Goal: Task Accomplishment & Management: Complete application form

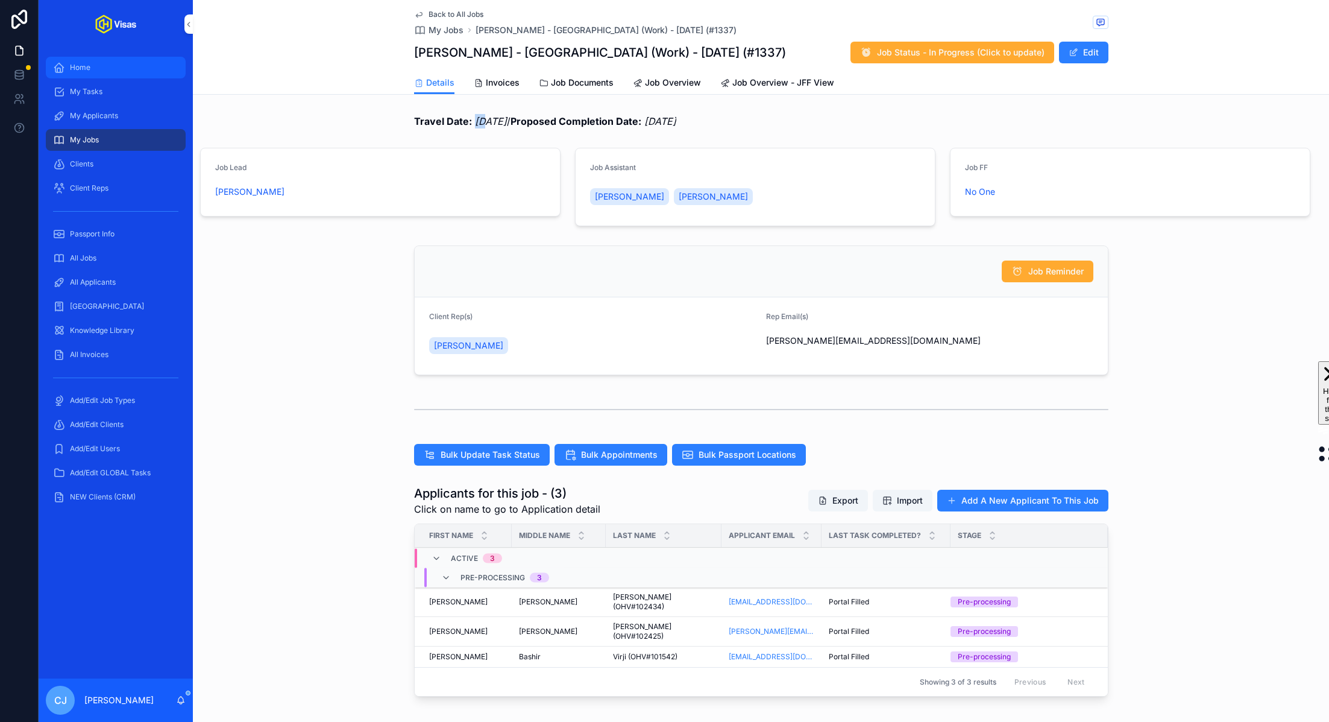
click at [80, 66] on span "Home" at bounding box center [80, 68] width 20 height 10
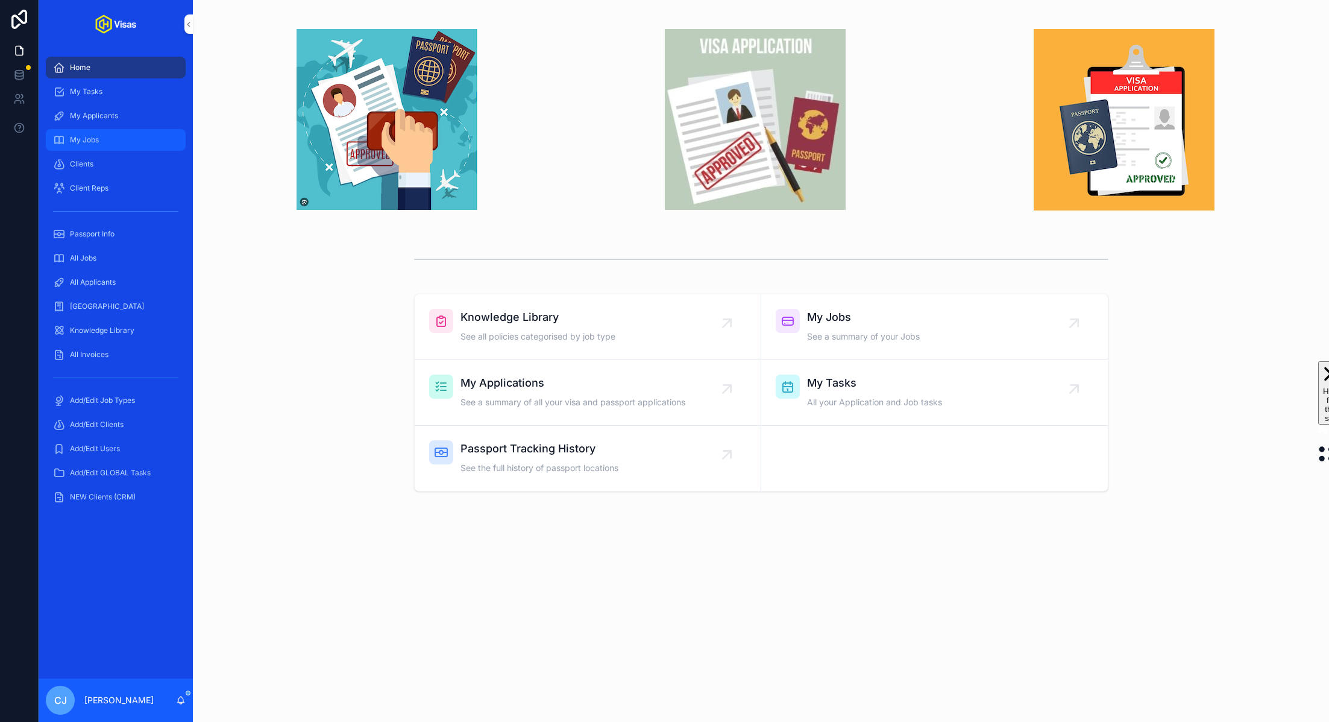
click at [96, 133] on div "My Jobs" at bounding box center [115, 139] width 125 height 19
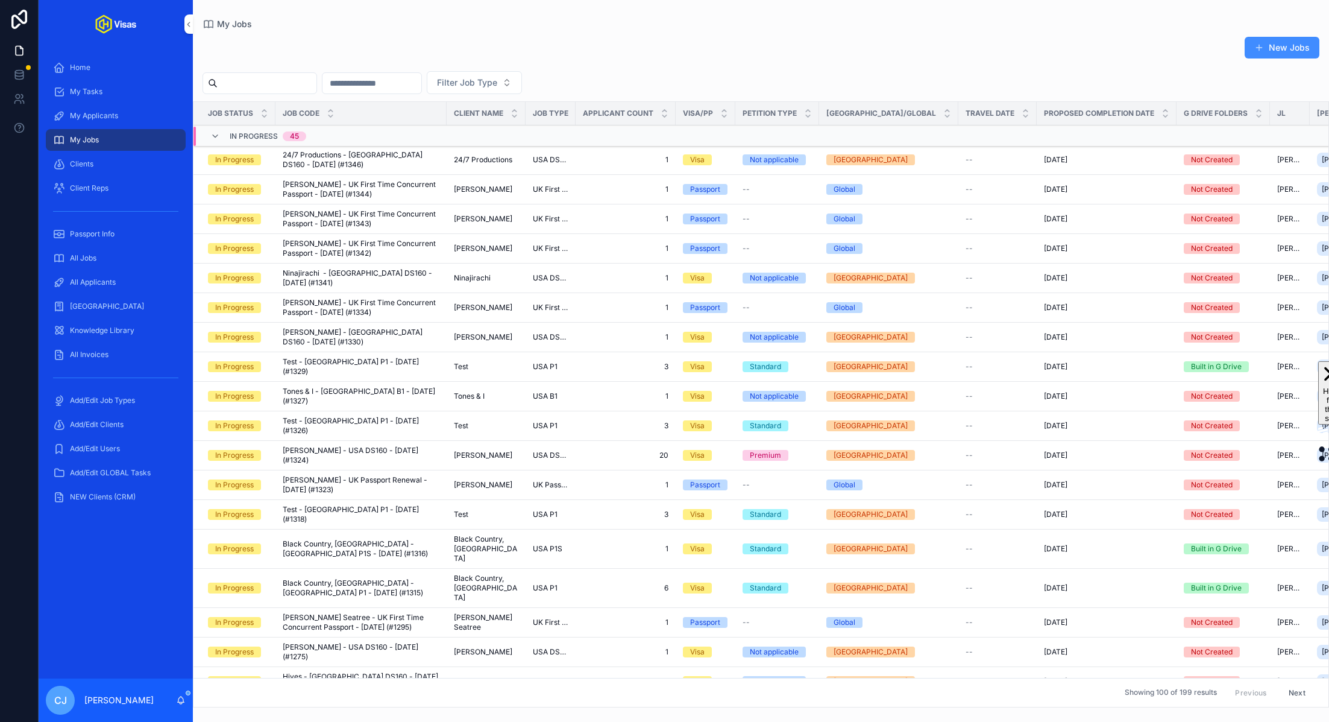
click at [1267, 50] on button "New Jobs" at bounding box center [1282, 48] width 75 height 22
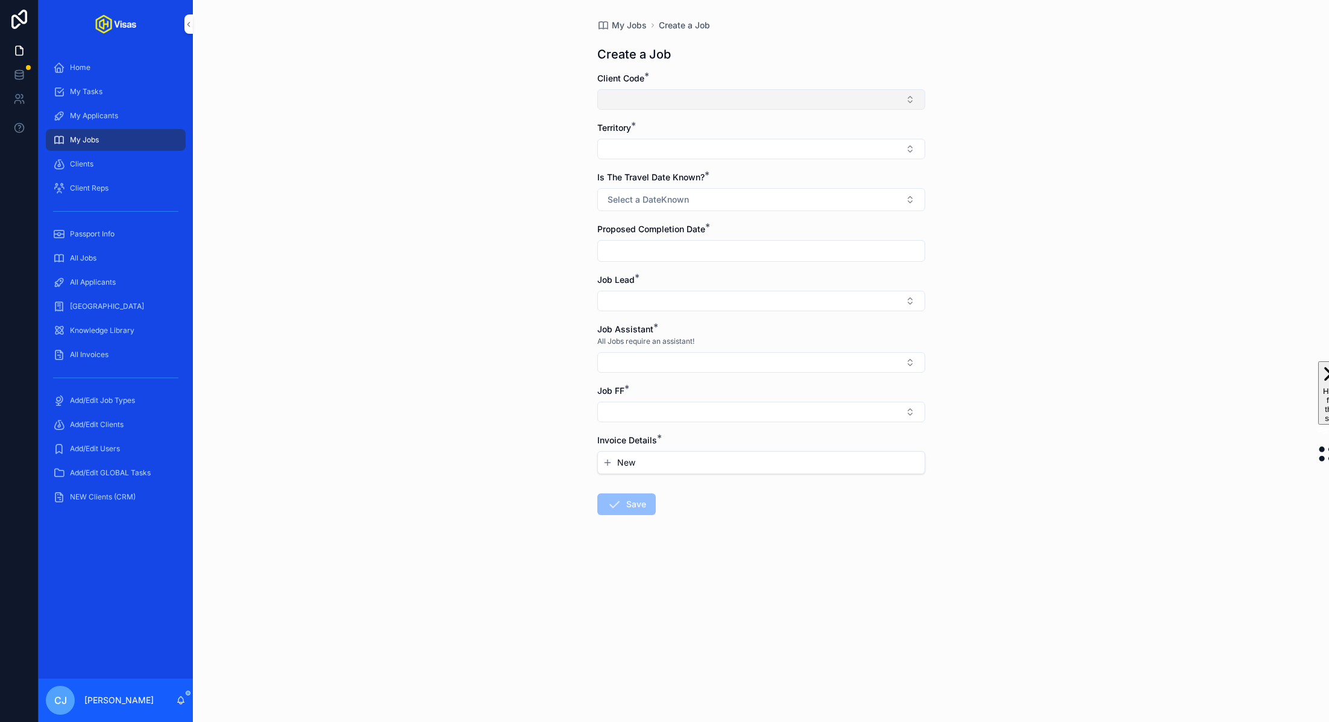
click at [776, 105] on button "Select Button" at bounding box center [761, 99] width 328 height 20
type input "*******"
click at [752, 147] on span "[PERSON_NAME] (228)" at bounding box center [729, 146] width 94 height 12
click at [102, 260] on div "All Jobs" at bounding box center [115, 257] width 125 height 19
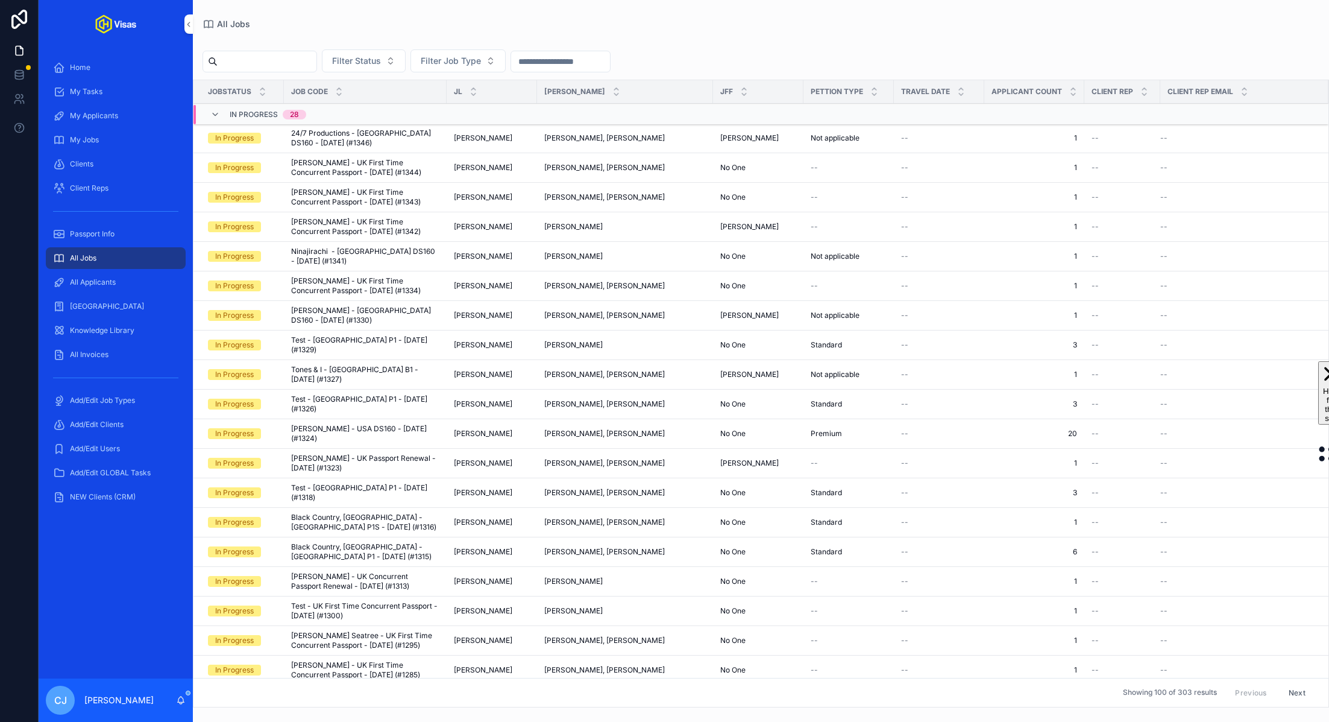
click at [275, 63] on input "scrollable content" at bounding box center [267, 61] width 99 height 17
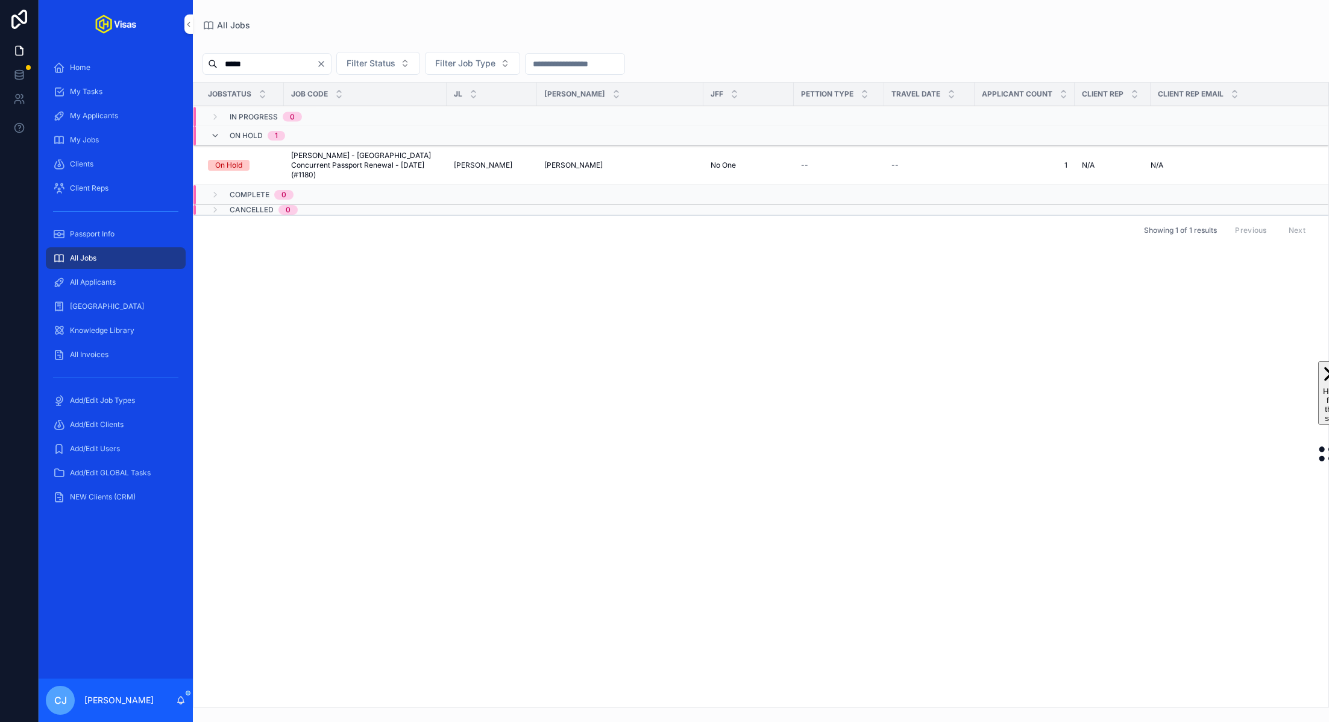
type input "*****"
click at [343, 163] on span "[PERSON_NAME] - [GEOGRAPHIC_DATA] Concurrent Passport Renewal - [DATE] (#1180)" at bounding box center [365, 165] width 148 height 29
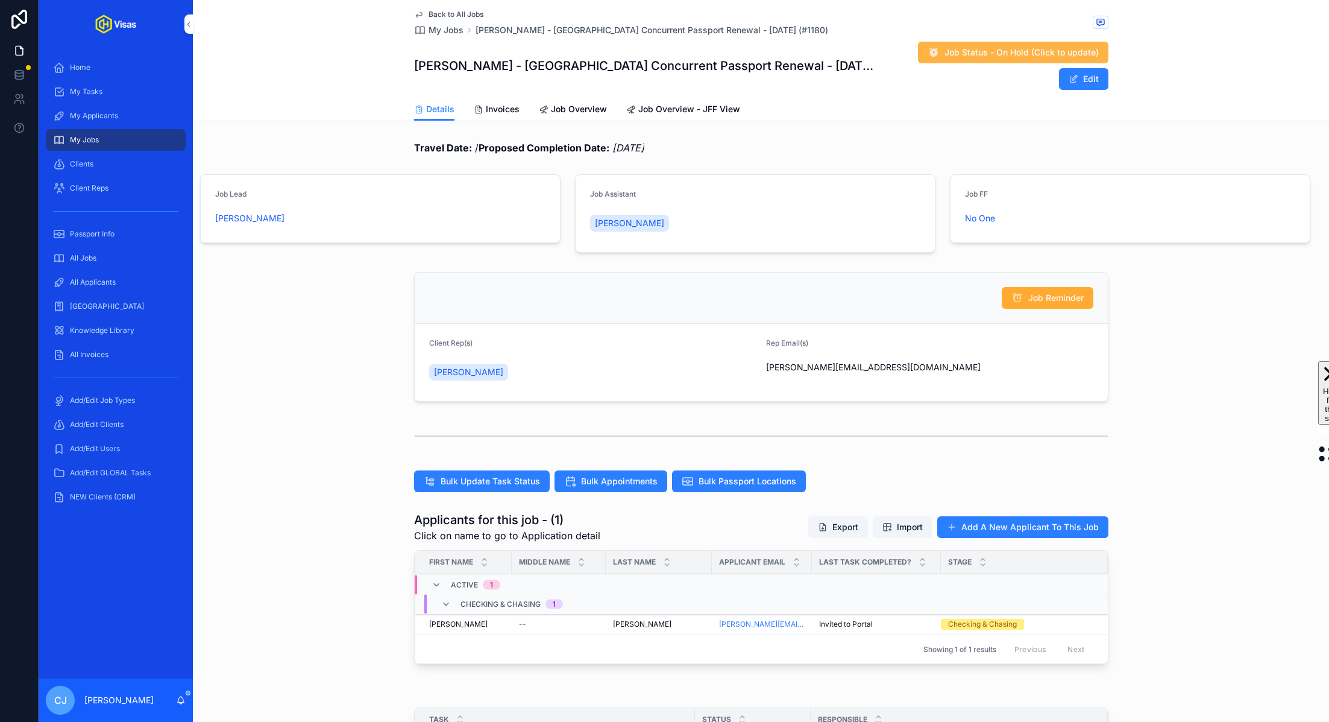
click at [980, 54] on span "Job Status - On Hold (Click to update)" at bounding box center [1022, 52] width 154 height 12
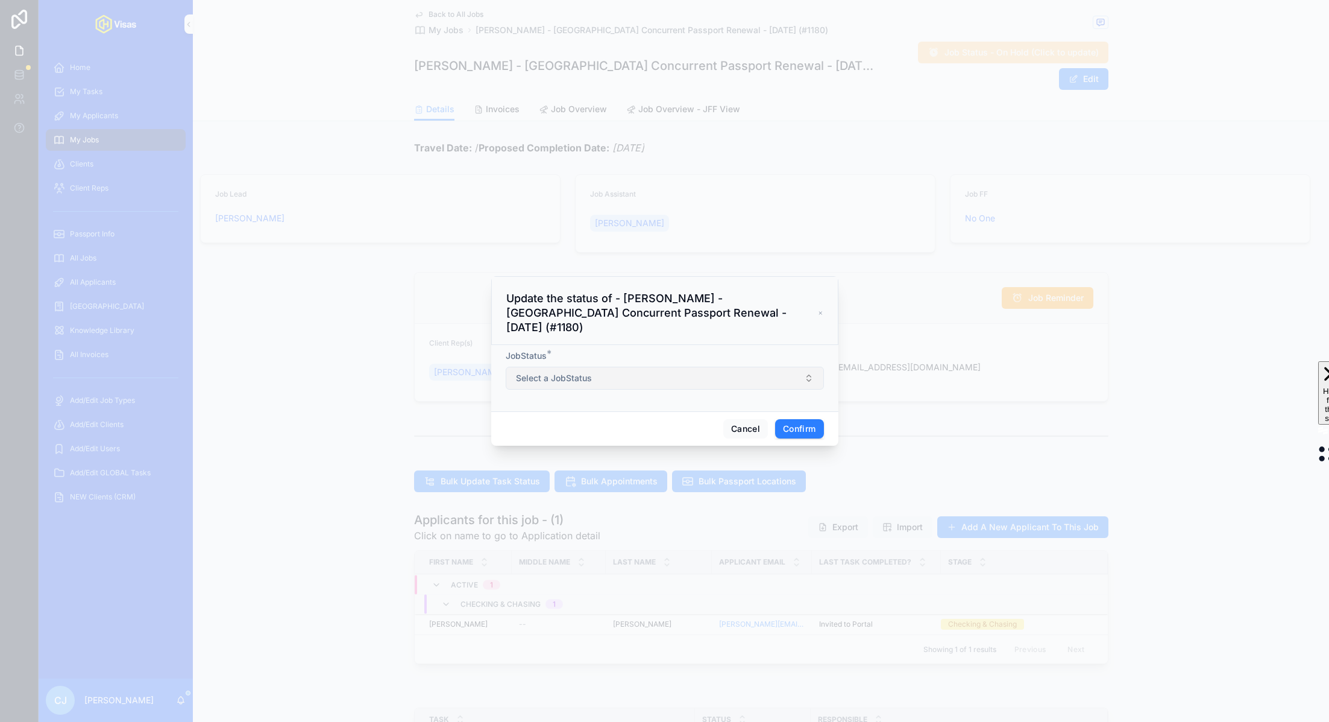
click at [650, 370] on button "Select a JobStatus" at bounding box center [665, 378] width 318 height 23
click at [602, 462] on div "Cancelled" at bounding box center [665, 455] width 168 height 18
click at [815, 420] on button "Confirm" at bounding box center [799, 428] width 48 height 19
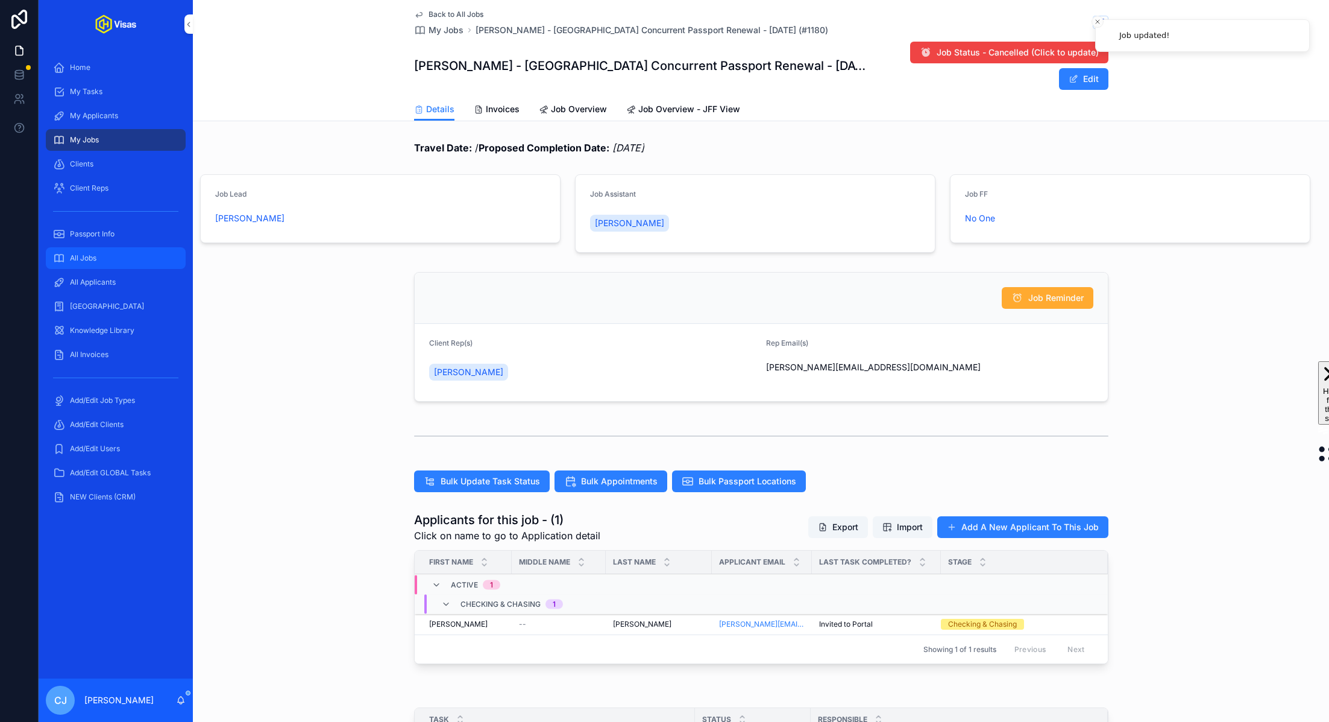
click at [136, 264] on div "All Jobs" at bounding box center [115, 257] width 125 height 19
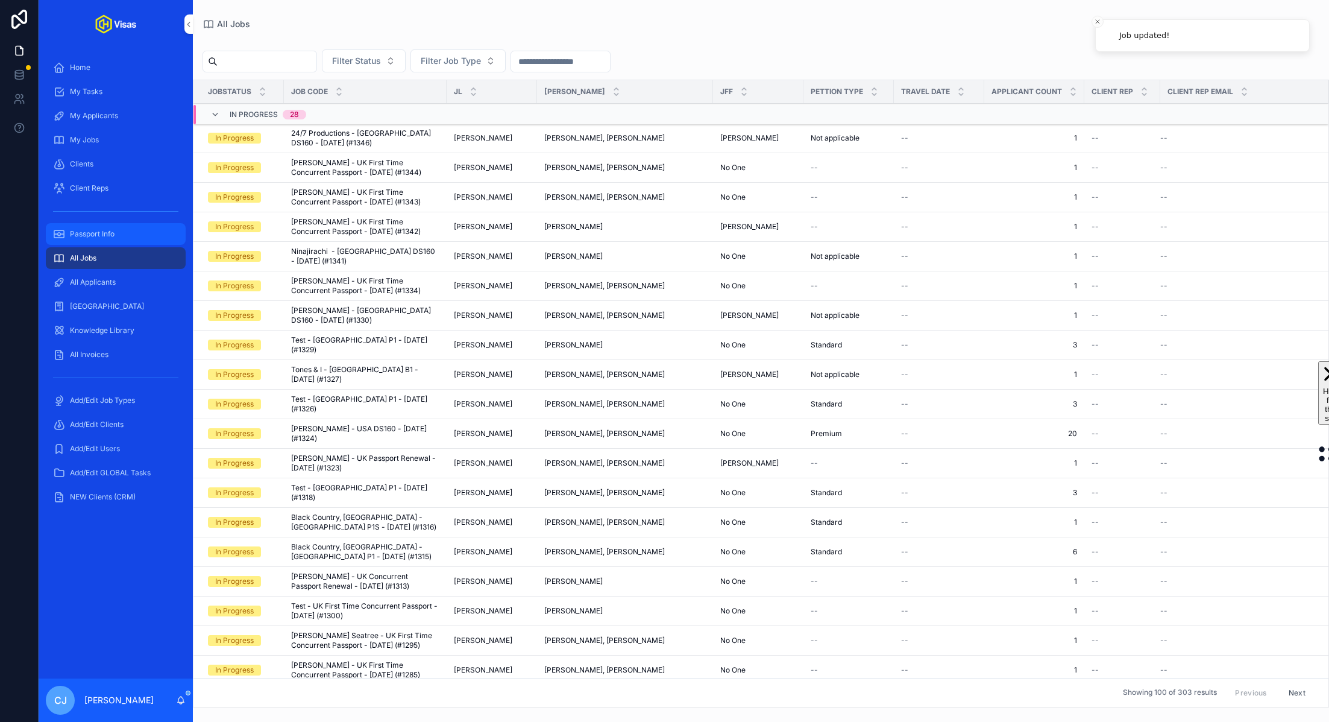
click at [286, 55] on input "scrollable content" at bounding box center [267, 61] width 99 height 17
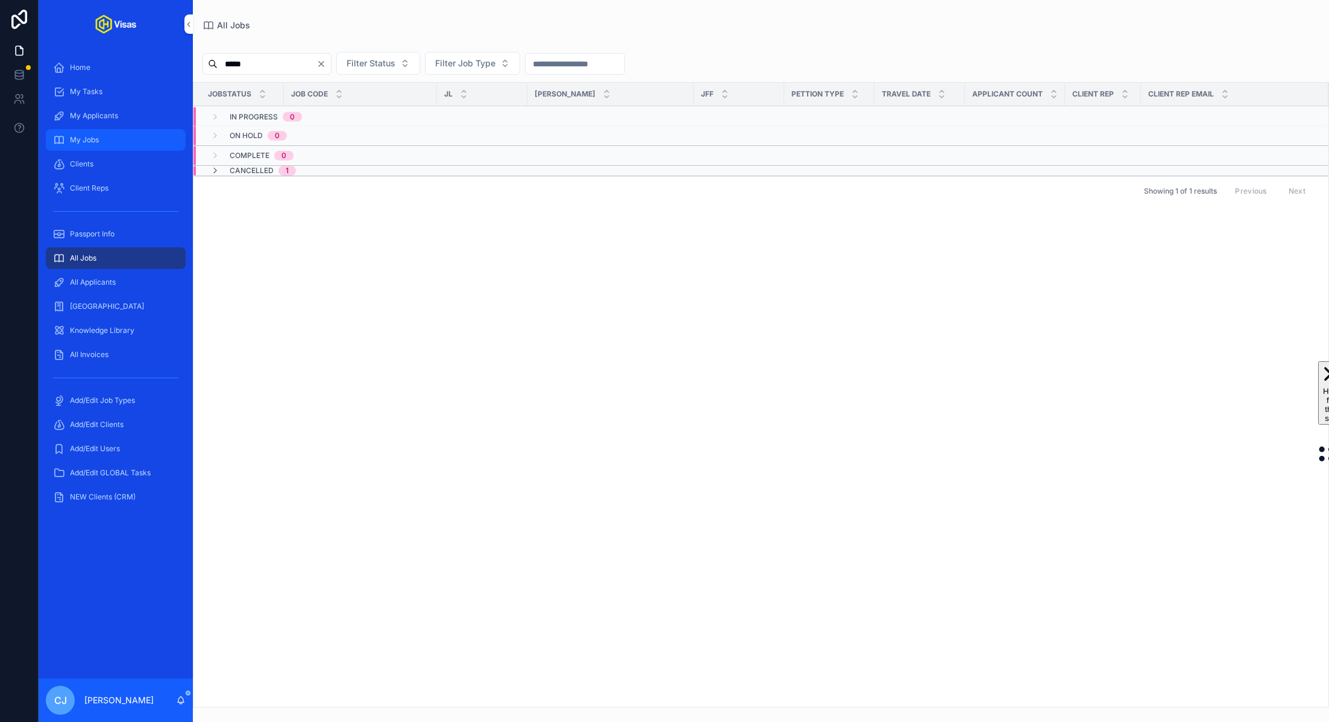
type input "*****"
click at [112, 146] on div "My Jobs" at bounding box center [115, 139] width 125 height 19
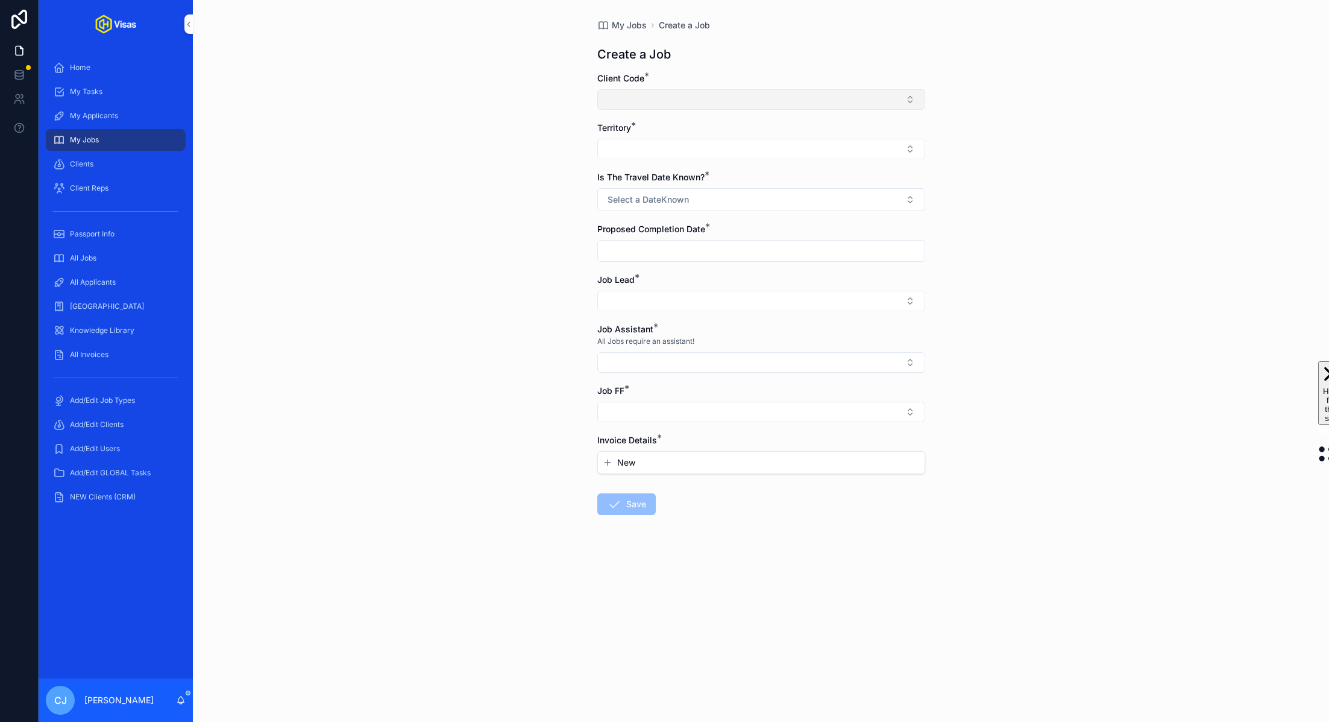
click at [871, 95] on button "Select Button" at bounding box center [761, 99] width 328 height 20
type input "*****"
click at [785, 140] on div "[PERSON_NAME] (228)" at bounding box center [761, 146] width 168 height 19
click at [681, 151] on button "Select Button" at bounding box center [761, 151] width 328 height 20
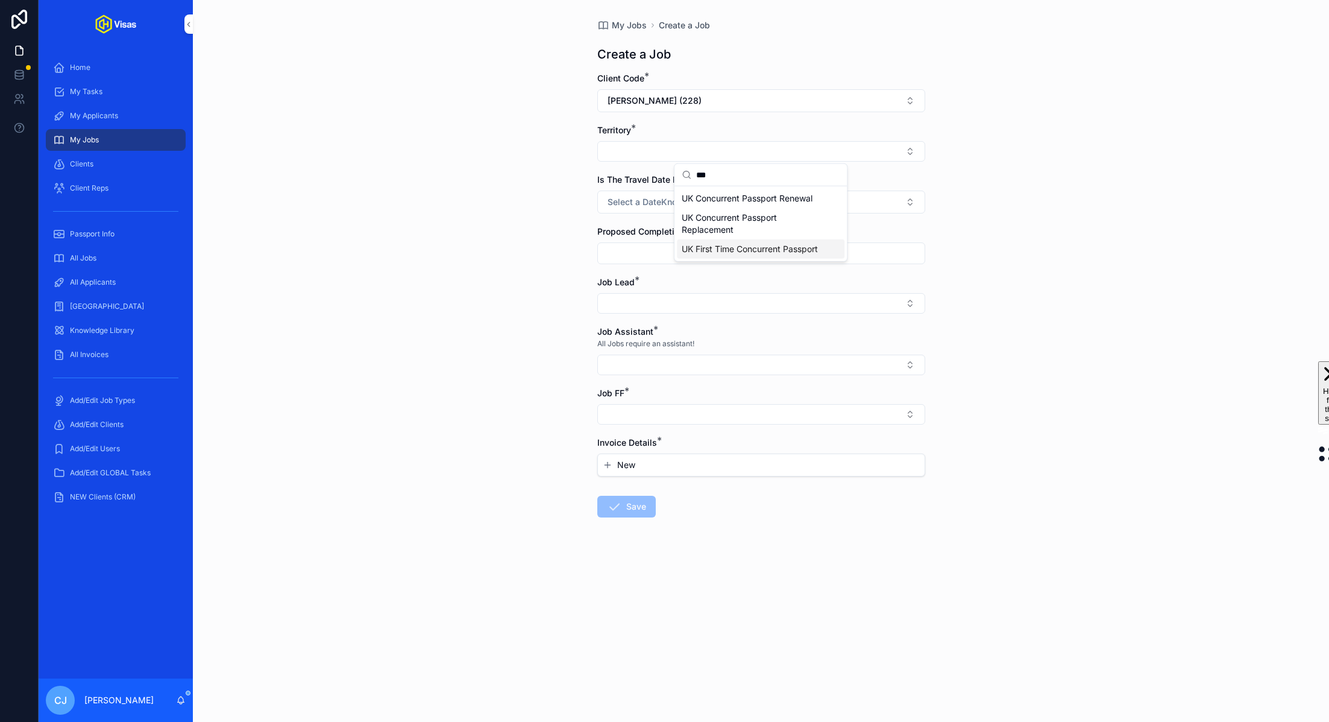
type input "***"
click at [739, 247] on span "UK First Time Concurrent Passport" at bounding box center [750, 249] width 136 height 12
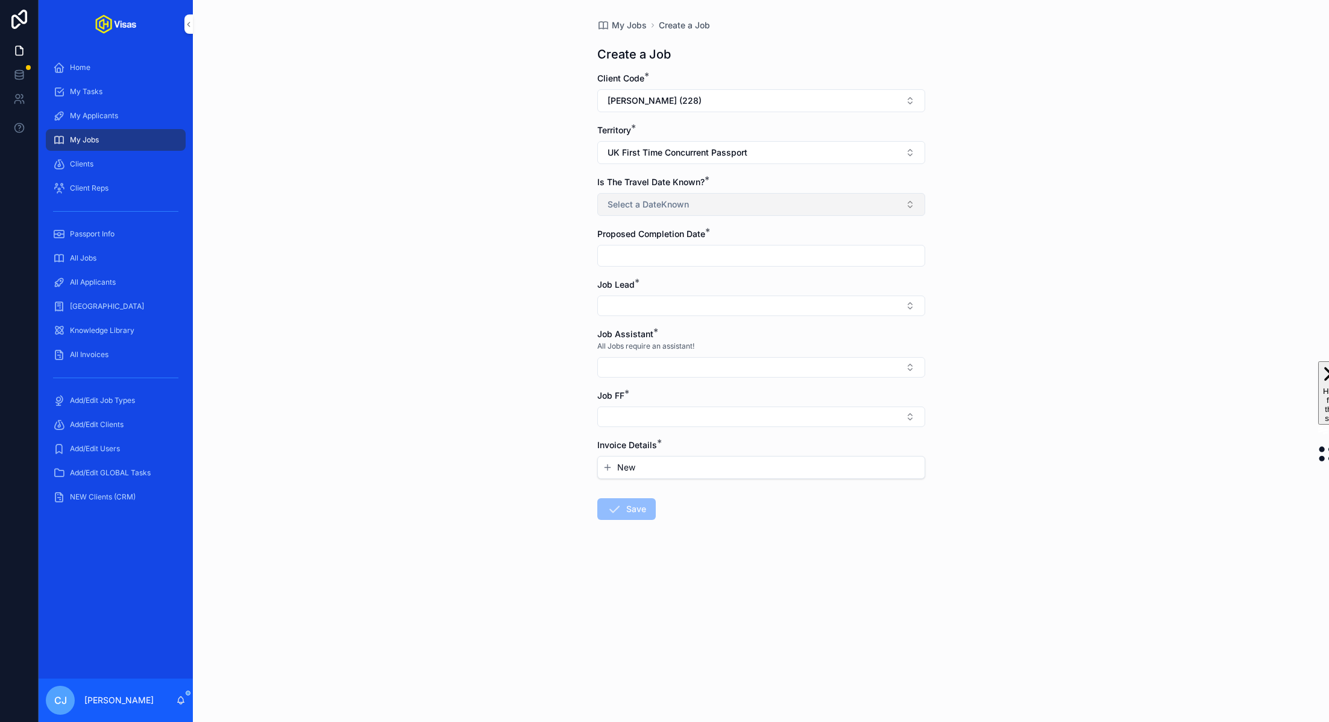
click at [630, 198] on span "Select a DateKnown" at bounding box center [648, 204] width 81 height 12
click at [689, 263] on div "No" at bounding box center [761, 270] width 168 height 18
click at [669, 253] on input "scrollable content" at bounding box center [761, 255] width 327 height 17
click at [700, 430] on button "20" at bounding box center [697, 433] width 22 height 22
type input "**********"
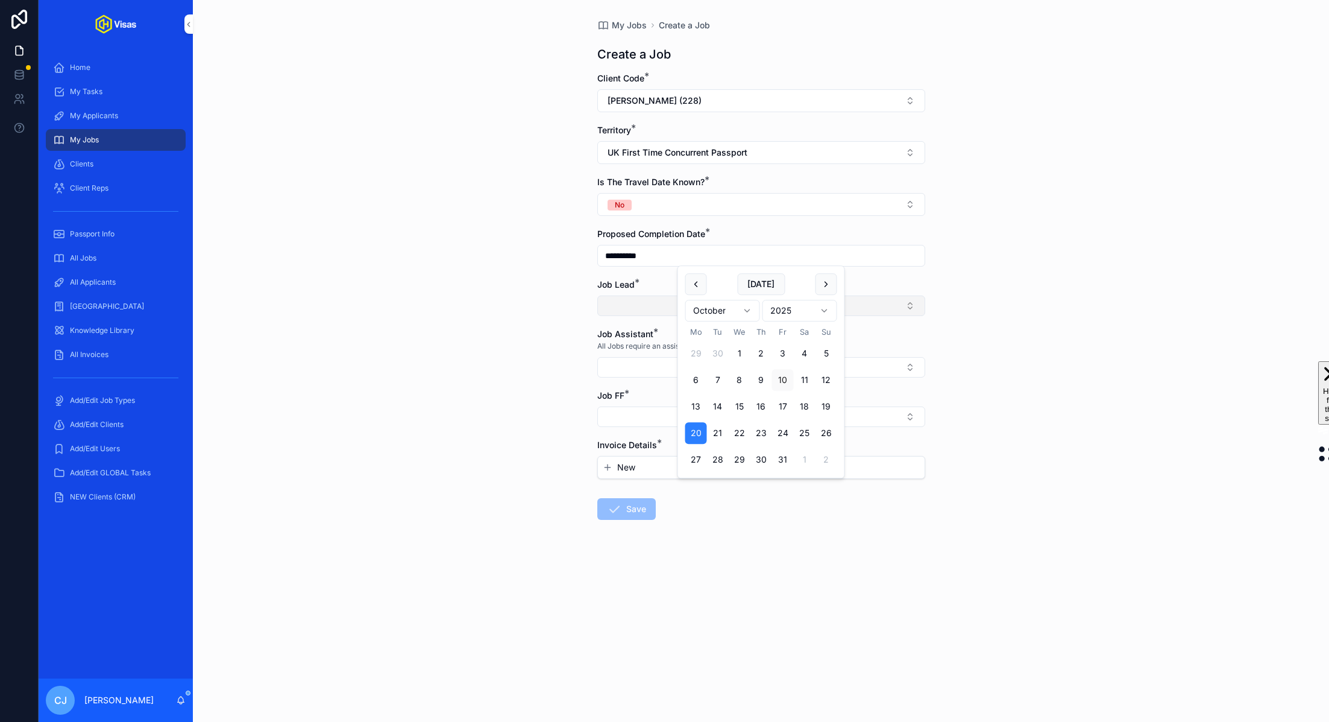
click at [645, 297] on button "Select Button" at bounding box center [761, 305] width 328 height 20
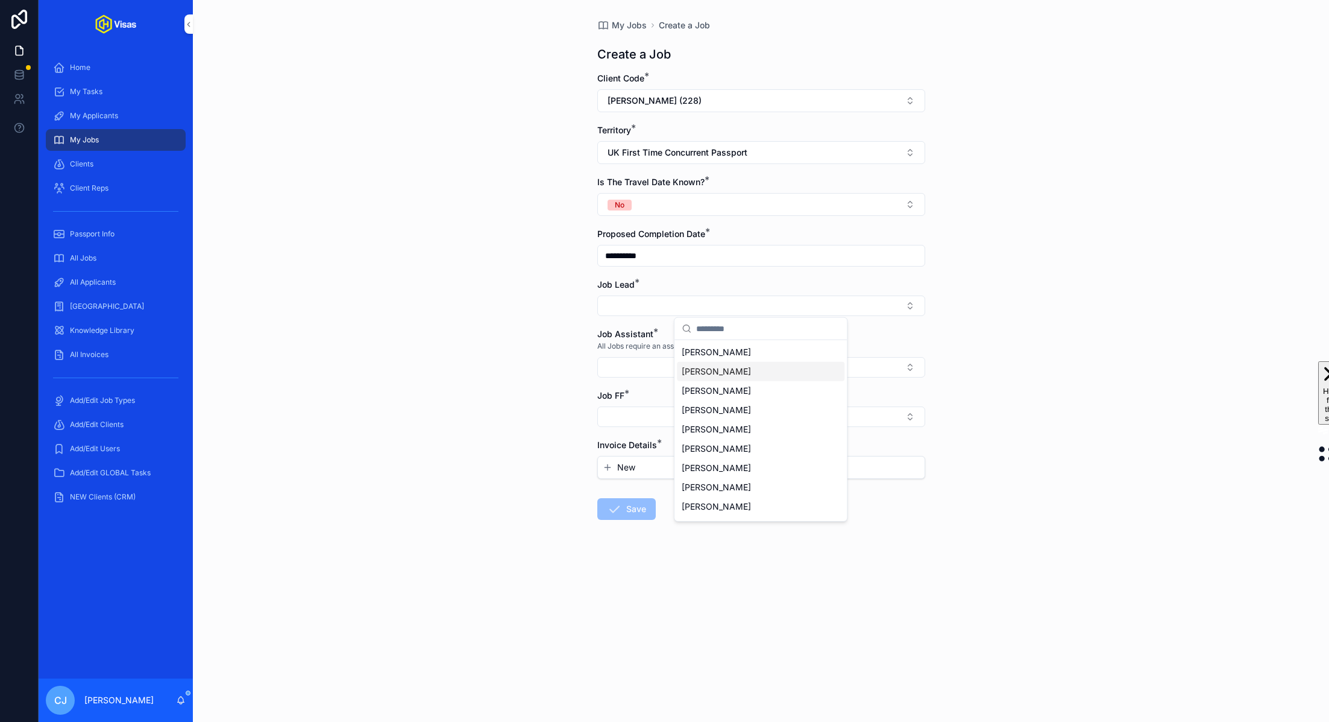
click at [701, 367] on span "[PERSON_NAME]" at bounding box center [716, 371] width 69 height 12
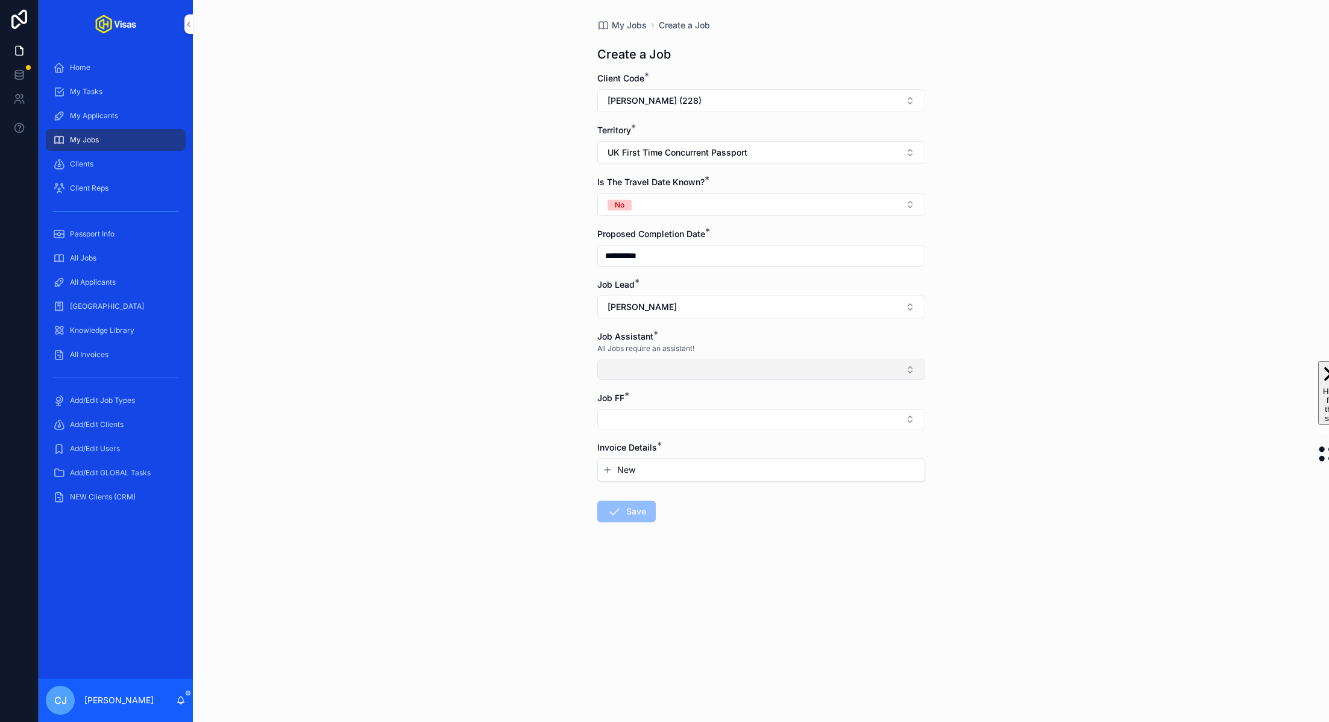
click at [663, 362] on button "Select Button" at bounding box center [761, 369] width 328 height 20
type input "*"
click at [707, 419] on span "[PERSON_NAME]" at bounding box center [716, 416] width 69 height 12
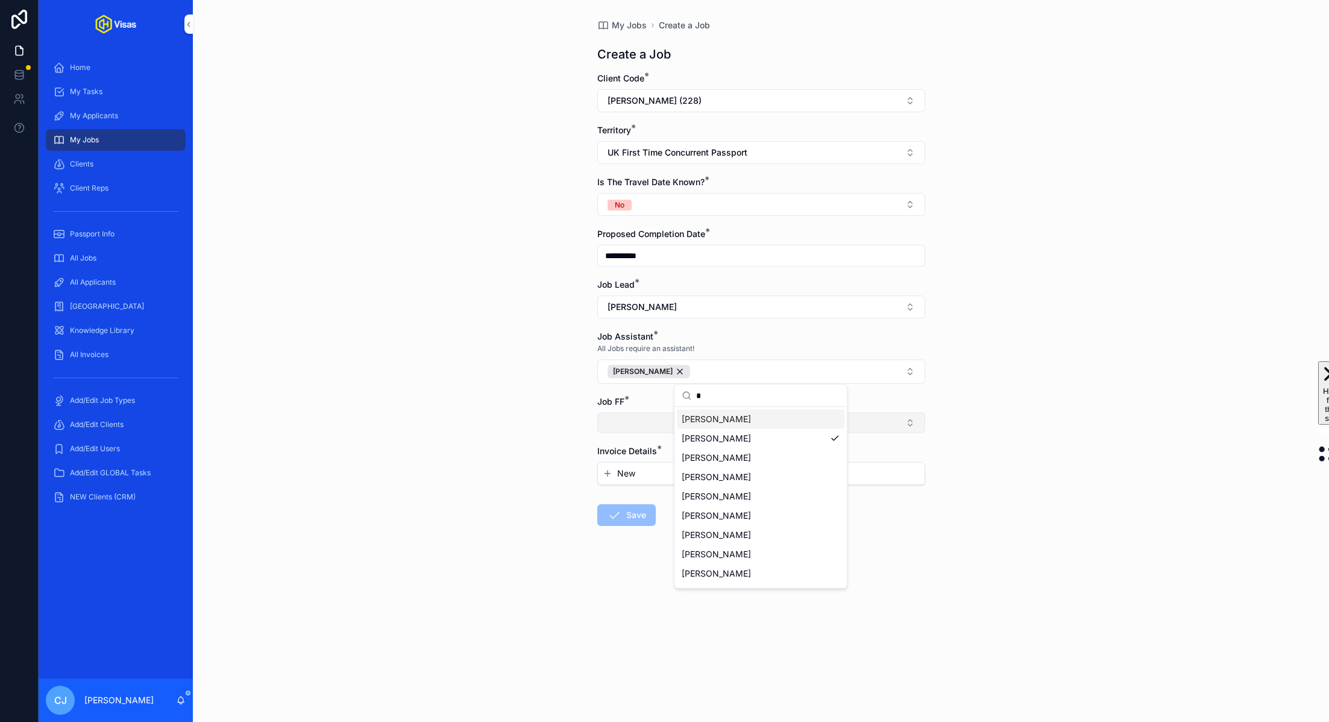
click at [649, 420] on button "Select Button" at bounding box center [761, 422] width 328 height 20
click at [697, 482] on span "[PERSON_NAME]" at bounding box center [716, 488] width 69 height 12
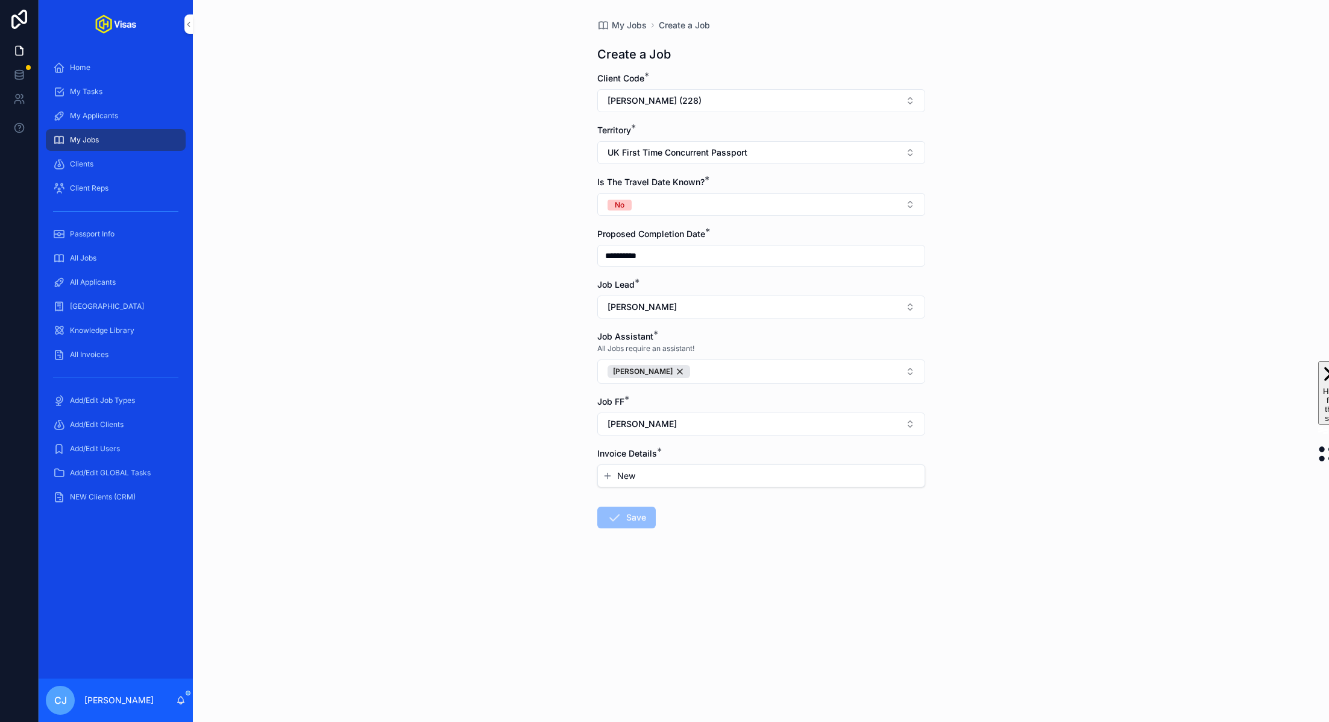
click at [641, 470] on button "New" at bounding box center [761, 476] width 317 height 12
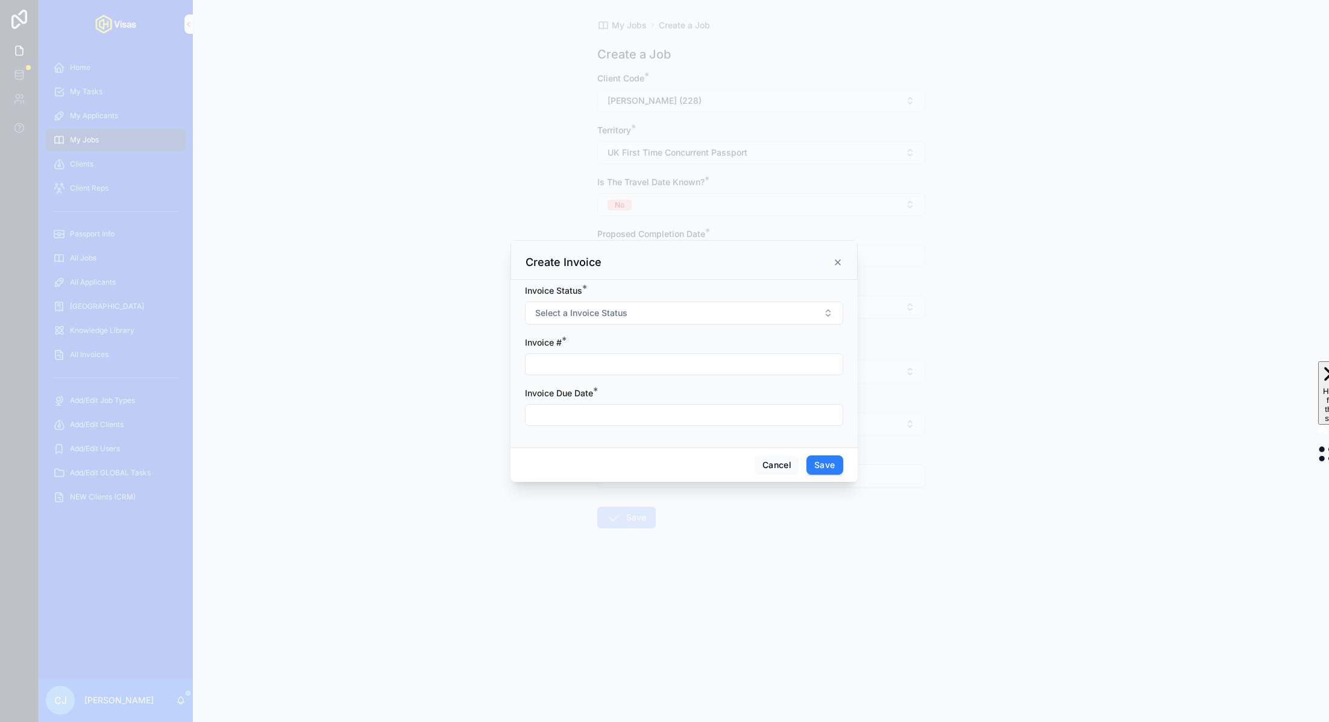
click at [607, 354] on div "scrollable content" at bounding box center [684, 364] width 318 height 22
click at [594, 364] on input "scrollable content" at bounding box center [684, 364] width 317 height 17
paste input "******"
type input "******"
click at [607, 316] on span "Select a Invoice Status" at bounding box center [581, 313] width 92 height 12
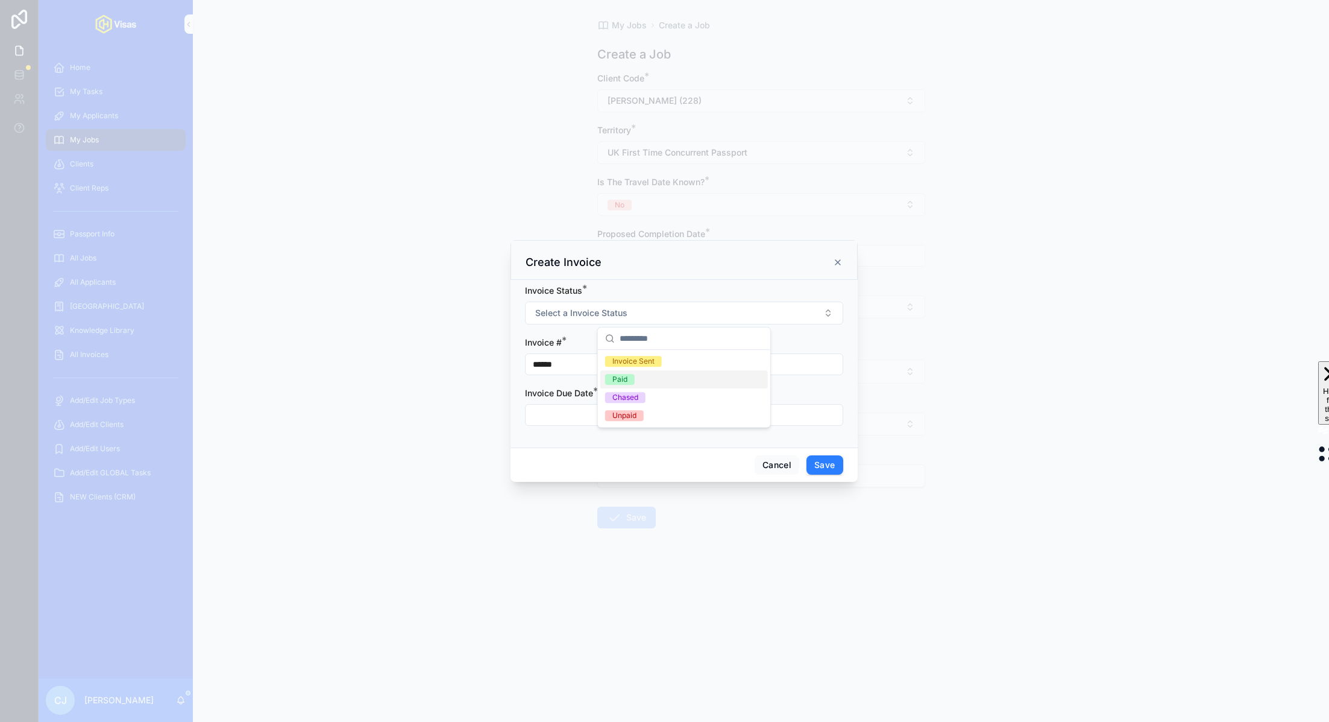
click at [623, 377] on div "Paid" at bounding box center [620, 379] width 15 height 11
click at [593, 409] on input "scrollable content" at bounding box center [684, 414] width 317 height 17
click at [708, 539] on button "10" at bounding box center [706, 540] width 22 height 22
type input "**********"
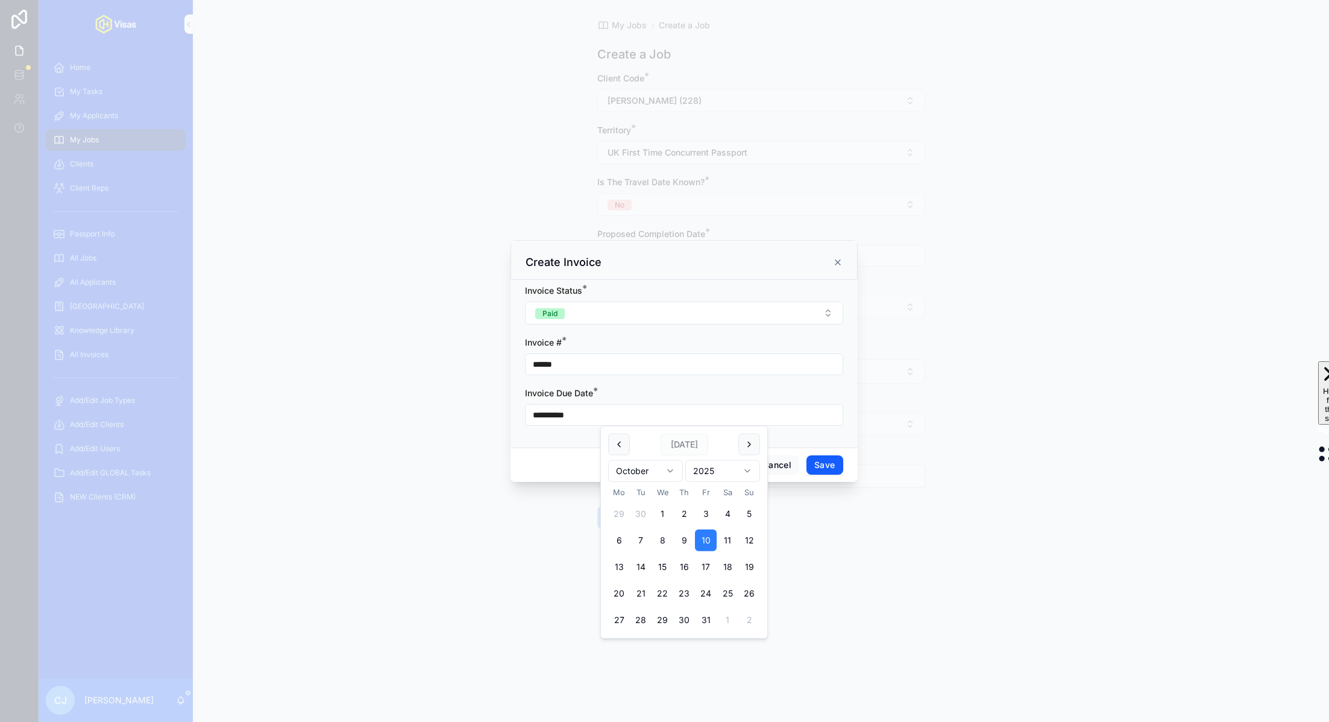
click at [831, 465] on button "Save" at bounding box center [825, 464] width 36 height 19
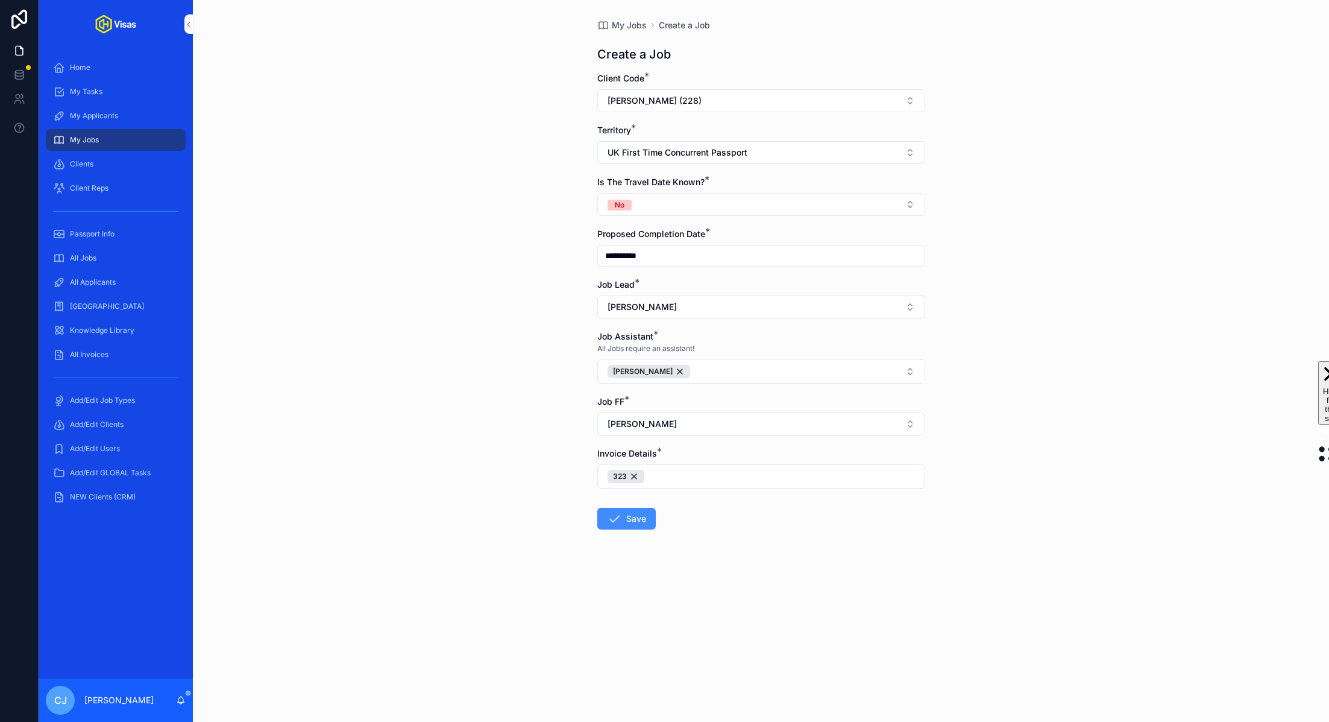
click at [637, 517] on button "Save" at bounding box center [626, 519] width 58 height 22
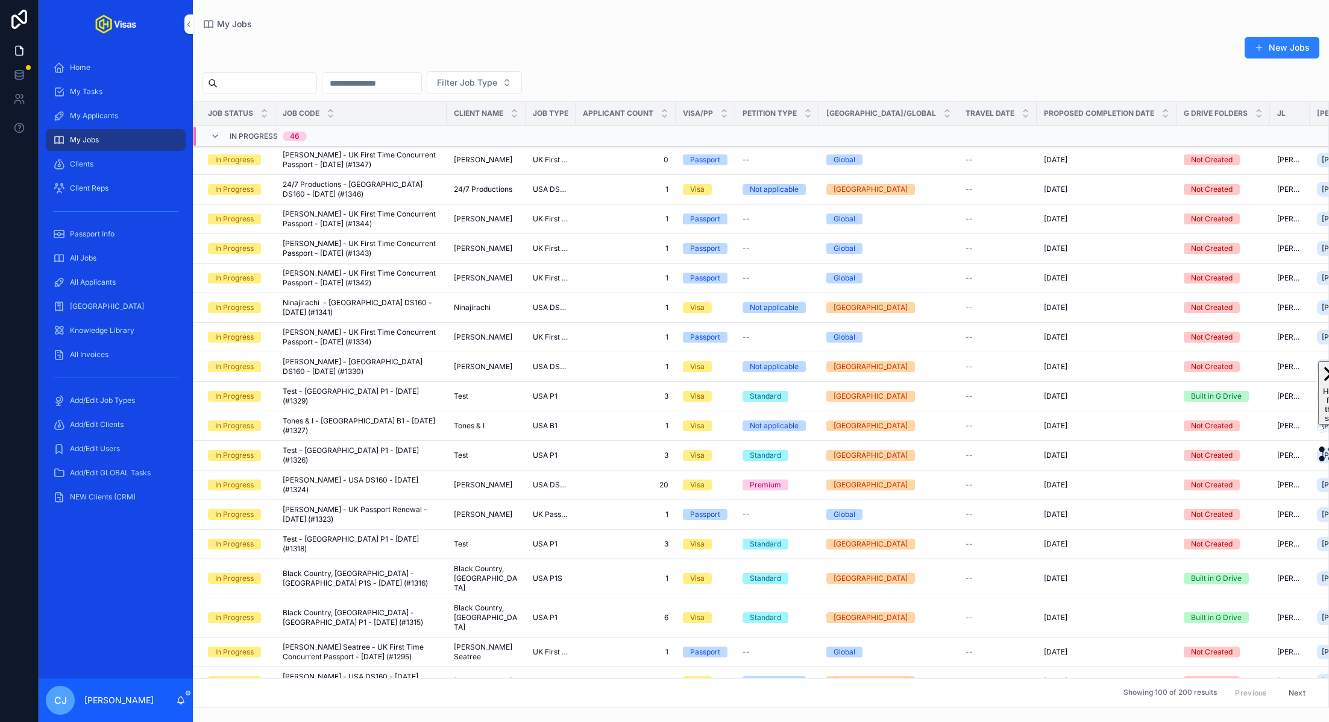
click at [418, 161] on span "[PERSON_NAME] - UK First Time Concurrent Passport - [DATE] (#1347)" at bounding box center [361, 159] width 157 height 19
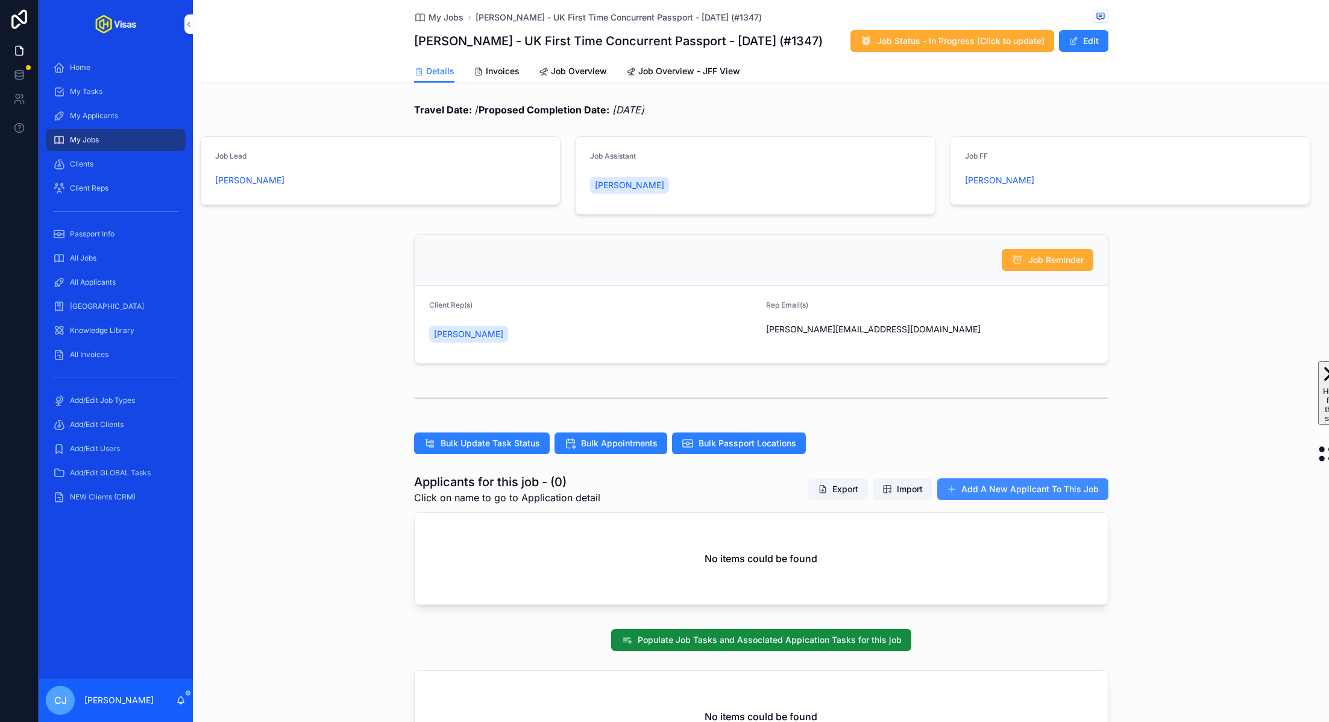
click at [984, 481] on button "Add A New Applicant To This Job" at bounding box center [1023, 489] width 171 height 22
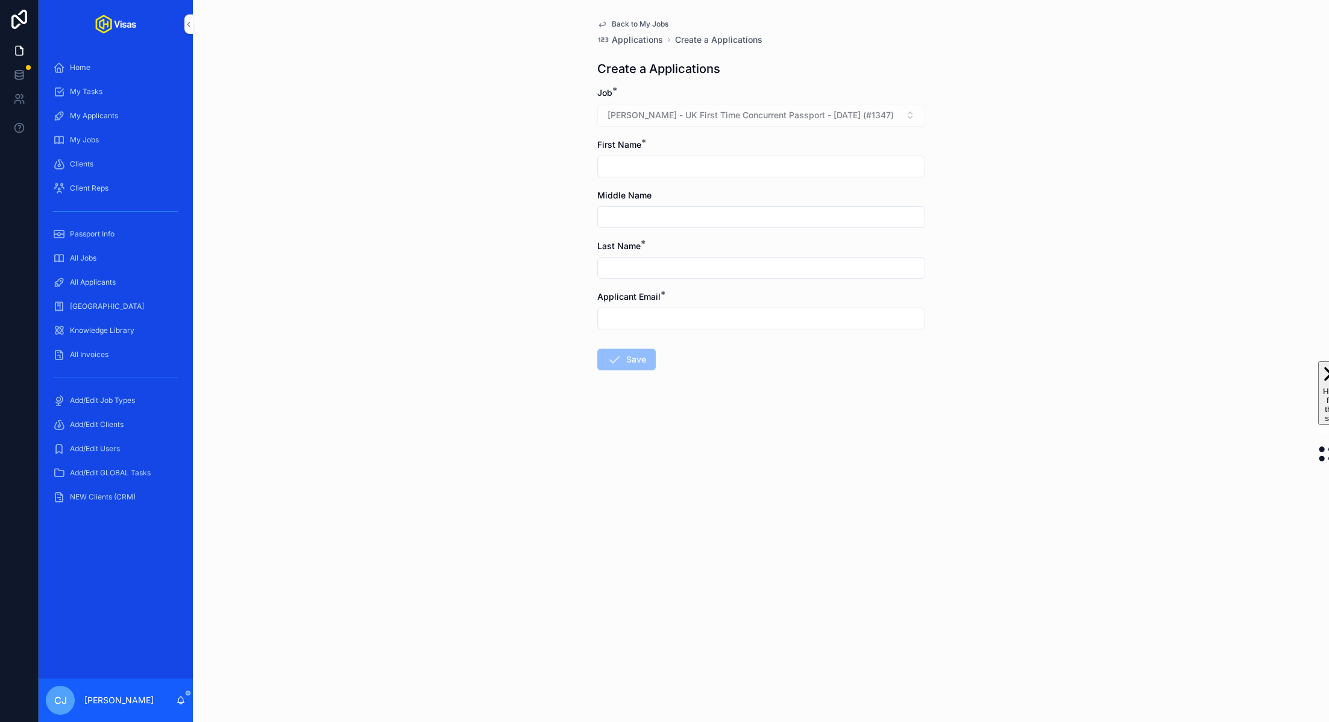
click at [626, 164] on input "scrollable content" at bounding box center [761, 166] width 327 height 17
type input "*******"
type input "*****"
click at [629, 215] on input "scrollable content" at bounding box center [761, 217] width 327 height 17
paste input "**********"
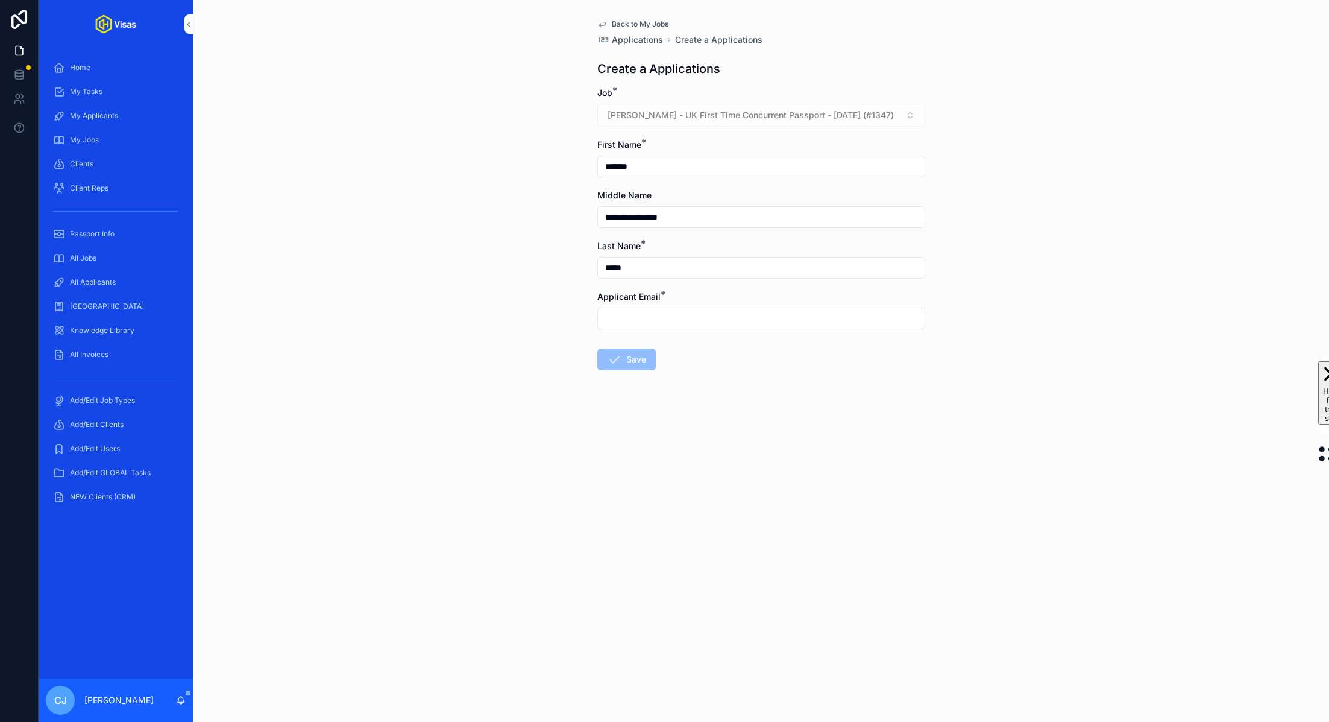
type input "**********"
click at [626, 310] on input "scrollable content" at bounding box center [761, 318] width 327 height 17
paste input "**********"
type input "**********"
click at [619, 368] on button "Save" at bounding box center [626, 359] width 58 height 22
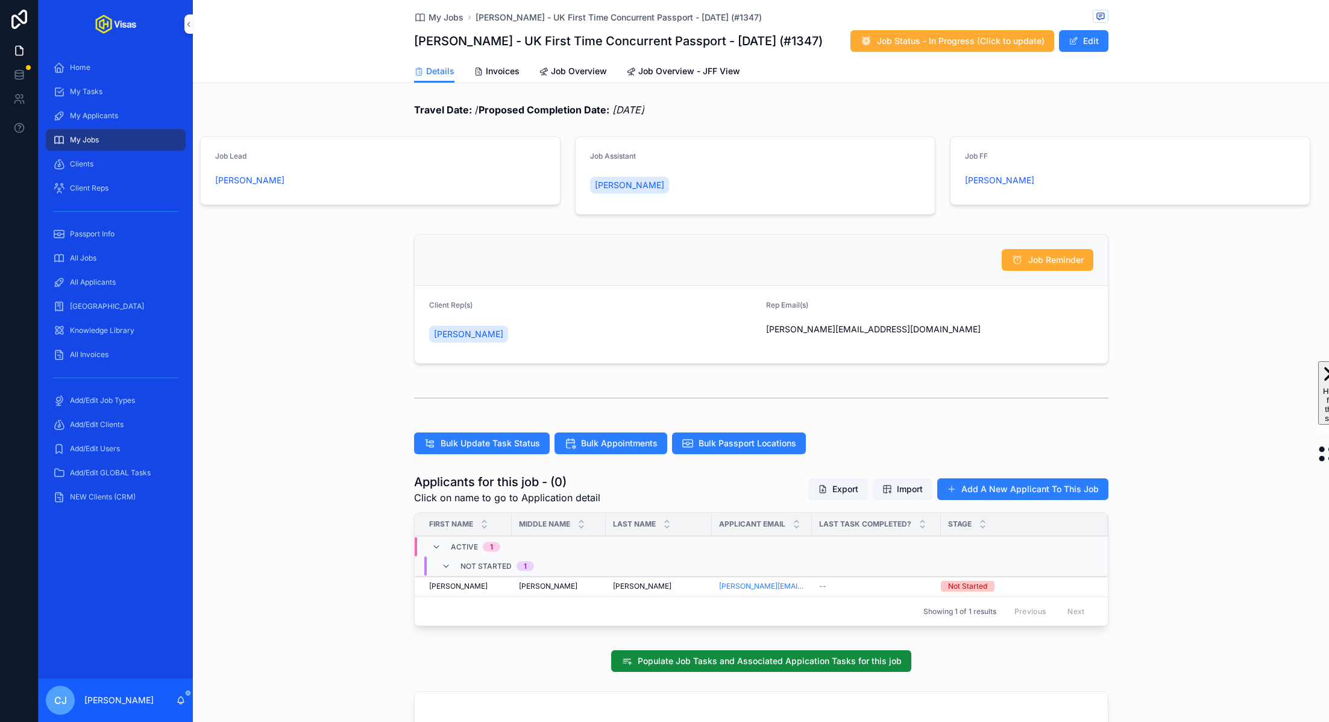
scroll to position [109, 0]
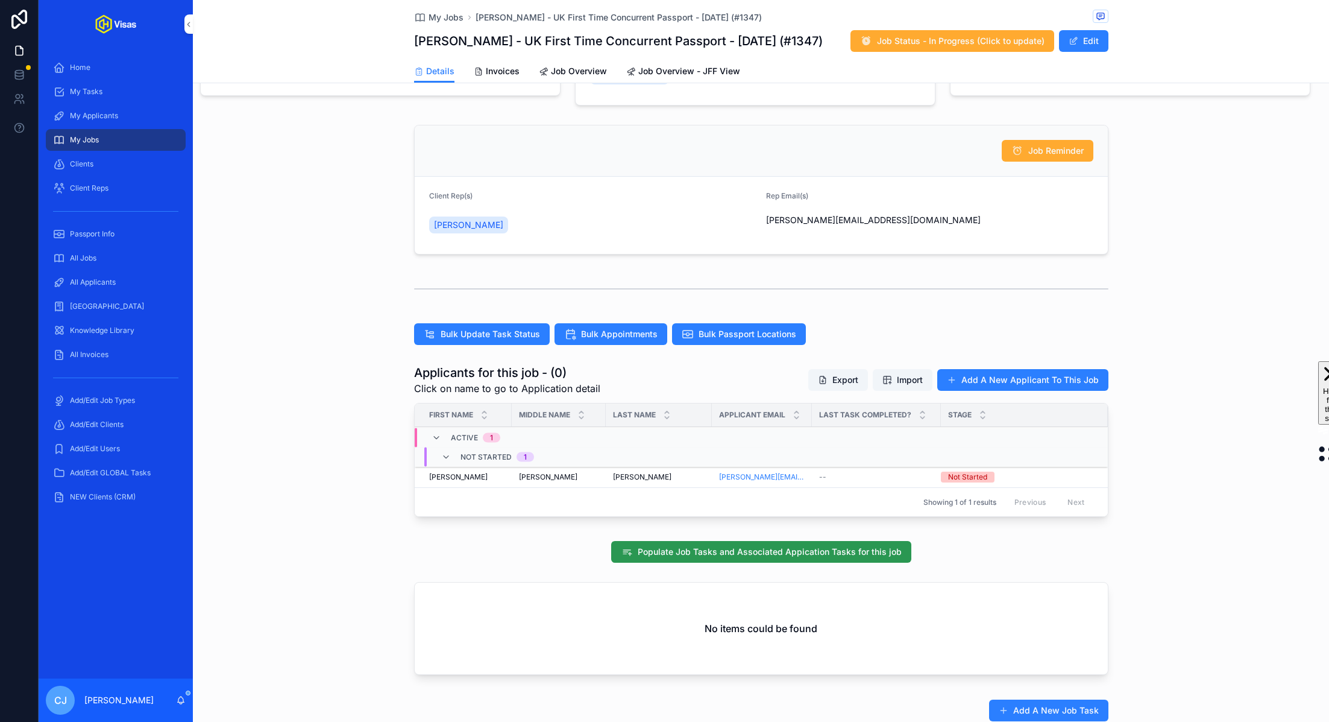
click at [723, 548] on span "Populate Job Tasks and Associated Appication Tasks for this job" at bounding box center [770, 552] width 264 height 12
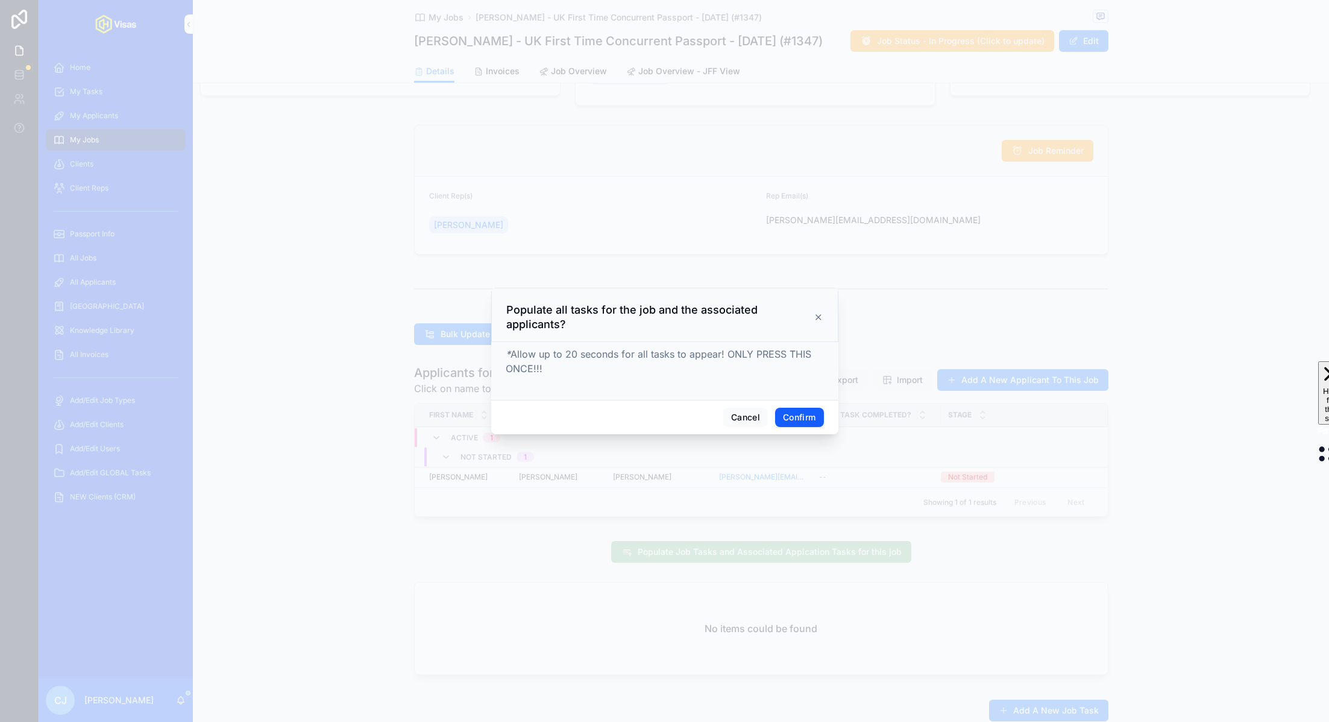
click at [782, 414] on button "Confirm" at bounding box center [799, 417] width 48 height 19
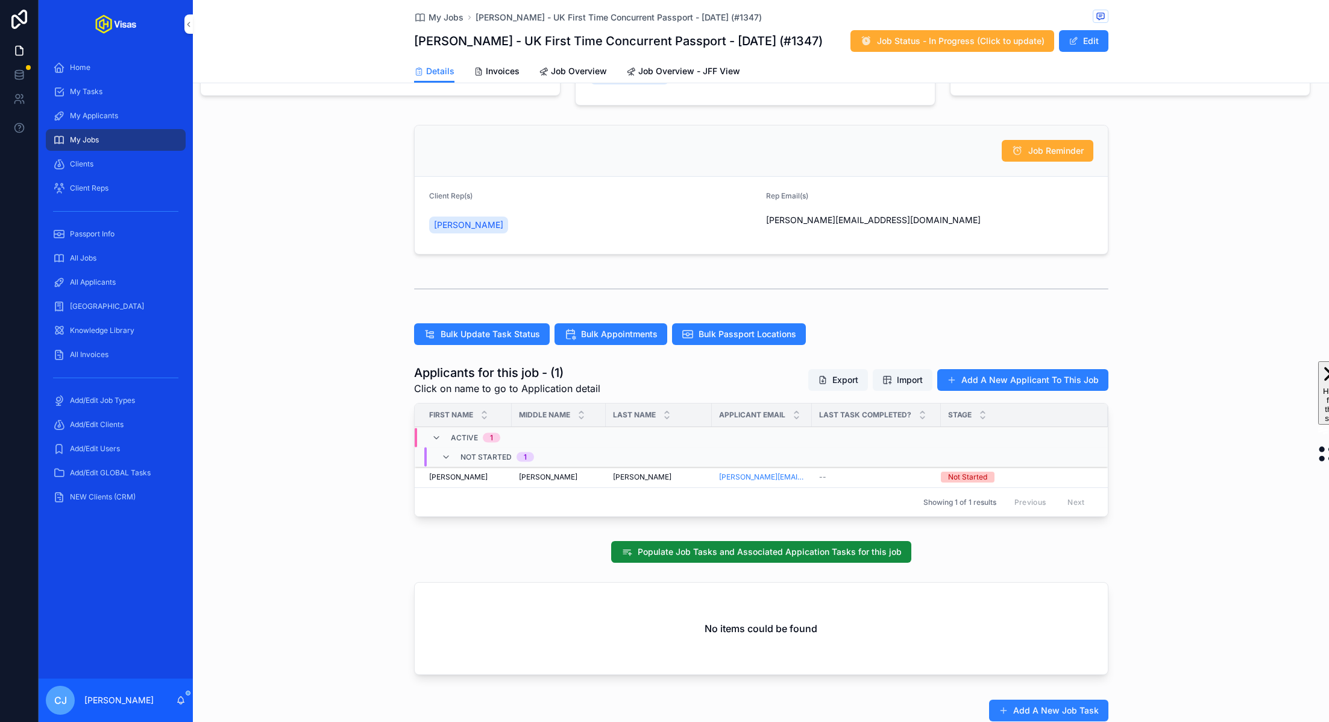
click at [578, 472] on span "[PERSON_NAME]" at bounding box center [548, 477] width 58 height 10
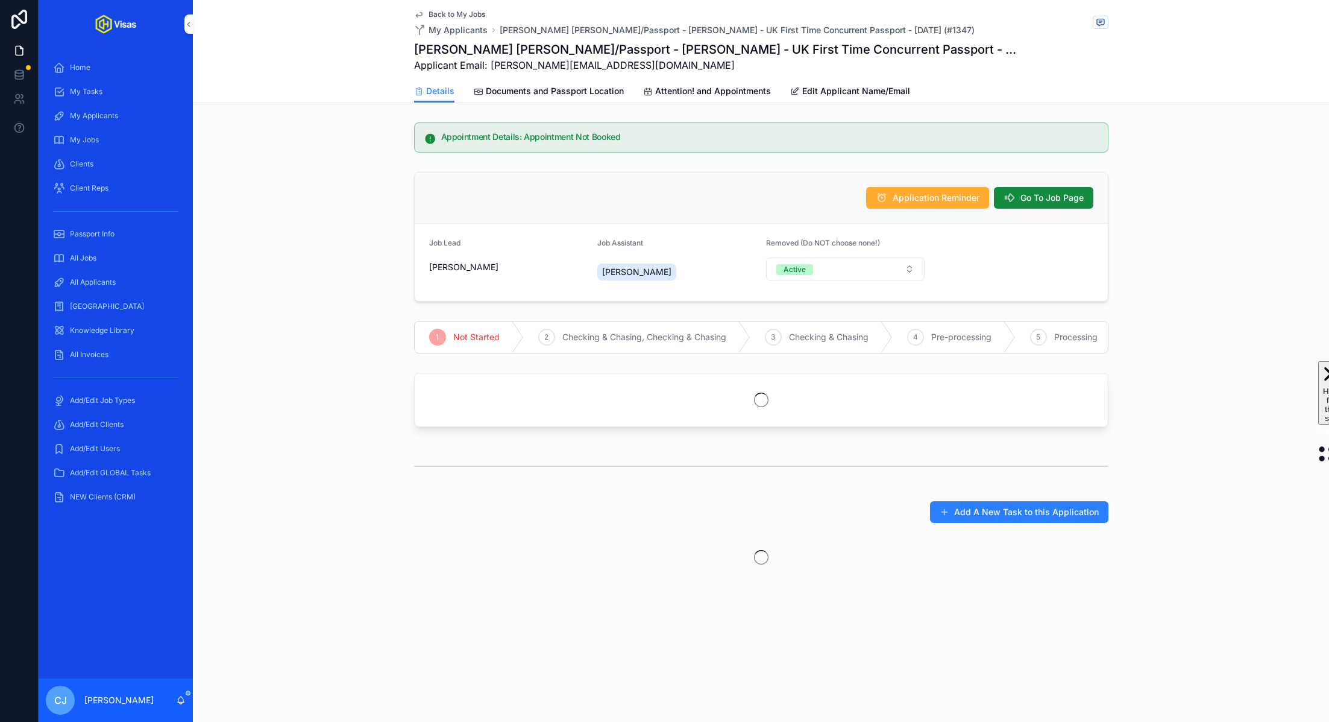
click at [543, 90] on span "Documents and Passport Location" at bounding box center [555, 91] width 138 height 12
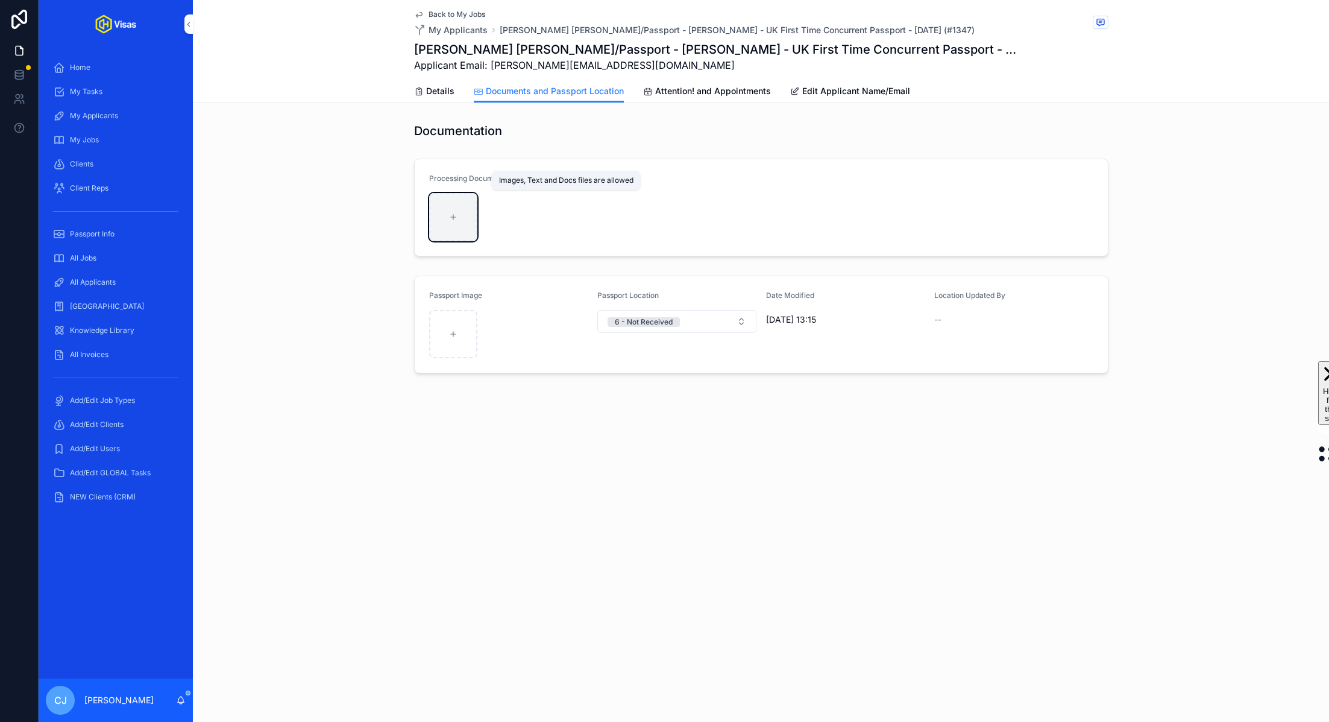
click at [443, 238] on div "scrollable content" at bounding box center [453, 217] width 48 height 48
type input "**********"
click at [442, 90] on span "Details" at bounding box center [440, 91] width 28 height 12
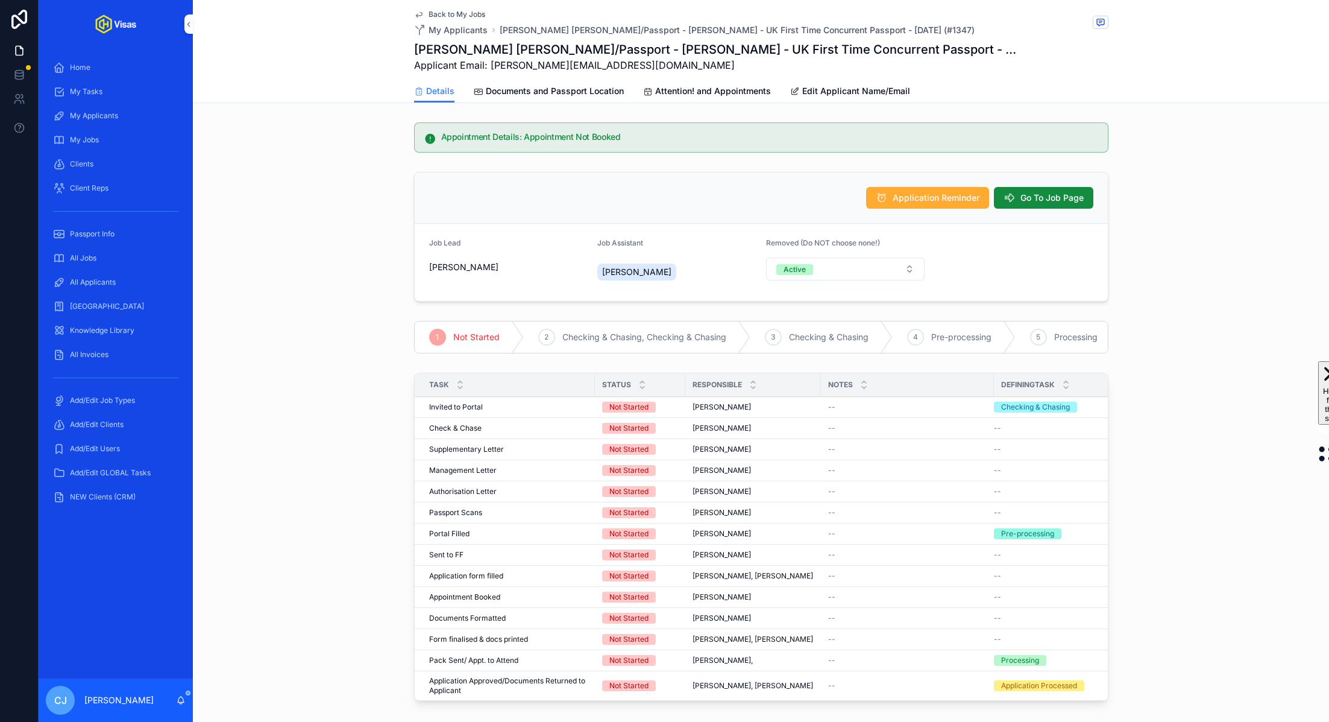
scroll to position [461, 0]
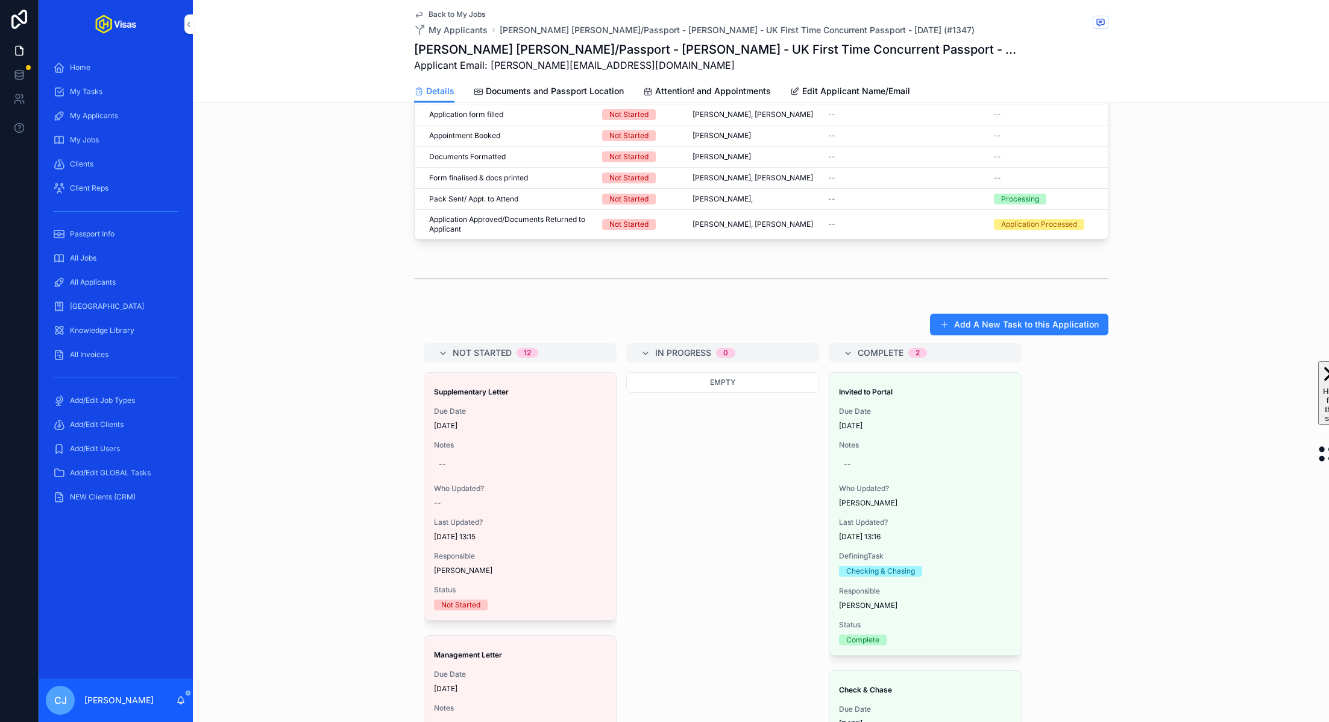
drag, startPoint x: 488, startPoint y: 417, endPoint x: 386, endPoint y: 39, distance: 391.4
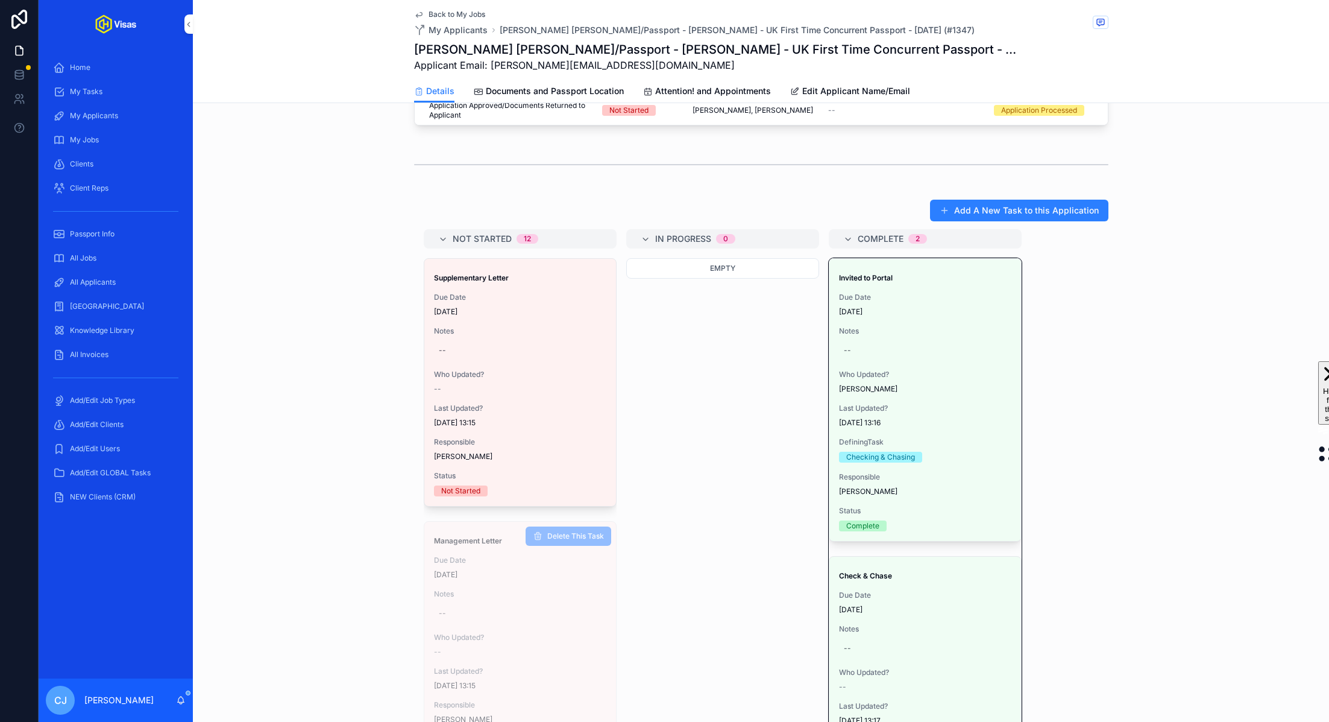
drag, startPoint x: 540, startPoint y: 564, endPoint x: 541, endPoint y: 558, distance: 6.1
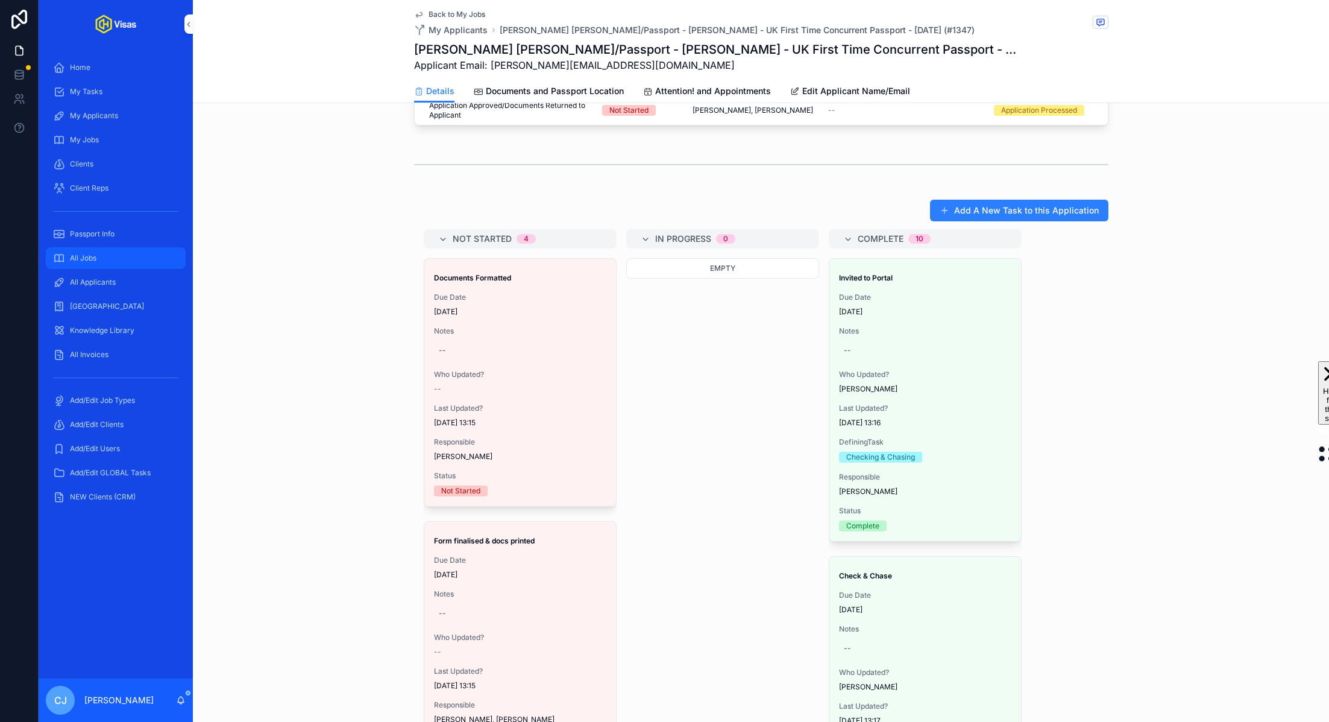
click at [105, 250] on div "All Jobs" at bounding box center [115, 257] width 125 height 19
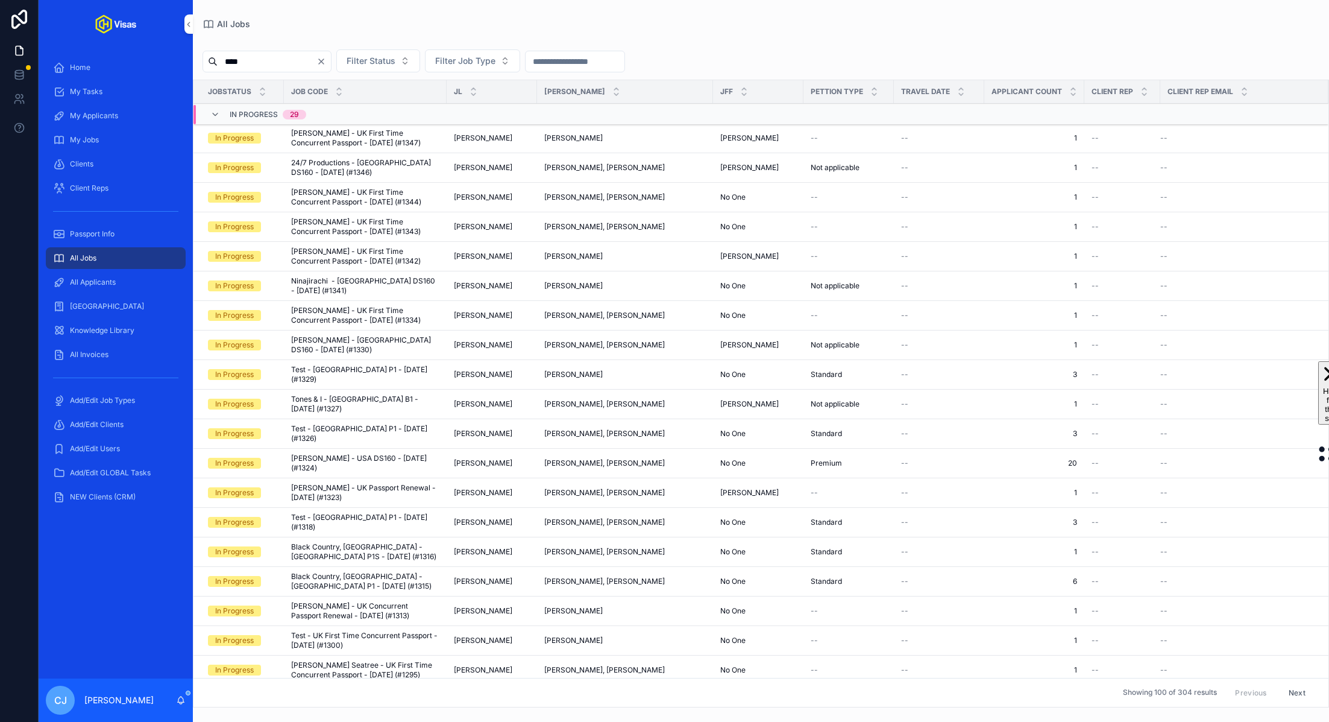
type input "*****"
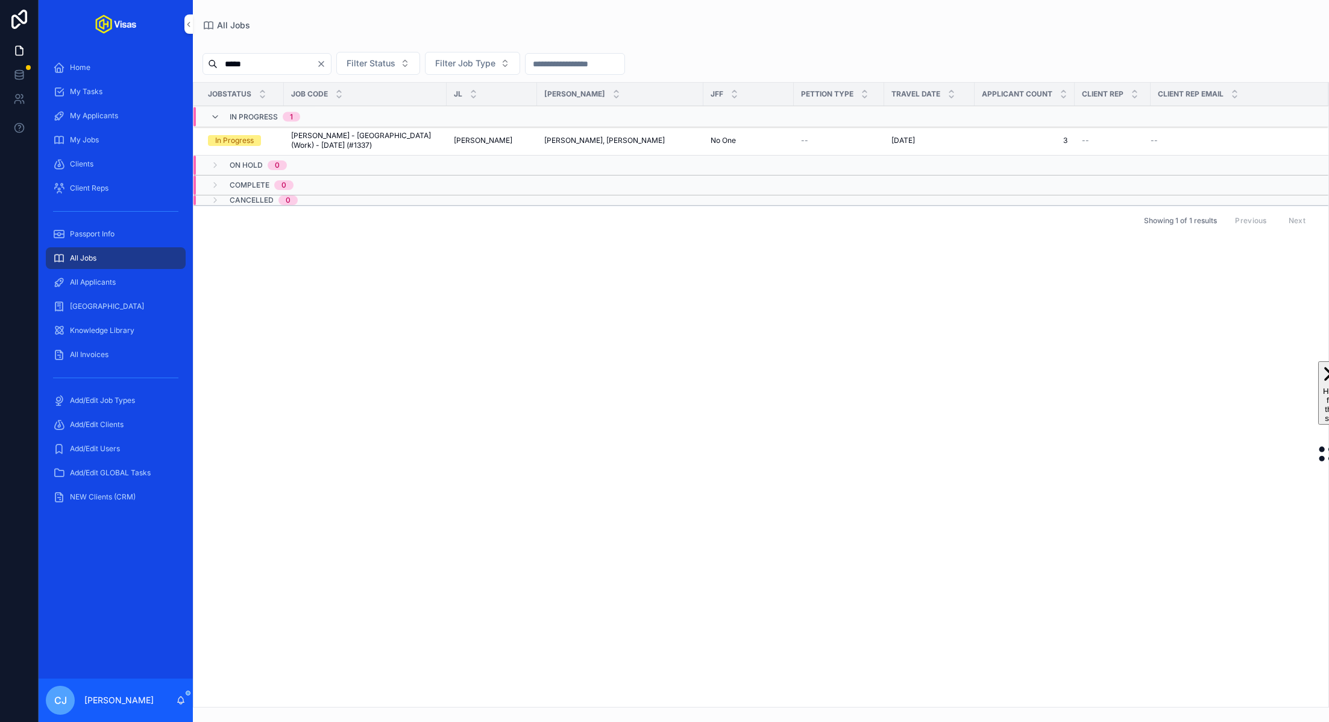
click at [360, 135] on span "[PERSON_NAME] - [GEOGRAPHIC_DATA] (Work) - [DATE] (#1337)" at bounding box center [365, 140] width 148 height 19
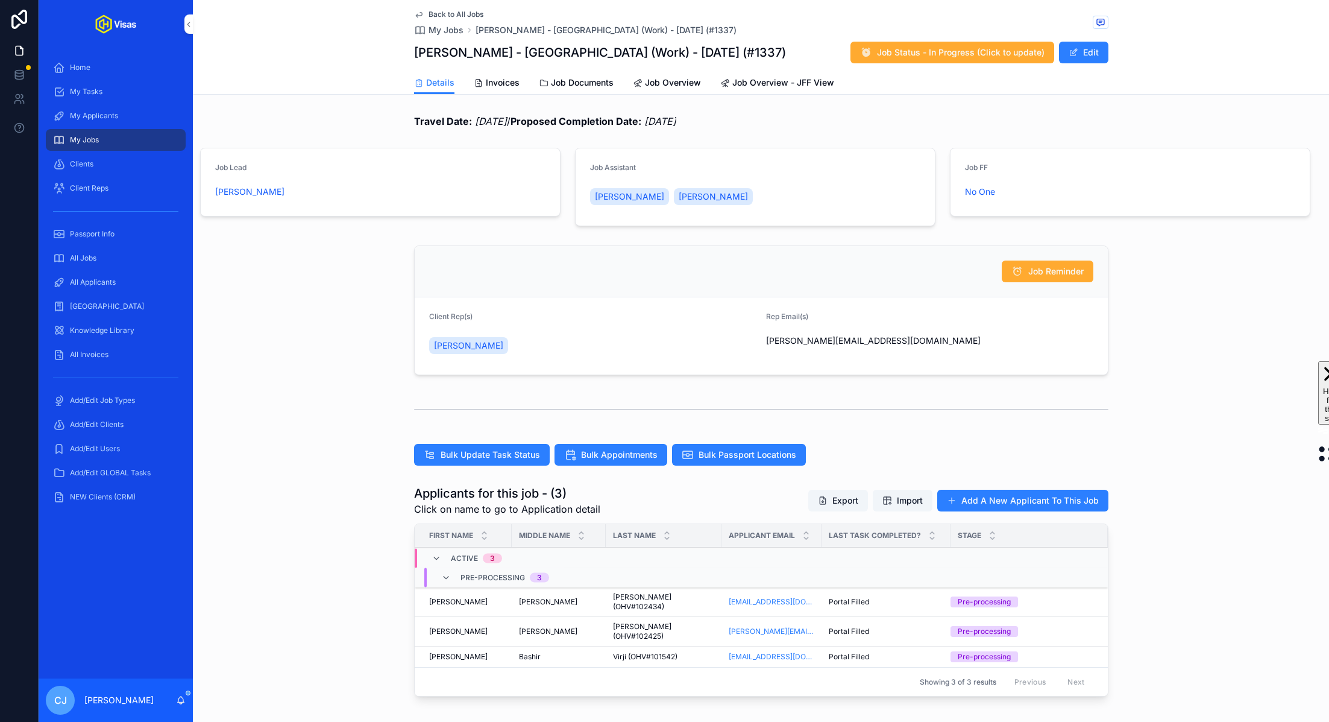
scroll to position [180, 0]
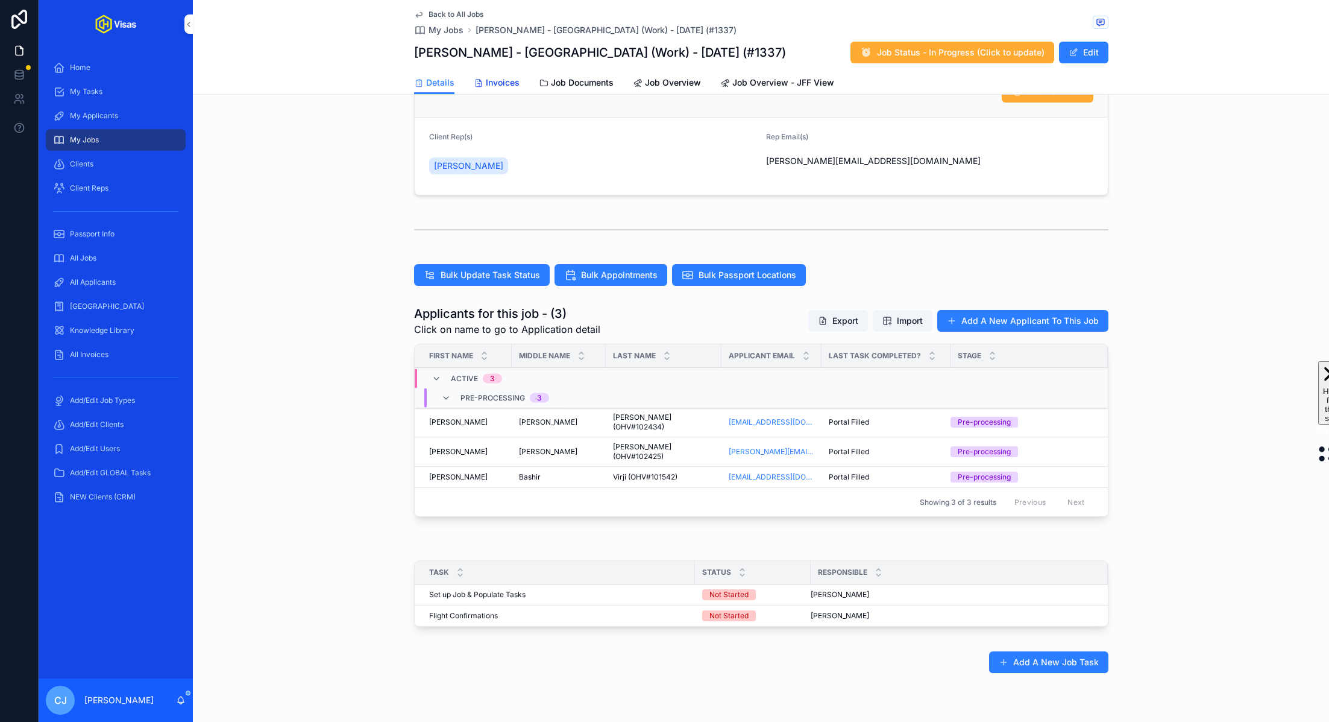
click at [508, 86] on span "Invoices" at bounding box center [503, 83] width 34 height 12
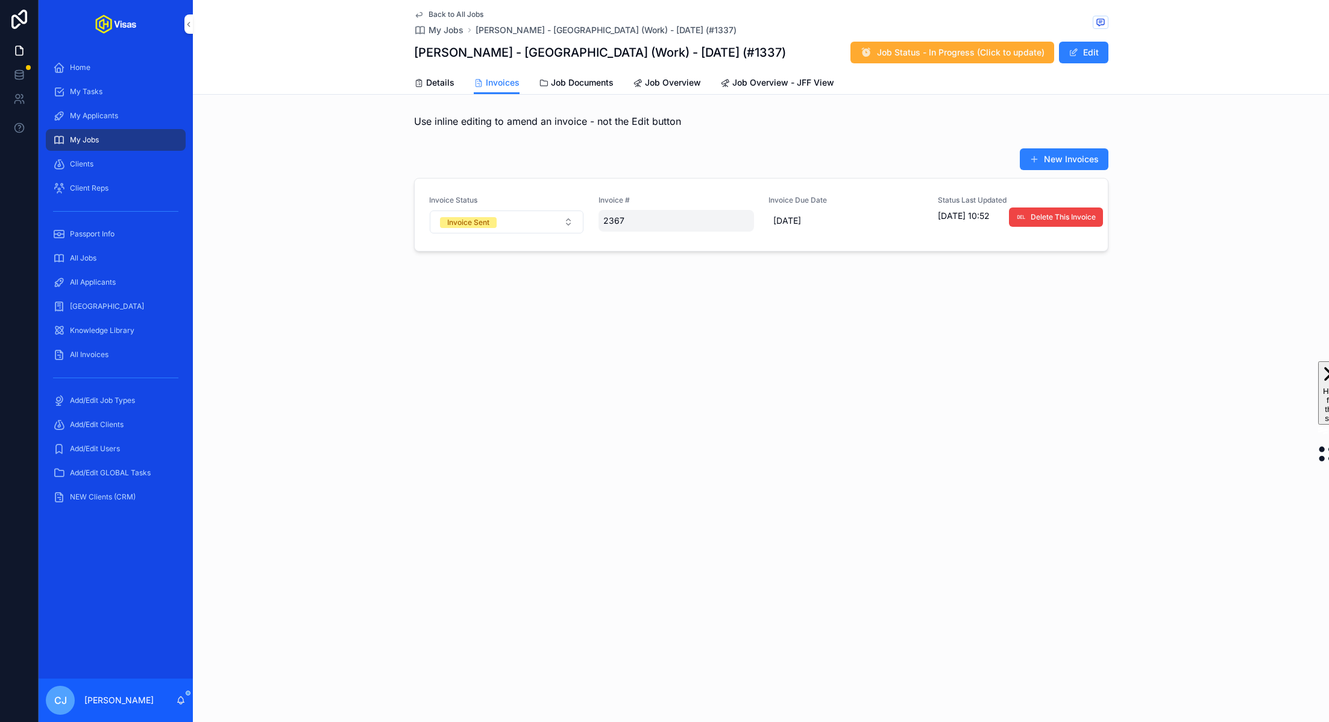
click at [617, 221] on span "2367" at bounding box center [677, 221] width 146 height 12
click at [622, 233] on input "****" at bounding box center [662, 237] width 113 height 17
click at [610, 227] on div "2367" at bounding box center [677, 221] width 156 height 22
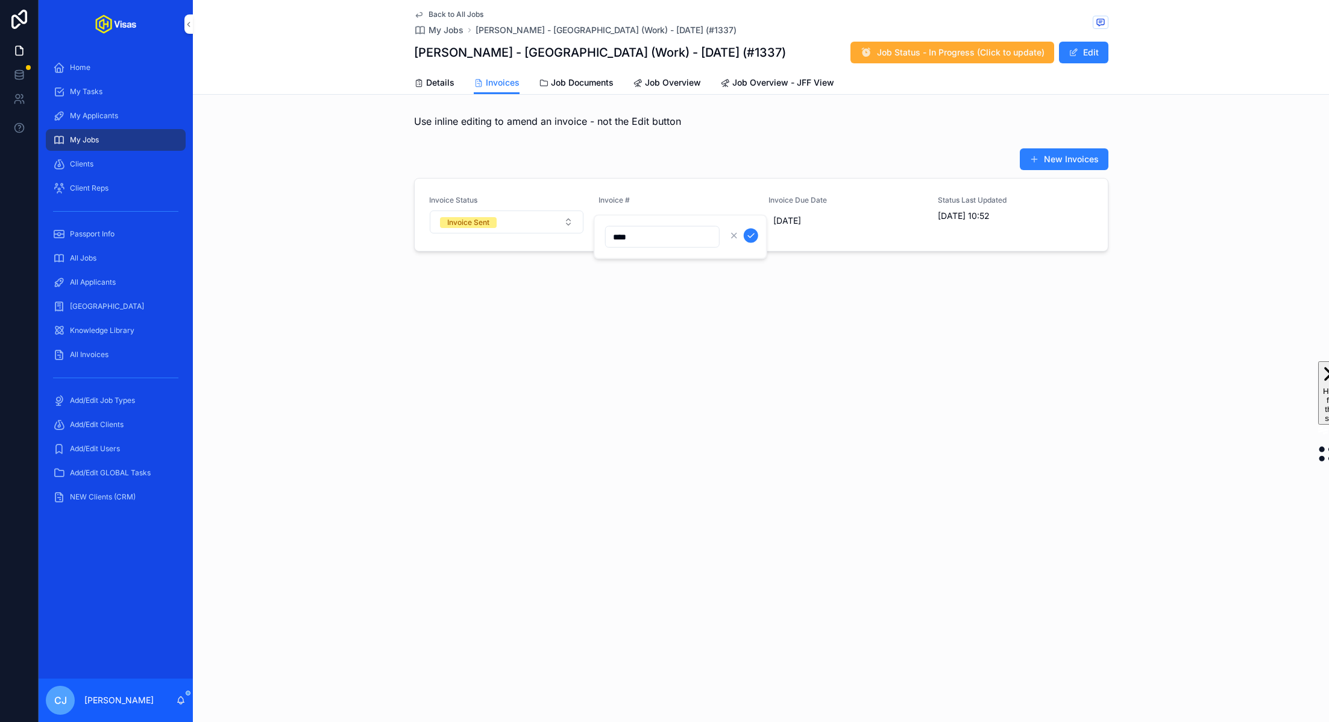
click at [625, 235] on input "****" at bounding box center [662, 237] width 113 height 17
click at [675, 239] on input "****" at bounding box center [662, 237] width 113 height 17
paste input "**"
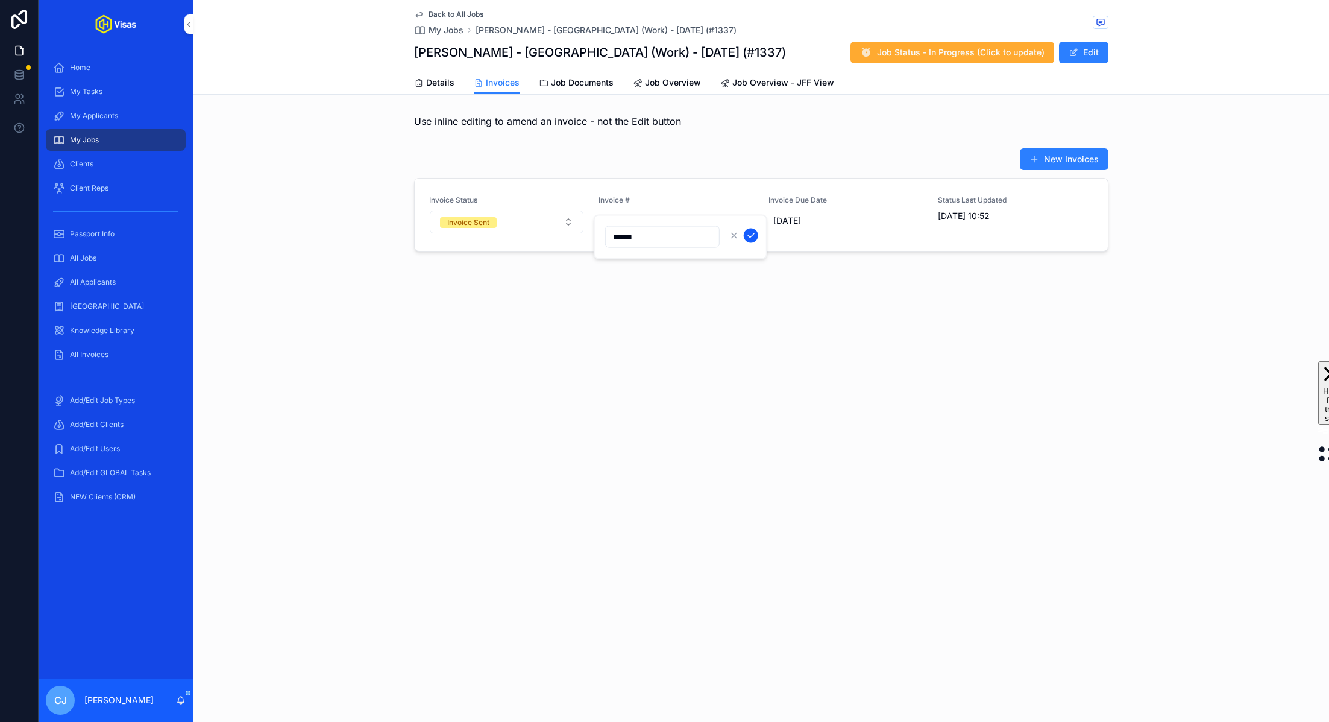
type input "******"
click at [751, 233] on icon "scrollable content" at bounding box center [751, 236] width 10 height 10
click at [533, 224] on button "Invoice Sent" at bounding box center [507, 221] width 154 height 23
click at [504, 307] on div "Paid" at bounding box center [507, 306] width 168 height 18
click at [105, 260] on div "All Jobs" at bounding box center [115, 257] width 125 height 19
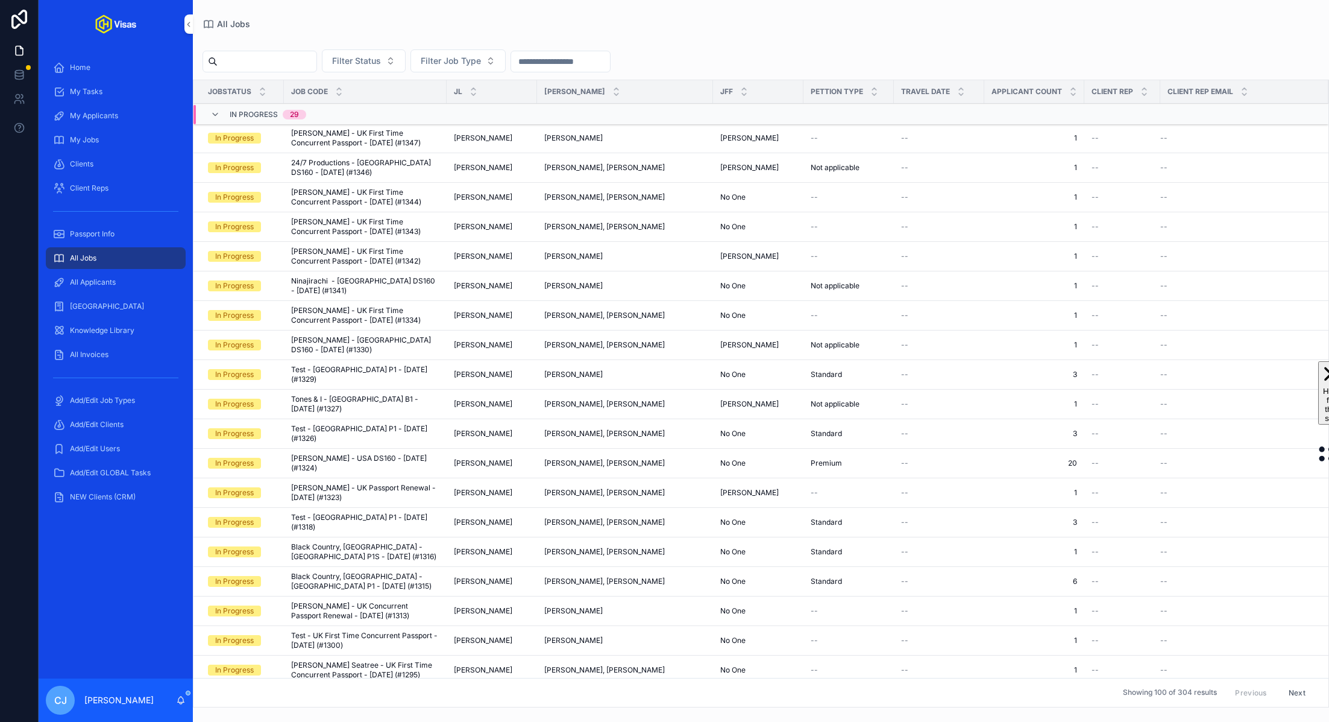
click at [360, 134] on span "[PERSON_NAME] - UK First Time Concurrent Passport - [DATE] (#1347)" at bounding box center [365, 137] width 148 height 19
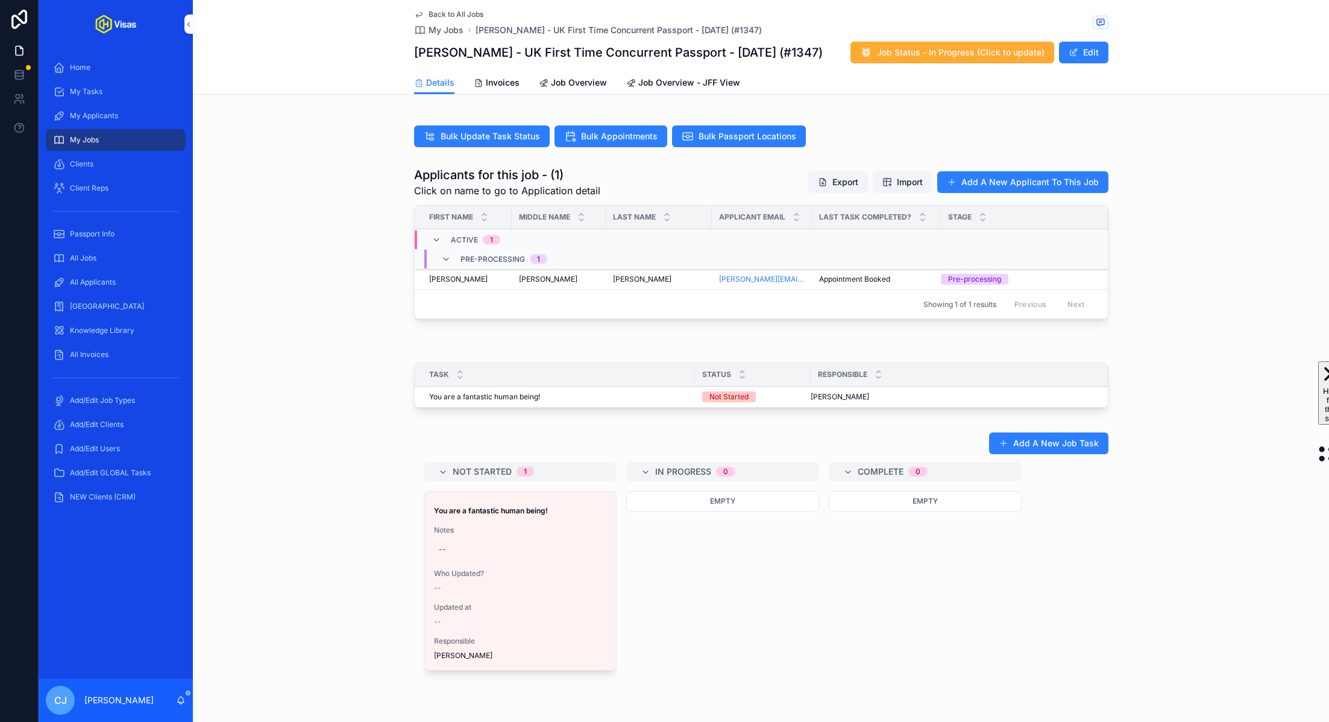
scroll to position [397, 0]
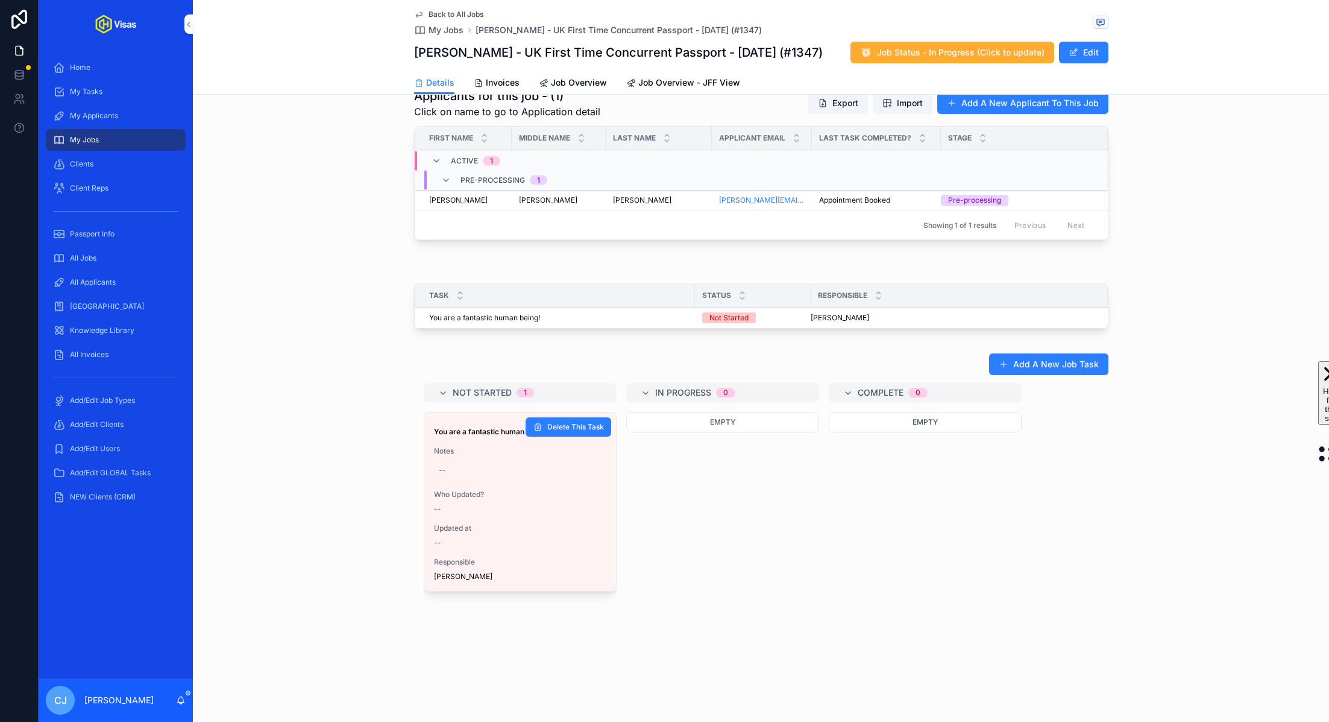
click at [487, 490] on span "Who Updated?" at bounding box center [520, 495] width 172 height 10
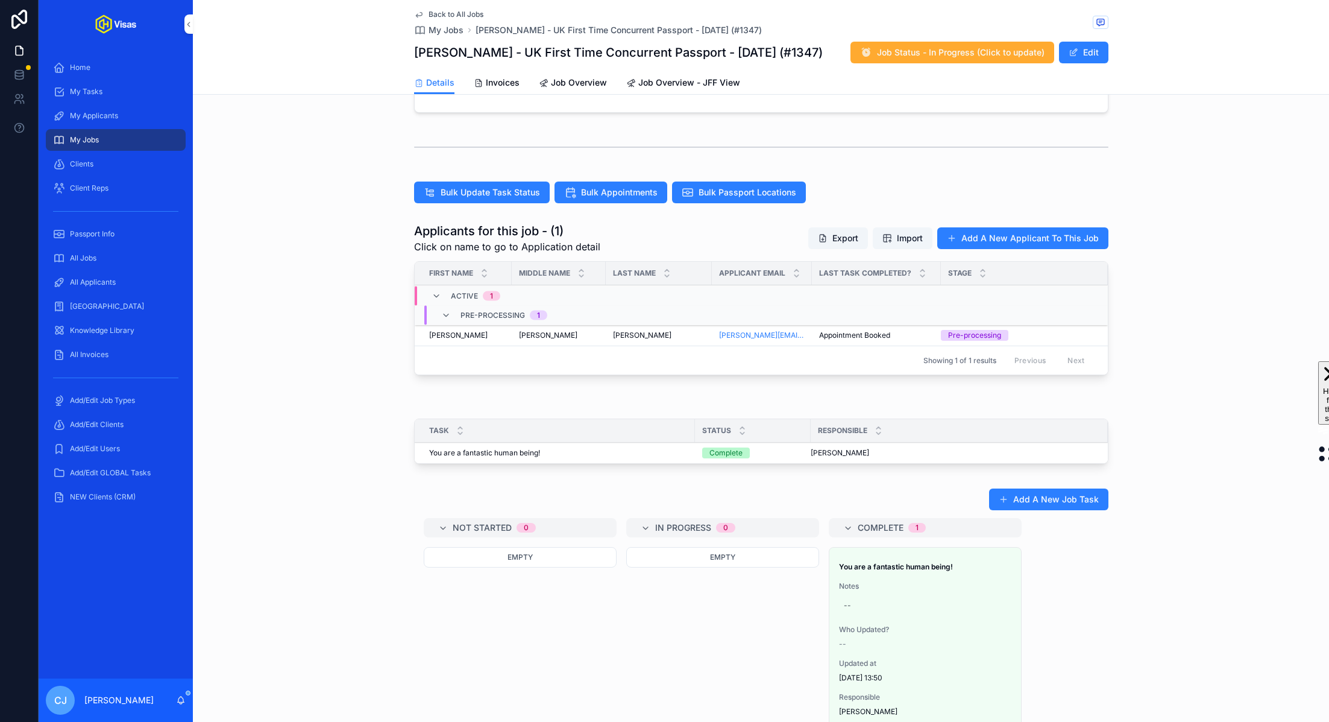
scroll to position [244, 0]
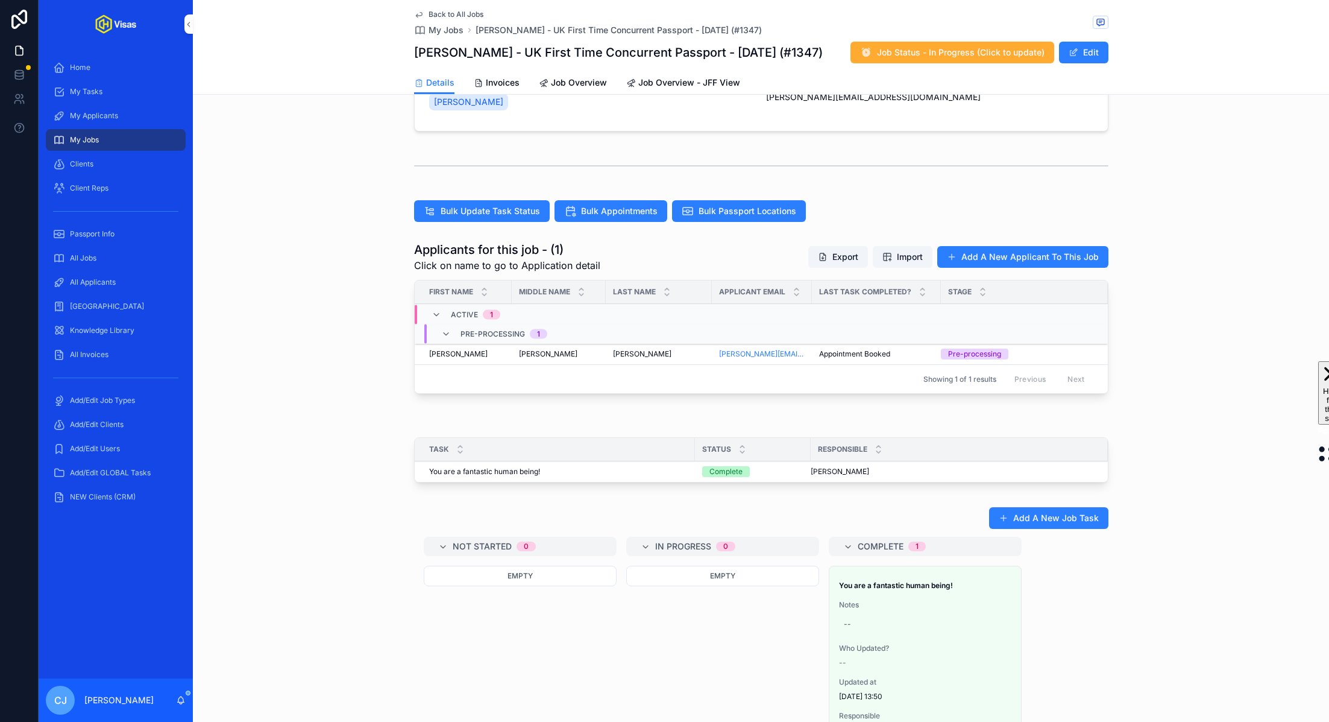
click at [594, 349] on div "[PERSON_NAME] [PERSON_NAME]" at bounding box center [559, 354] width 80 height 10
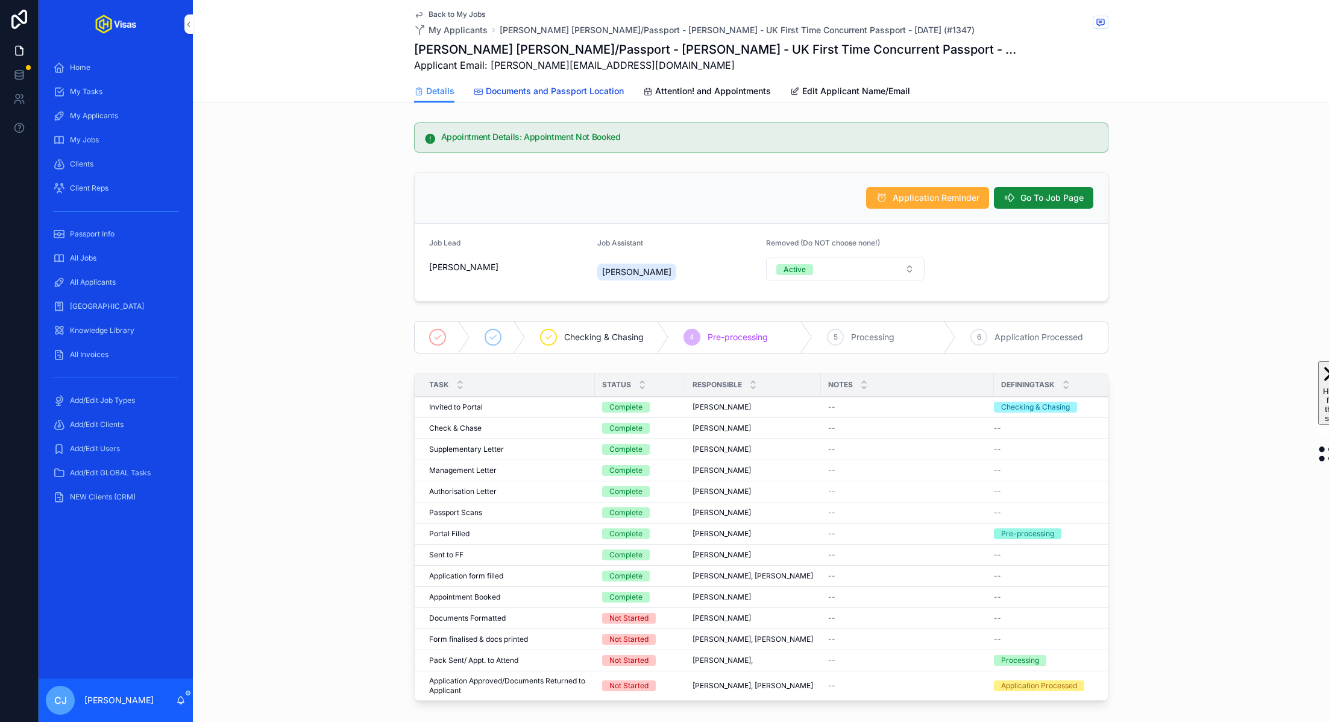
click at [577, 96] on span "Documents and Passport Location" at bounding box center [555, 91] width 138 height 12
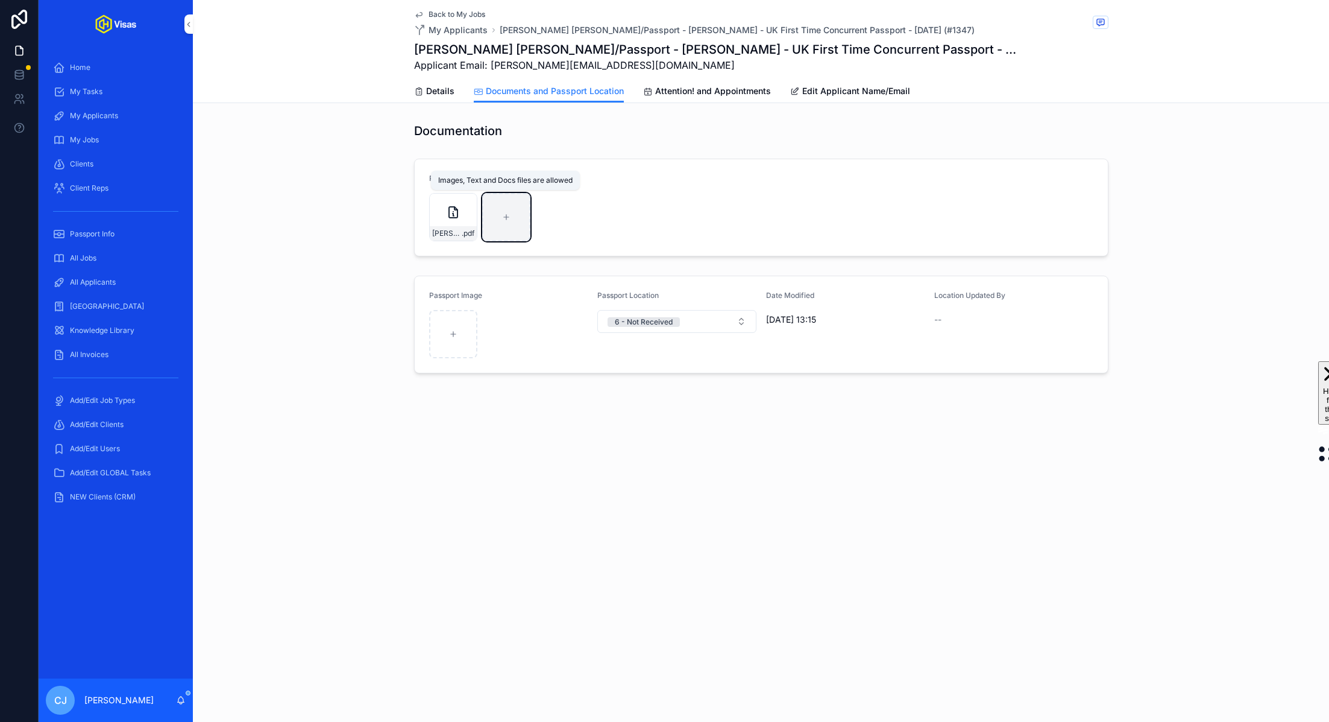
click at [504, 222] on div "scrollable content" at bounding box center [506, 217] width 48 height 48
type input "**********"
click at [452, 232] on span "[PERSON_NAME]---PP-Appt." at bounding box center [447, 234] width 30 height 10
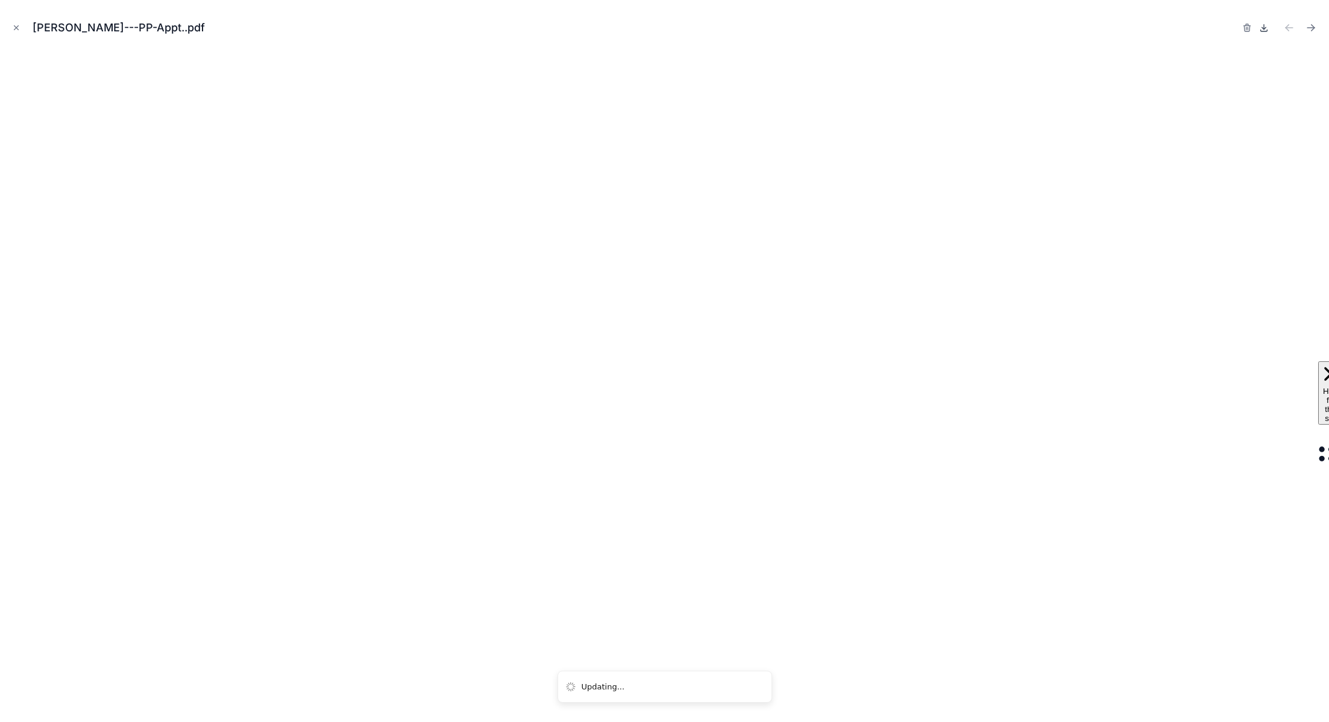
click at [1264, 28] on icon at bounding box center [1264, 28] width 4 height 2
click at [16, 27] on icon "Close modal" at bounding box center [16, 28] width 4 height 4
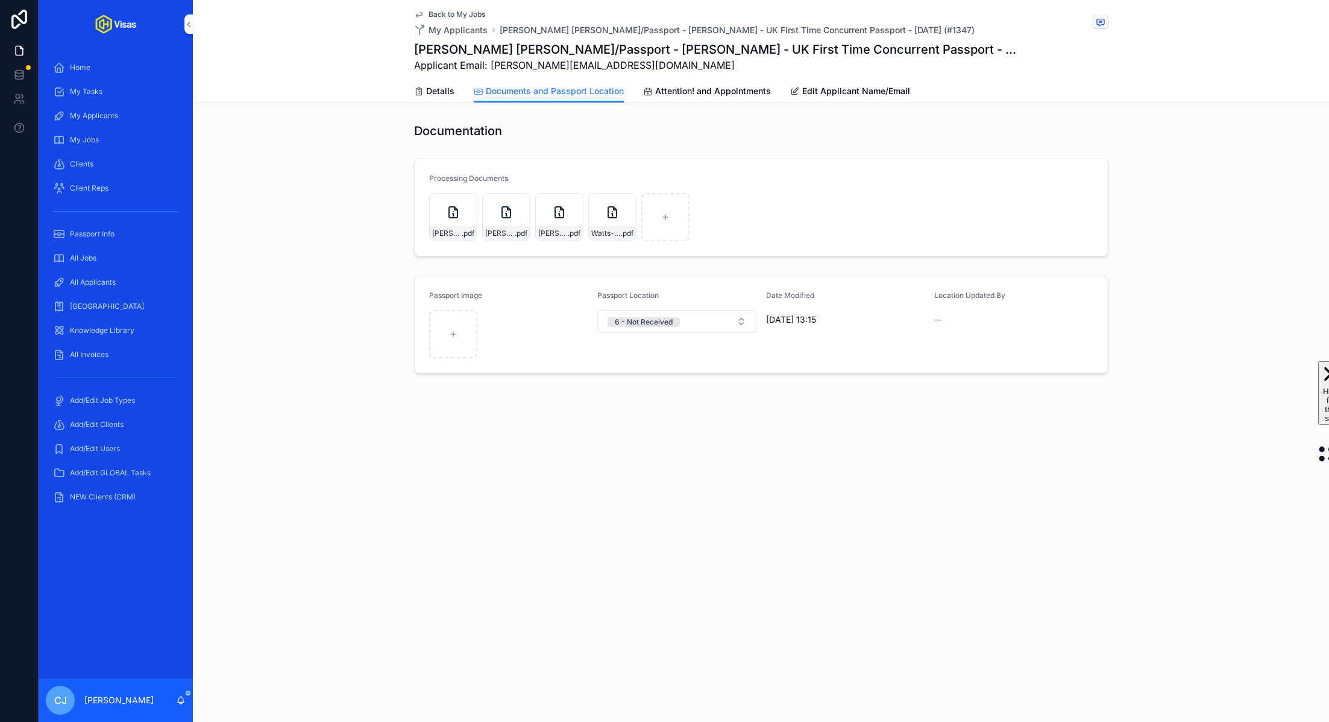
click at [456, 90] on div "Details Documents and Passport Location Attention! and Appointments Edit Applic…" at bounding box center [761, 91] width 695 height 23
click at [431, 92] on span "Details" at bounding box center [440, 91] width 28 height 12
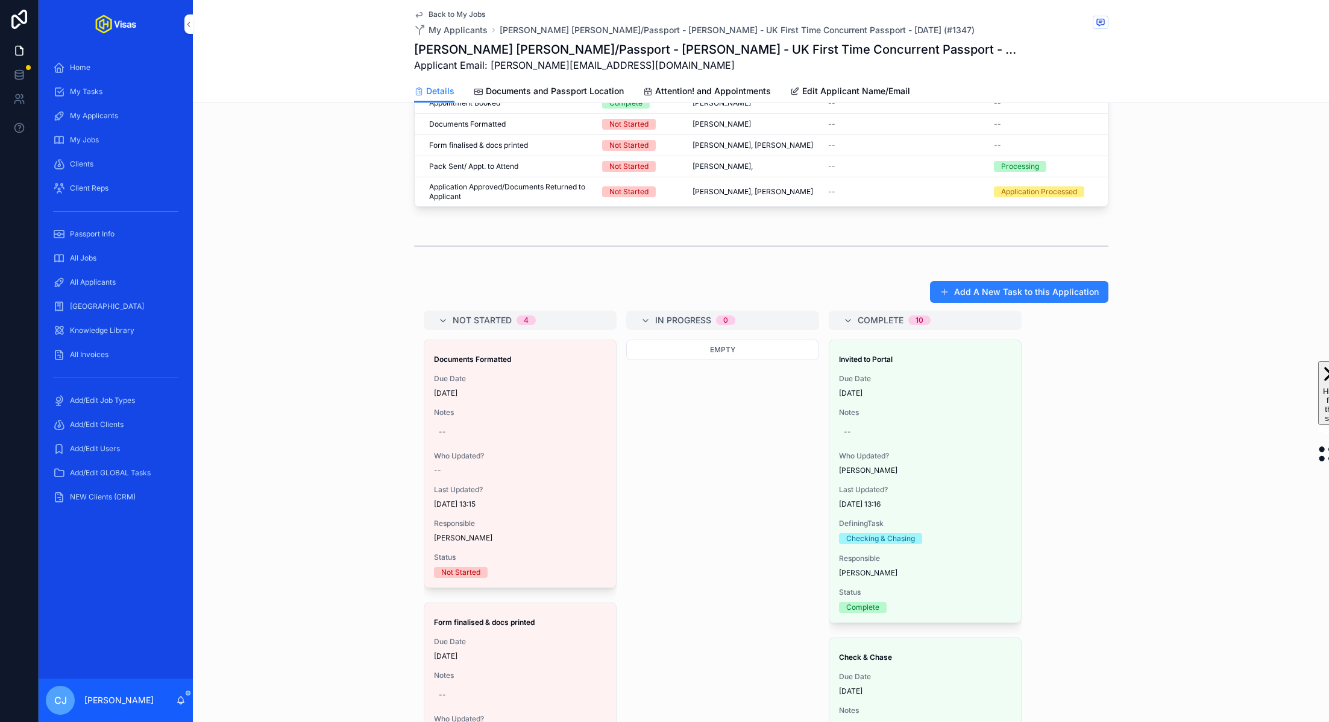
scroll to position [540, 0]
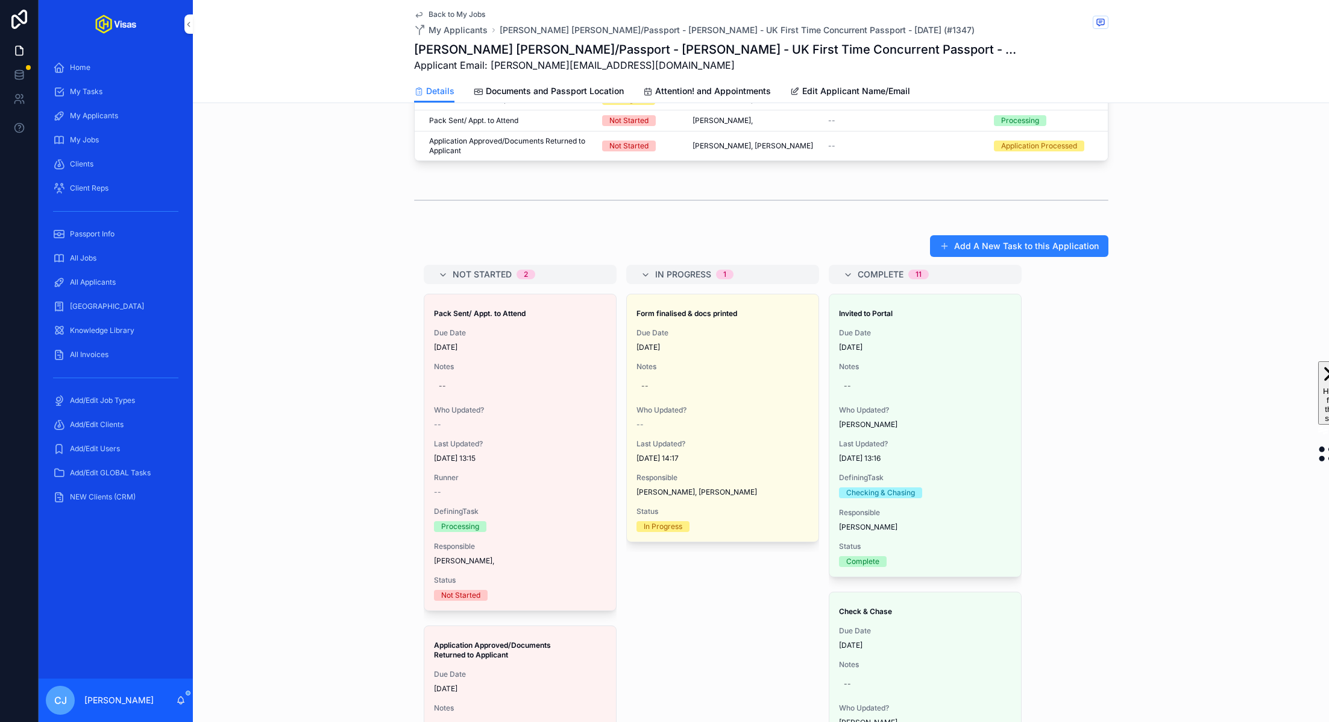
drag, startPoint x: 507, startPoint y: 364, endPoint x: 355, endPoint y: 2, distance: 392.6
click at [140, 251] on div "All Jobs" at bounding box center [115, 257] width 125 height 19
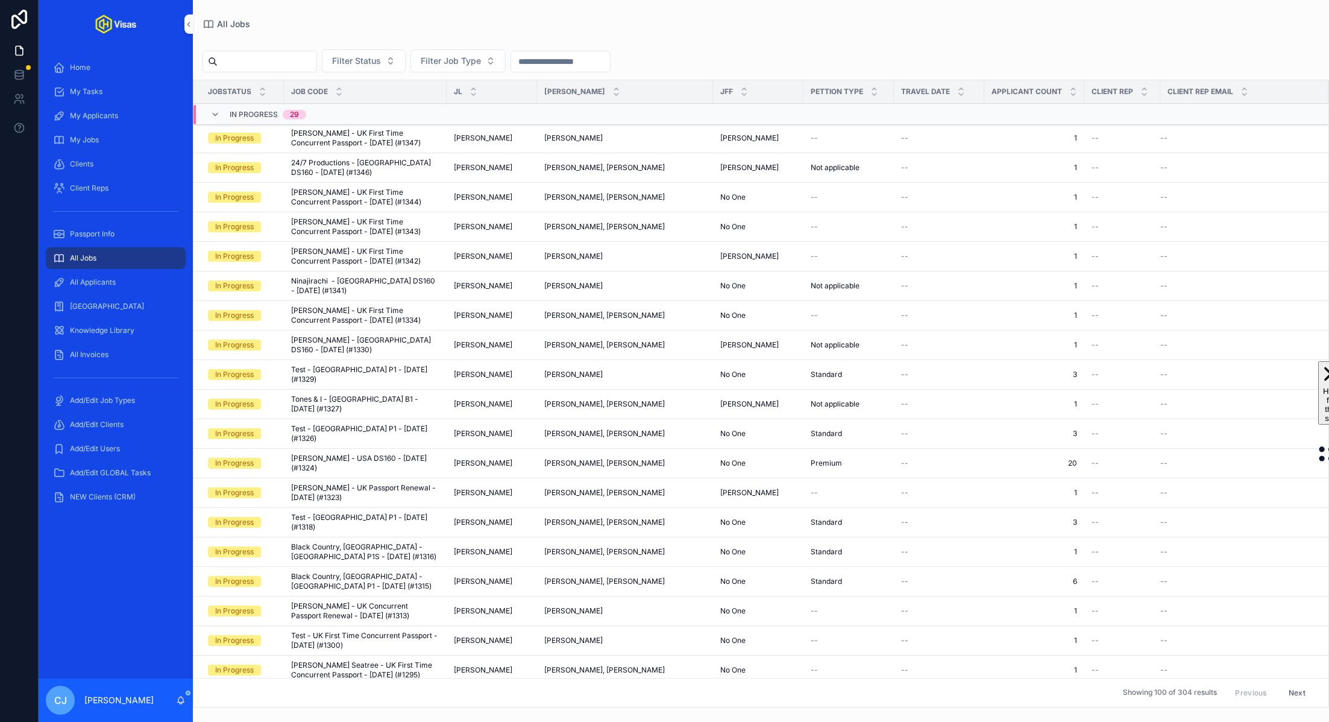
click at [258, 57] on input "scrollable content" at bounding box center [267, 61] width 99 height 17
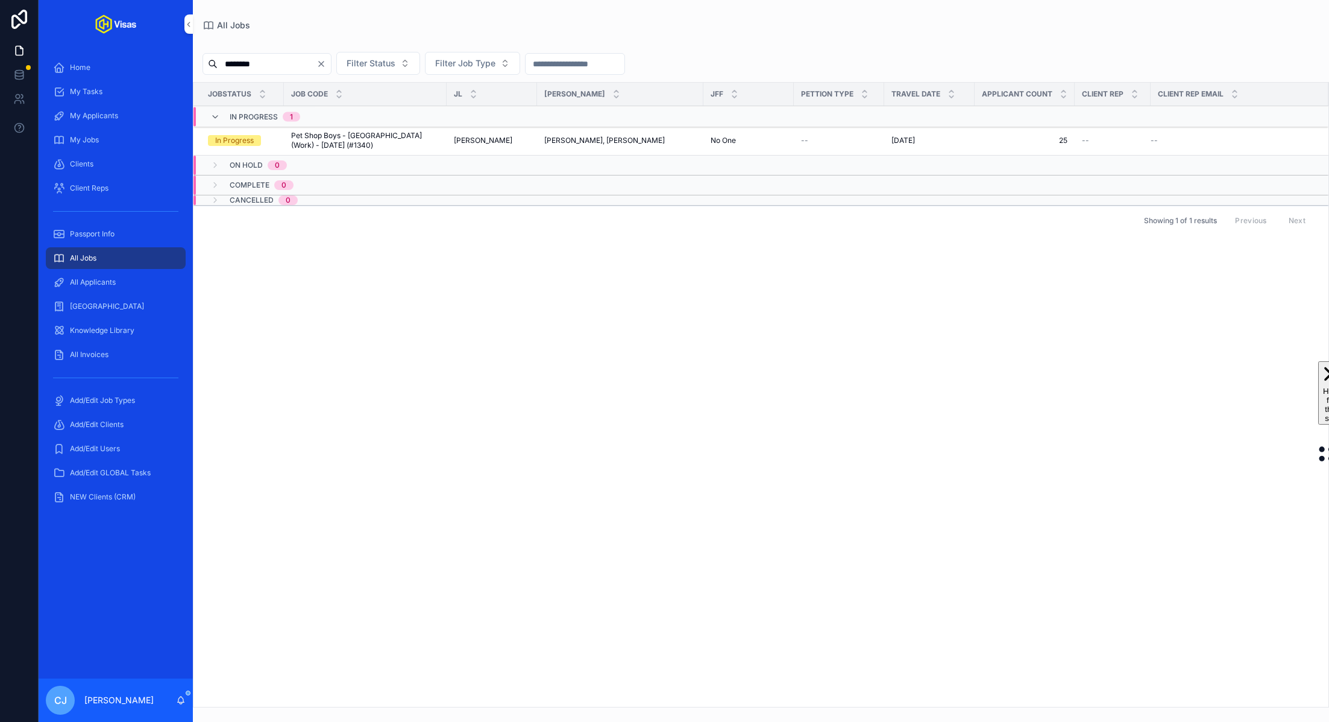
type input "********"
click at [292, 139] on span "Pet Shop Boys - [GEOGRAPHIC_DATA] (Work) - [DATE] (#1340)" at bounding box center [365, 140] width 148 height 19
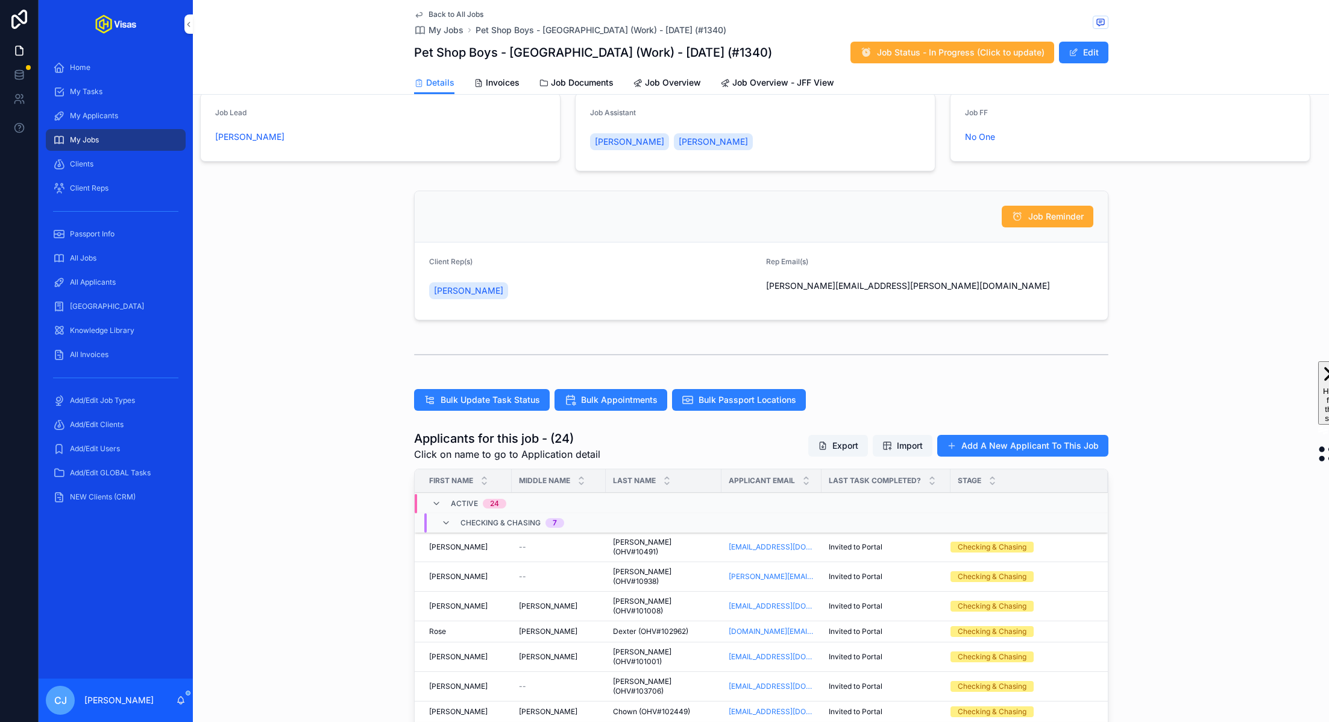
scroll to position [251, 0]
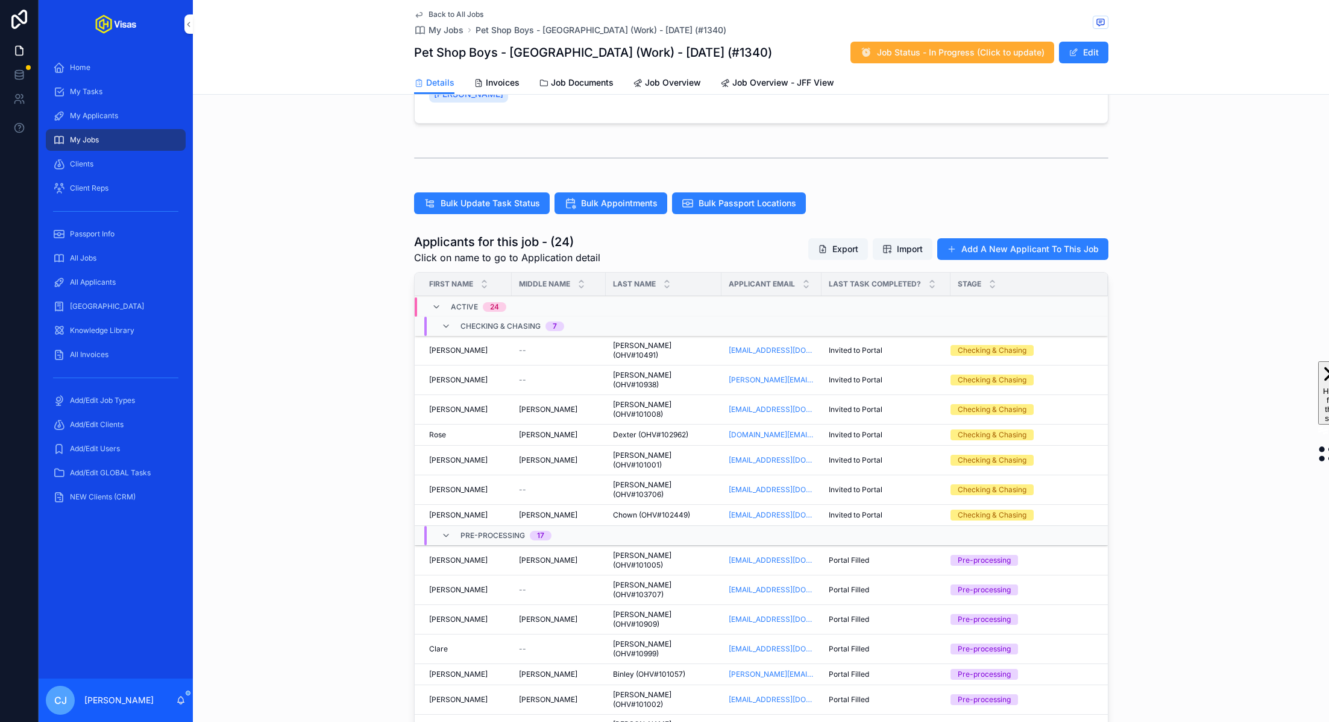
click at [638, 370] on span "[PERSON_NAME] (OHV#10938)" at bounding box center [663, 379] width 101 height 19
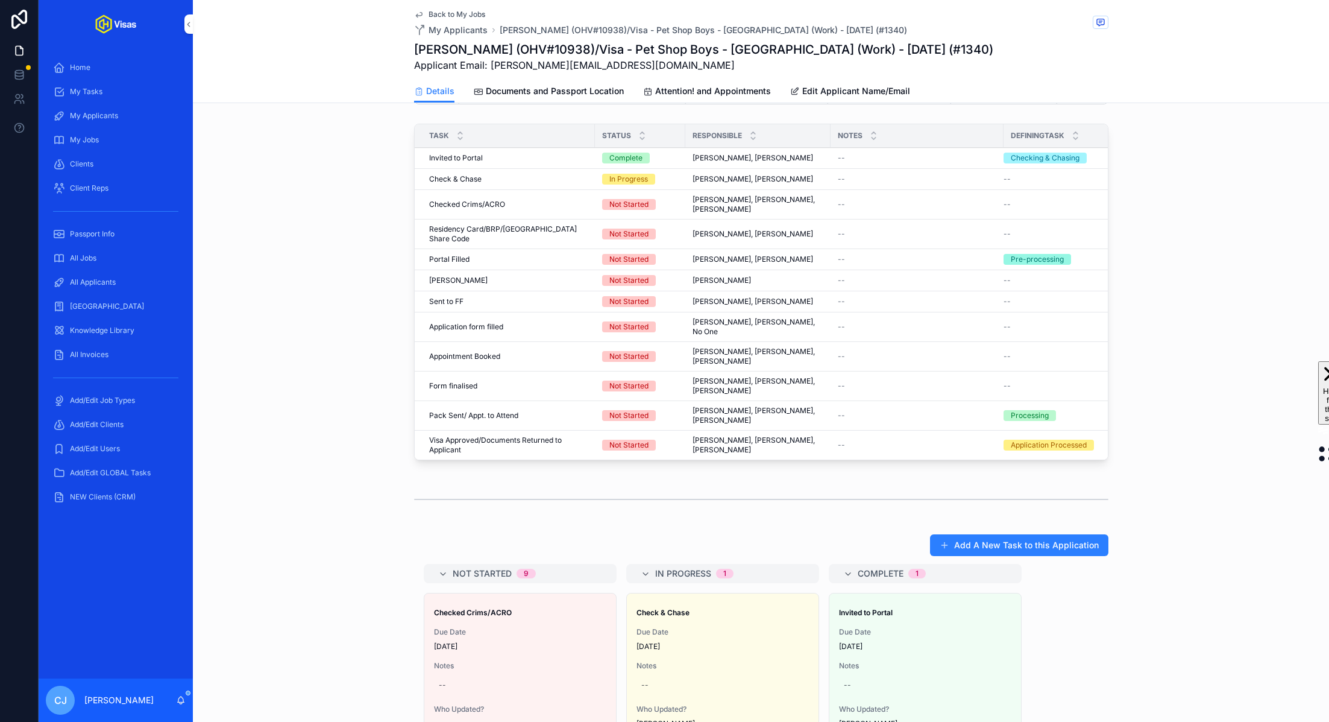
scroll to position [273, 0]
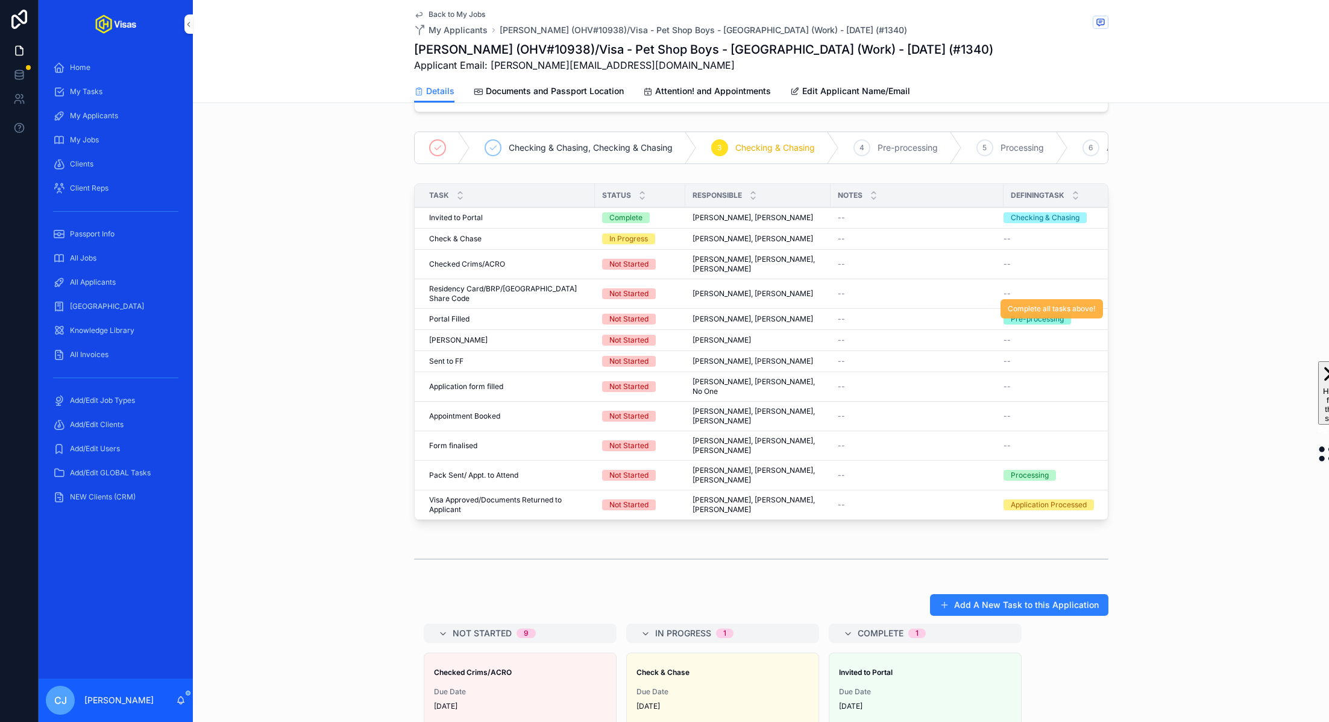
click at [1032, 304] on span "Complete all tasks above!" at bounding box center [1052, 309] width 88 height 10
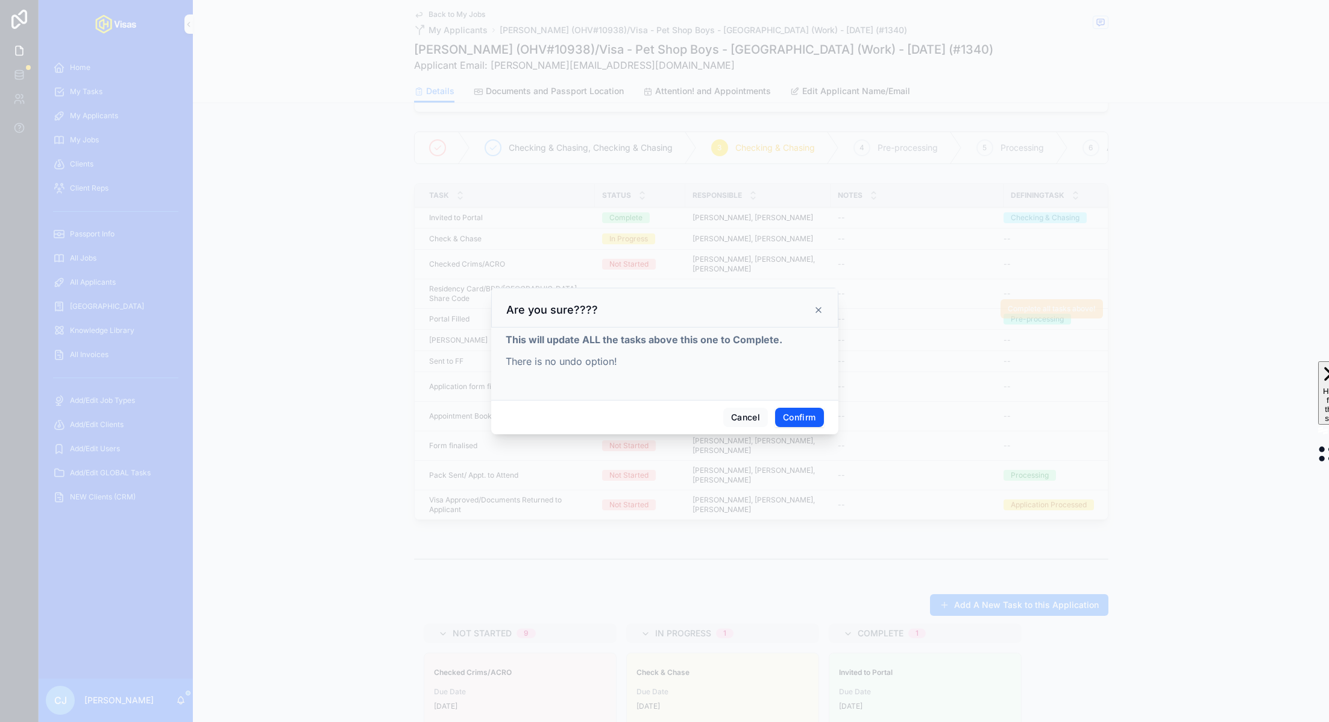
click at [805, 416] on button "Confirm" at bounding box center [799, 417] width 48 height 19
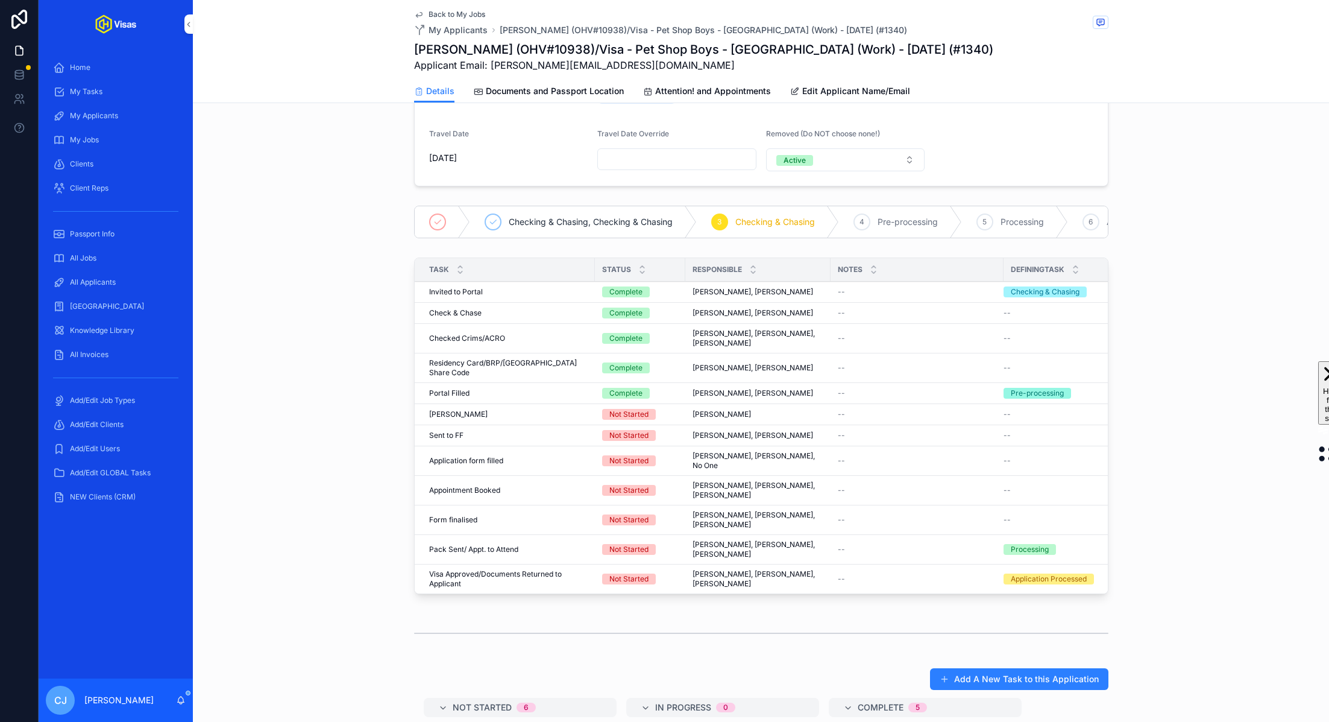
scroll to position [0, 0]
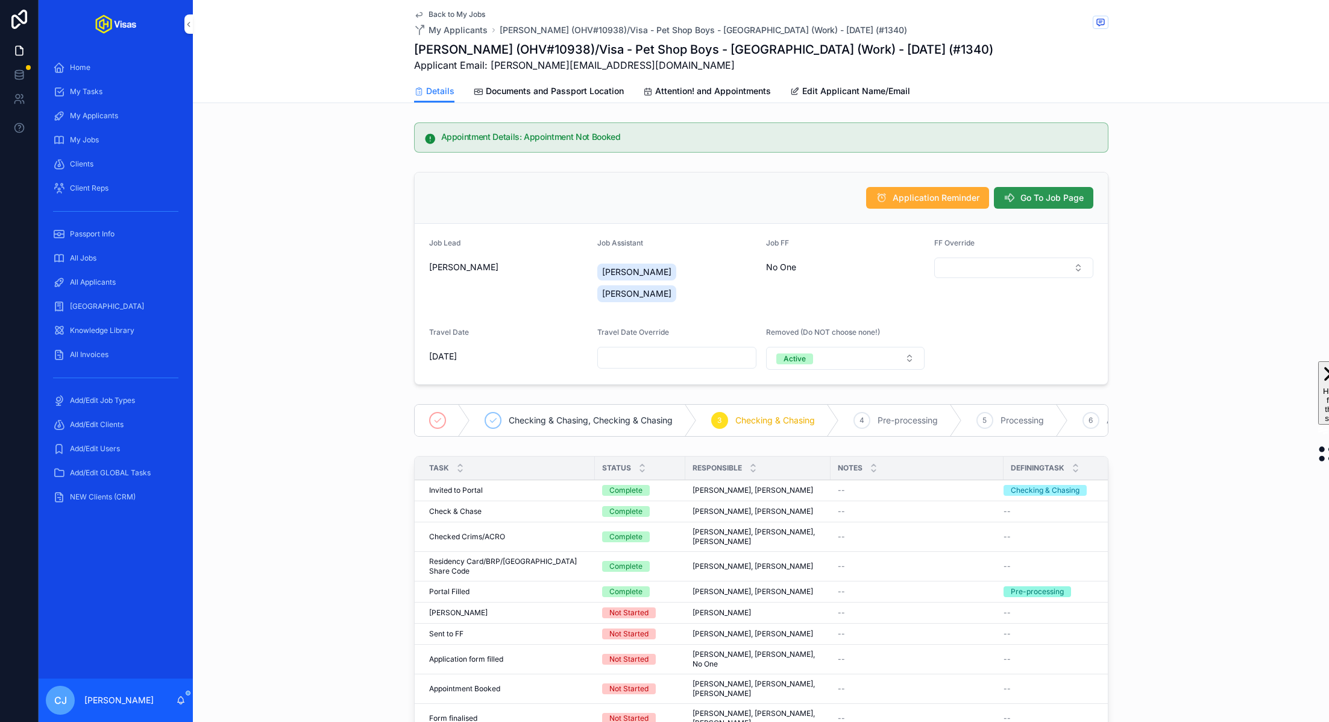
click at [1058, 201] on span "Go To Job Page" at bounding box center [1052, 198] width 63 height 12
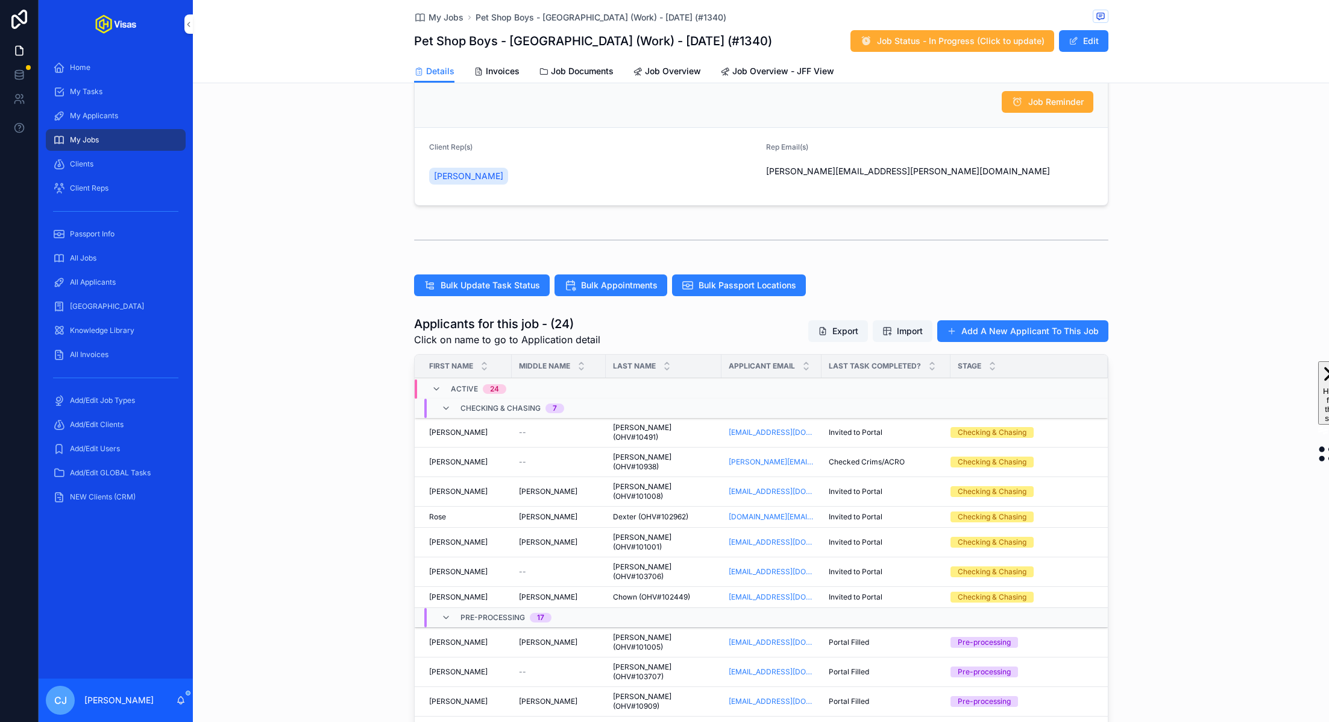
scroll to position [78, 0]
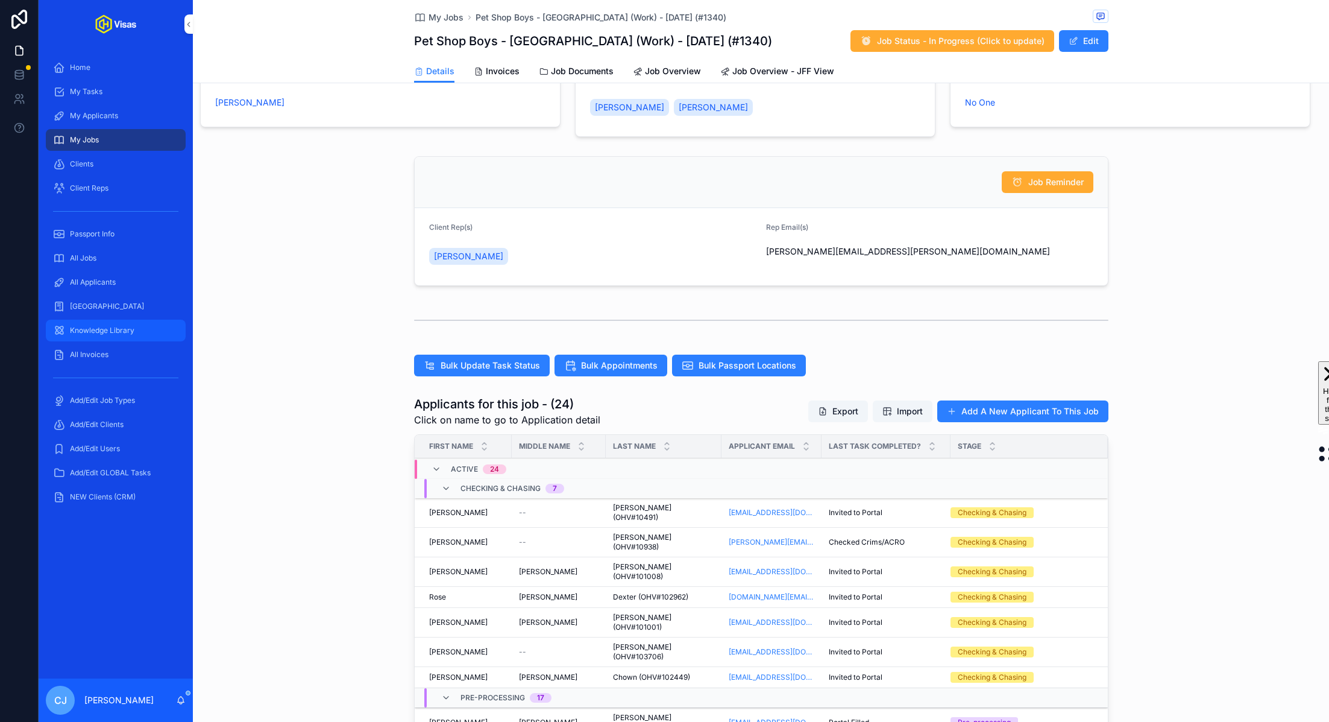
click at [140, 327] on div "Knowledge Library" at bounding box center [115, 330] width 125 height 19
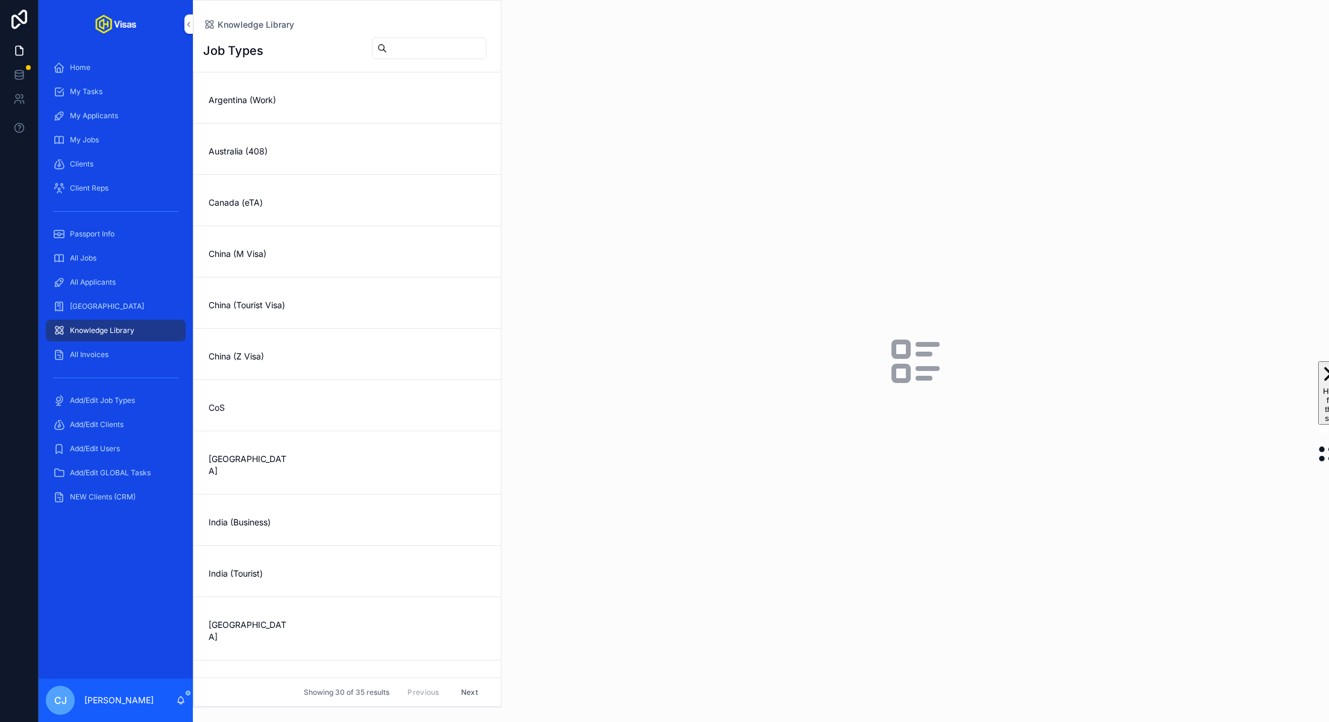
click at [321, 412] on link "CoS" at bounding box center [347, 405] width 307 height 51
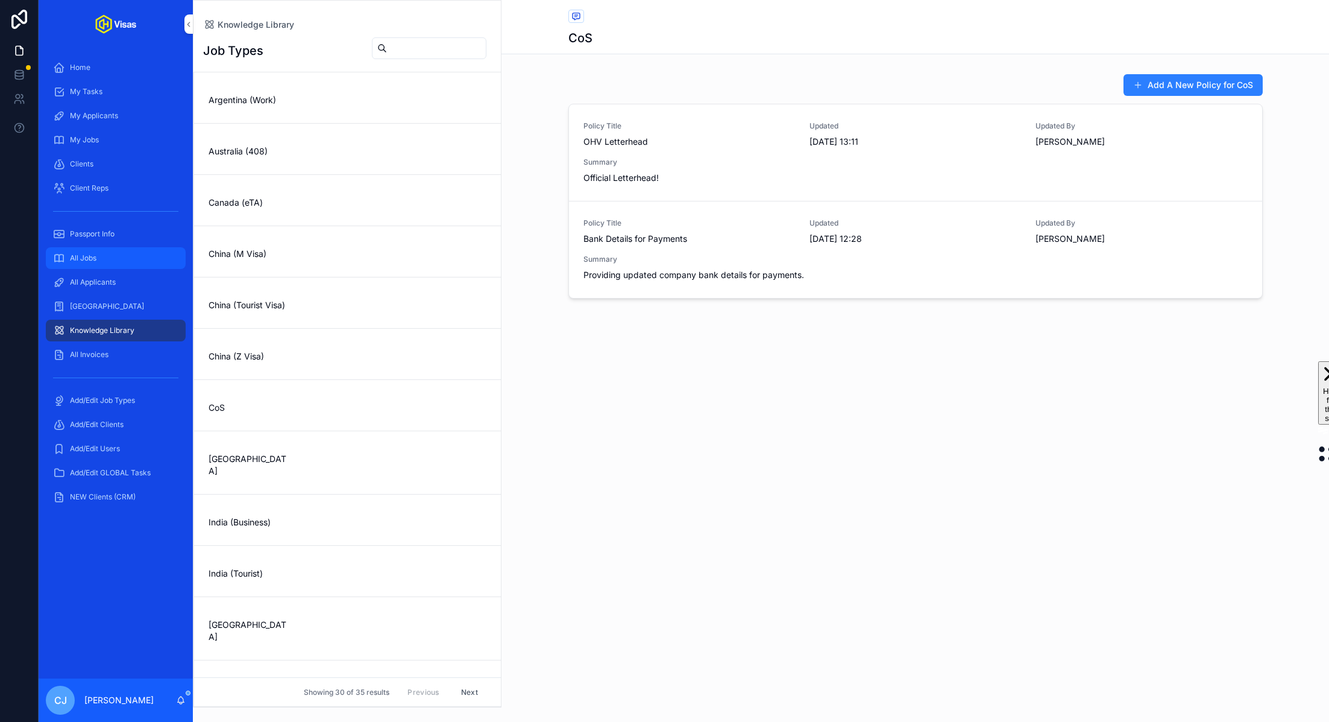
click at [119, 262] on div "All Jobs" at bounding box center [115, 257] width 125 height 19
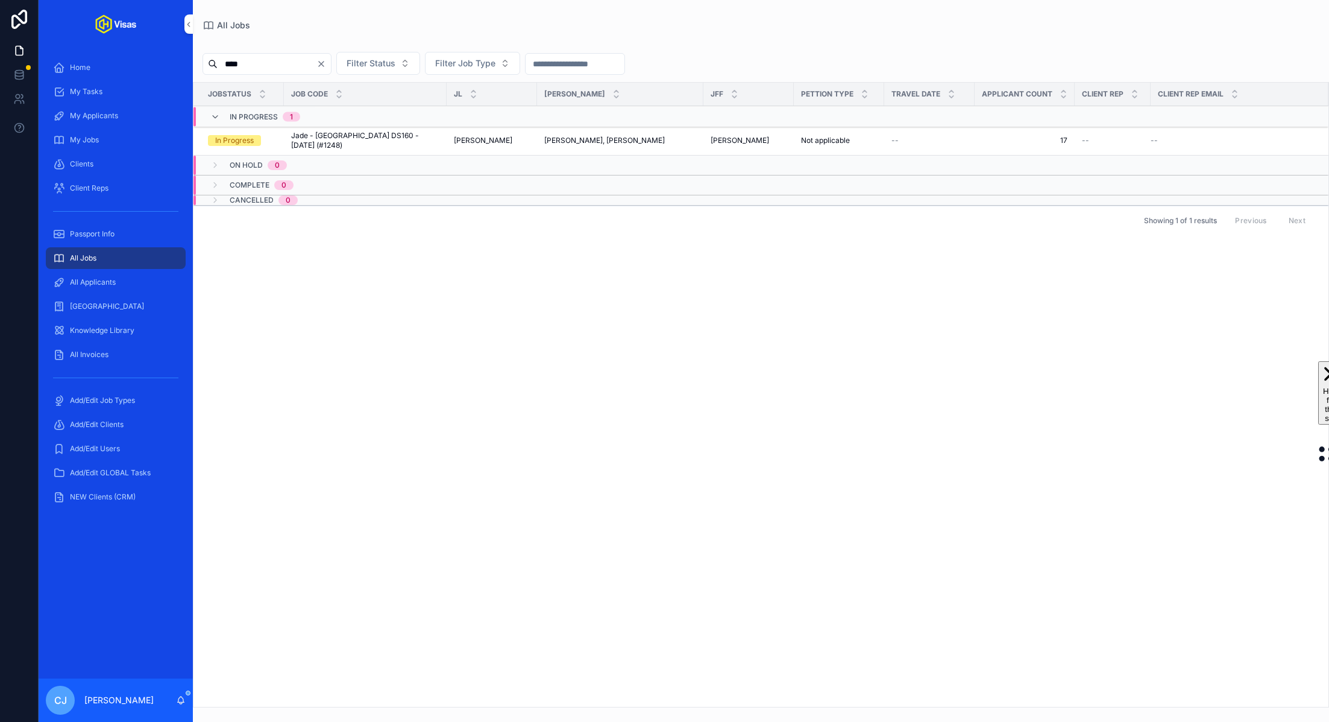
type input "****"
click at [410, 138] on span "Jade - [GEOGRAPHIC_DATA] DS160 - [DATE] (#1248)" at bounding box center [365, 140] width 148 height 19
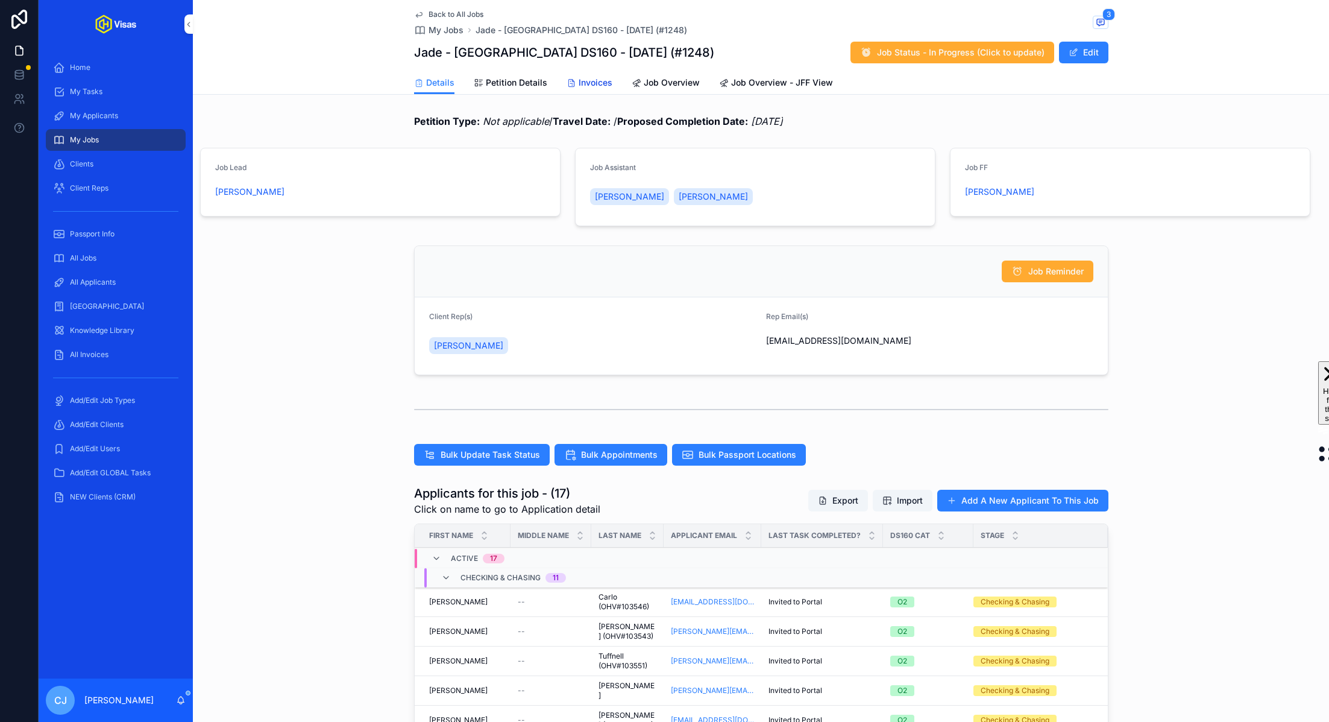
click at [583, 86] on span "Invoices" at bounding box center [596, 83] width 34 height 12
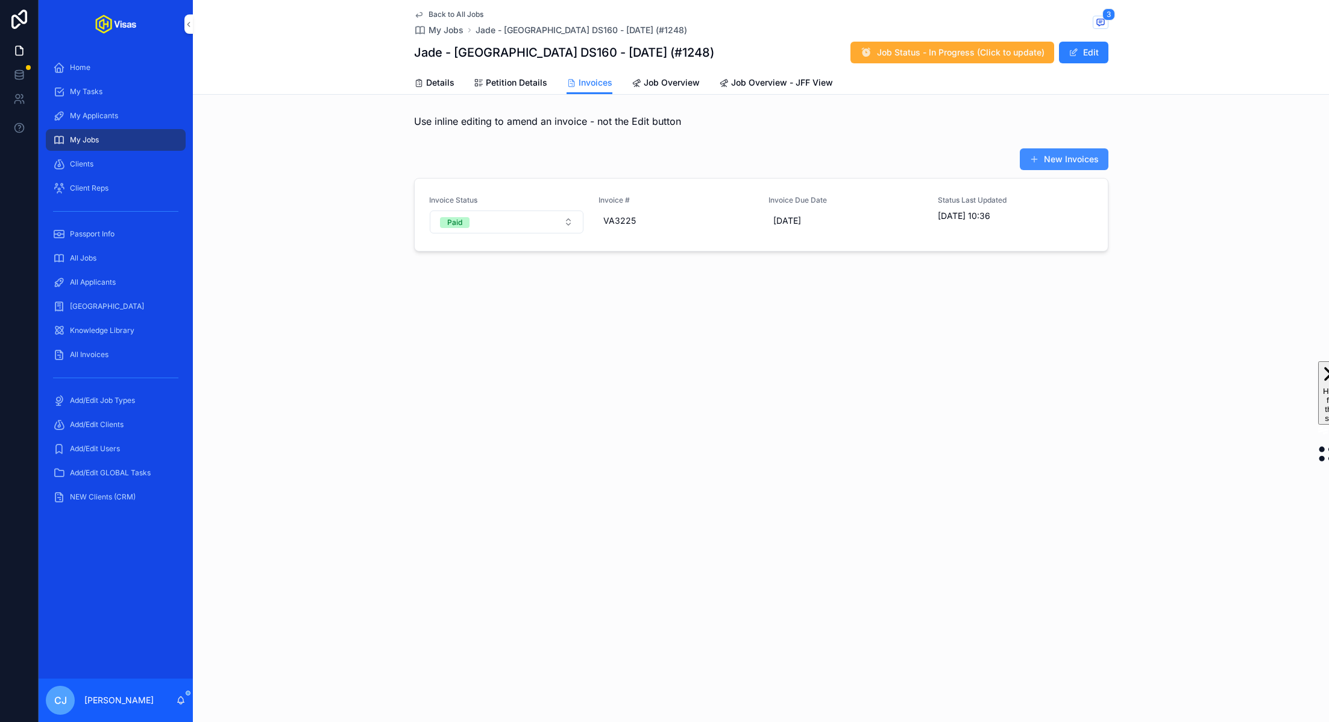
click at [1072, 158] on button "New Invoices" at bounding box center [1064, 159] width 89 height 22
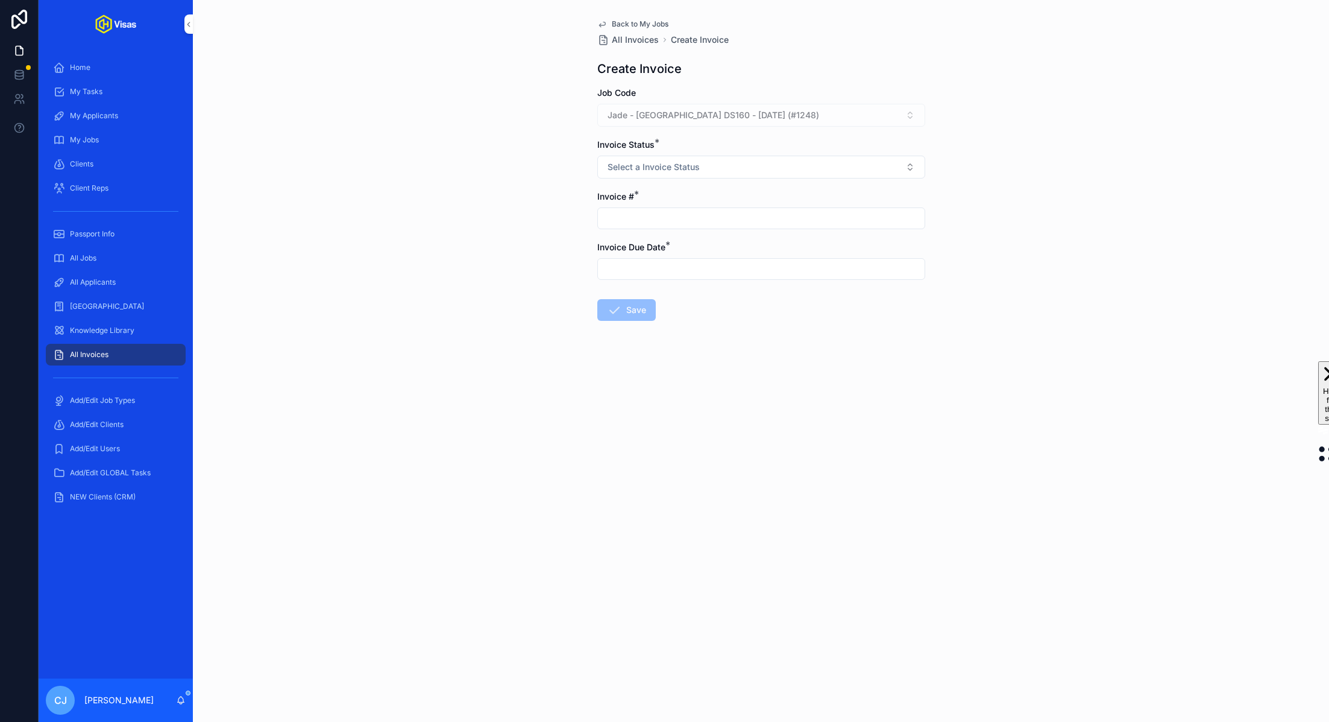
click at [646, 213] on input "scrollable content" at bounding box center [761, 218] width 327 height 17
paste input "******"
type input "**********"
click at [689, 271] on input "scrollable content" at bounding box center [761, 268] width 327 height 17
click at [785, 424] on button "17" at bounding box center [783, 420] width 22 height 22
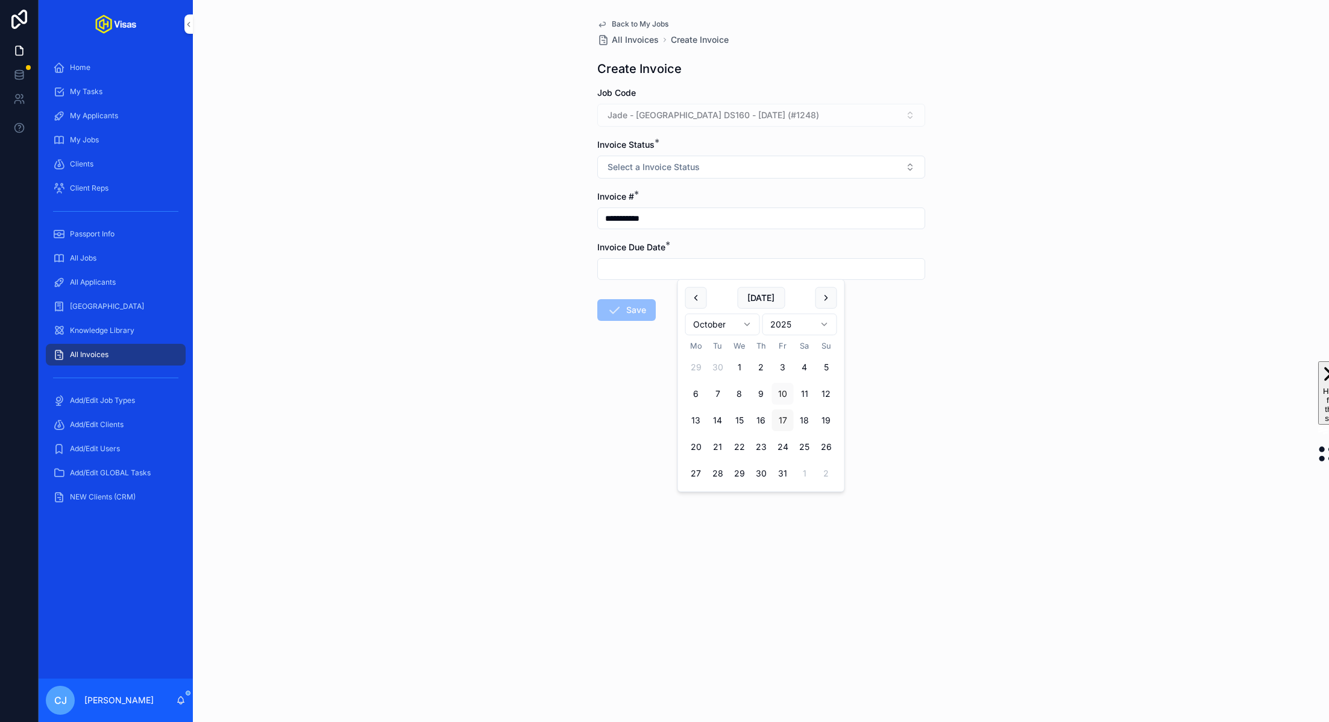
type input "**********"
click at [636, 353] on form "**********" at bounding box center [761, 242] width 328 height 311
click at [687, 159] on button "Select a Invoice Status" at bounding box center [761, 167] width 328 height 23
click at [691, 213] on div "Invoice Sent" at bounding box center [710, 214] width 42 height 11
click at [621, 310] on button "Save" at bounding box center [626, 310] width 58 height 22
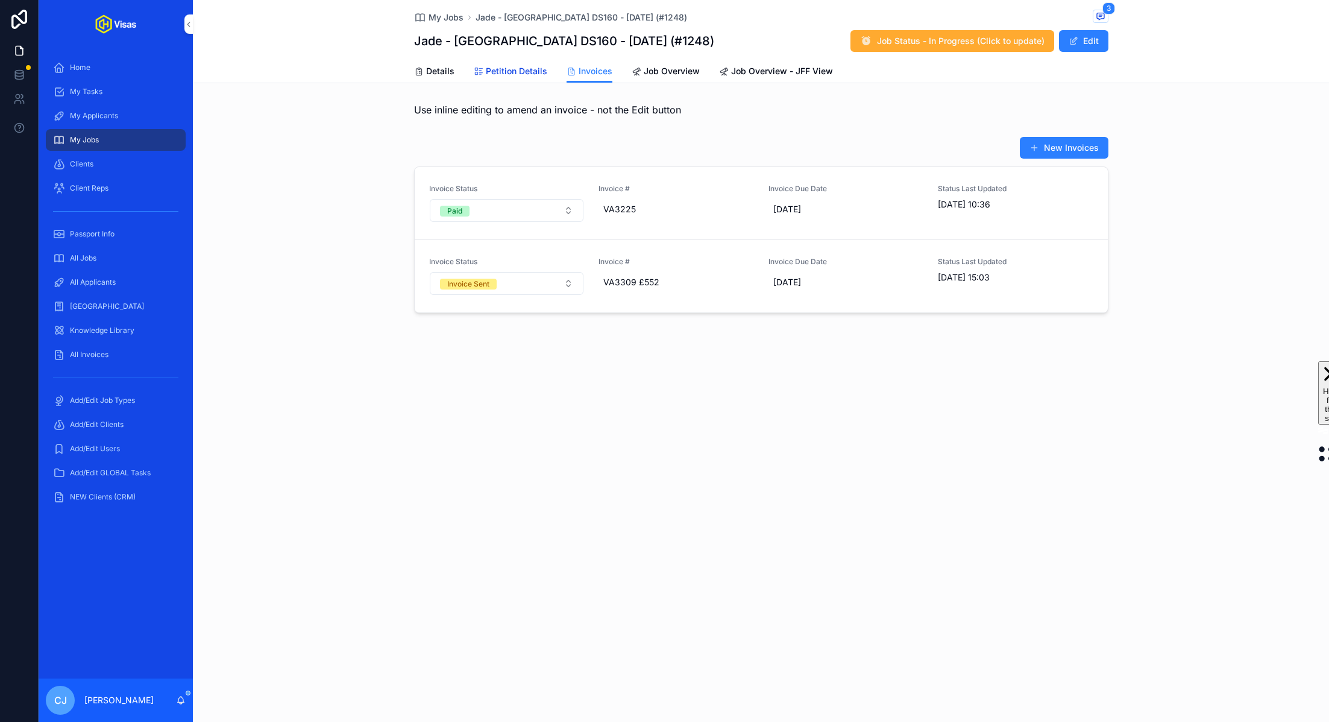
click at [505, 74] on span "Petition Details" at bounding box center [516, 71] width 61 height 12
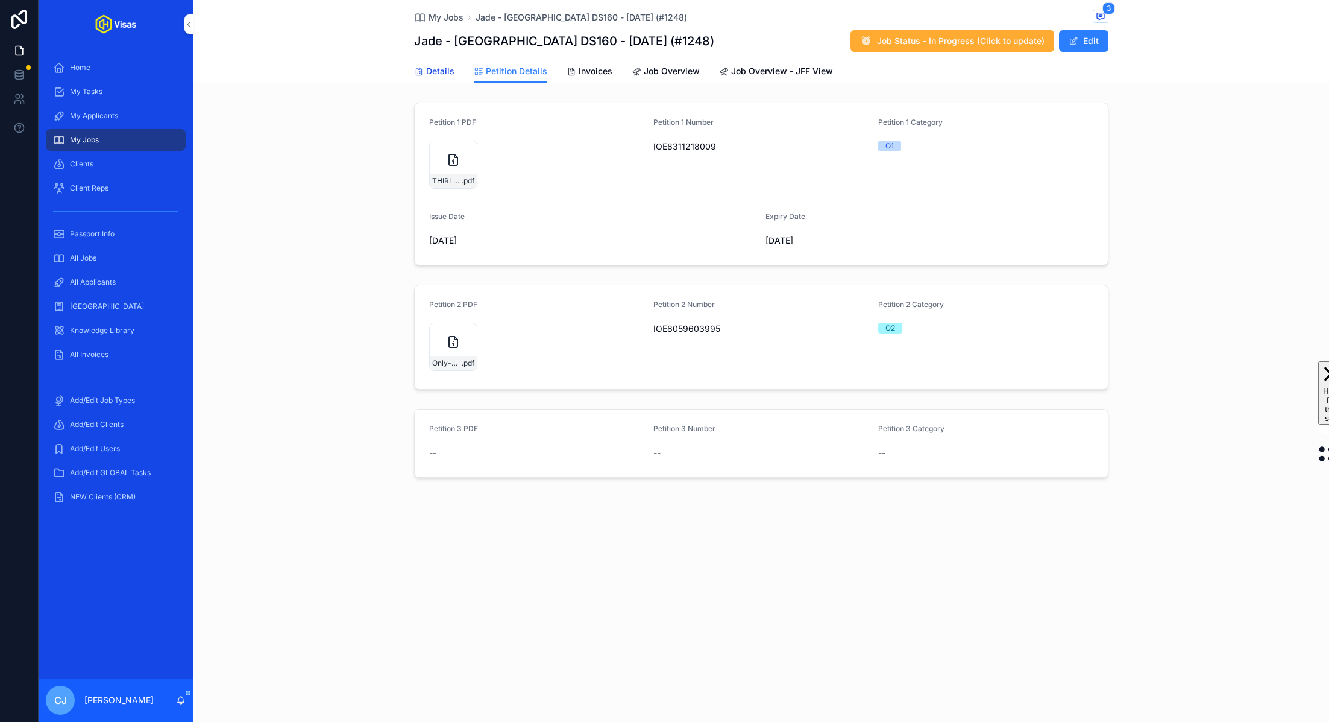
click at [435, 72] on span "Details" at bounding box center [440, 71] width 28 height 12
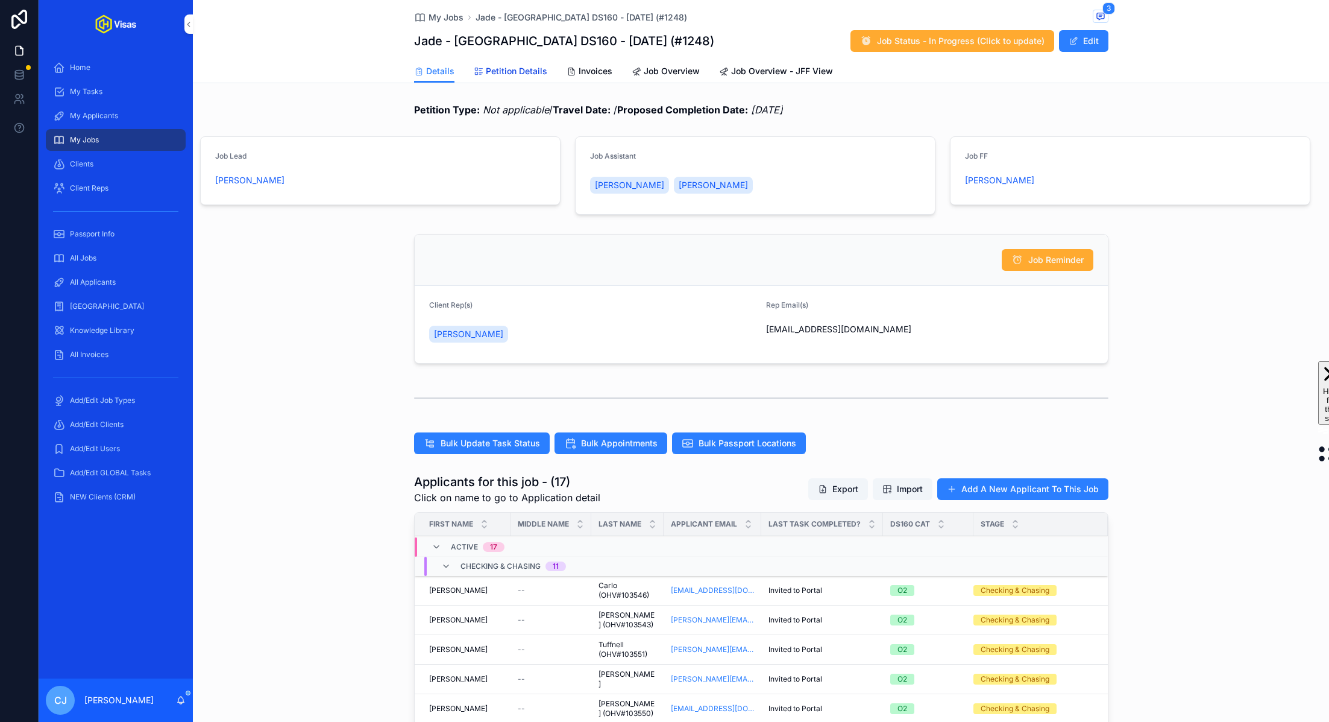
click at [497, 70] on span "Petition Details" at bounding box center [516, 71] width 61 height 12
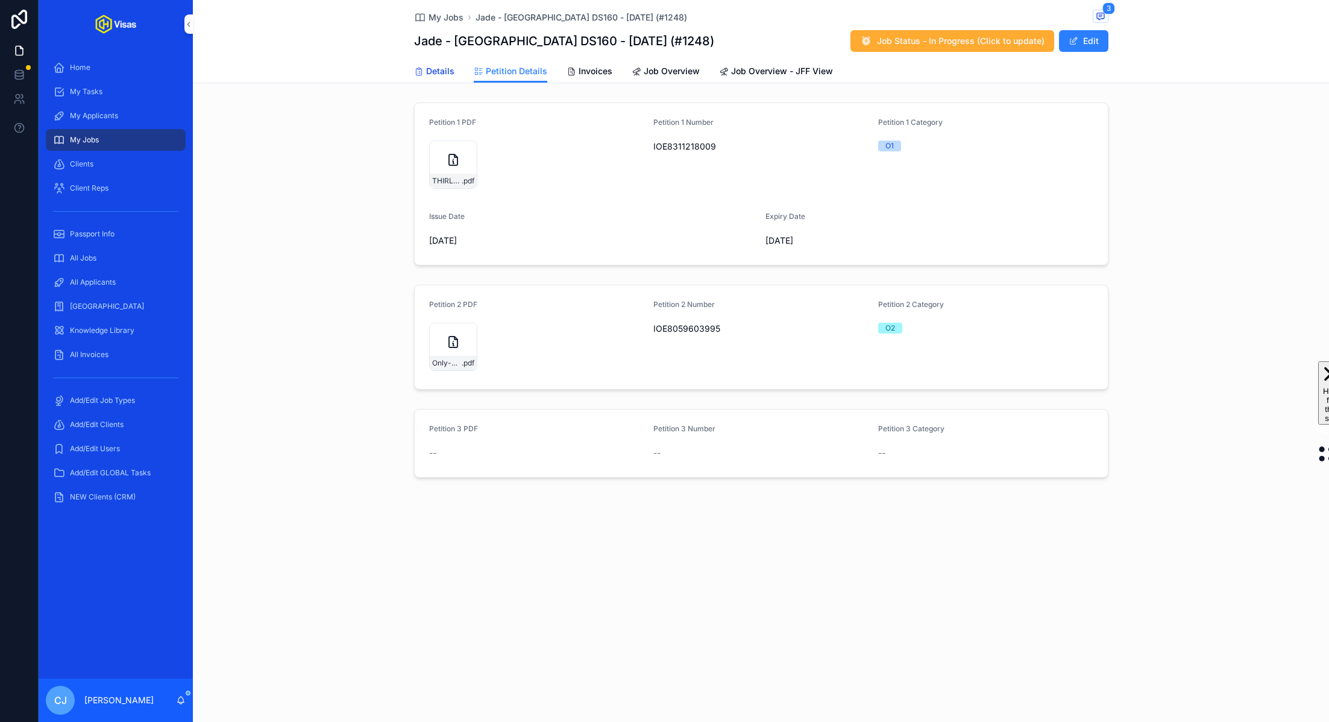
click at [449, 72] on span "Details" at bounding box center [440, 71] width 28 height 12
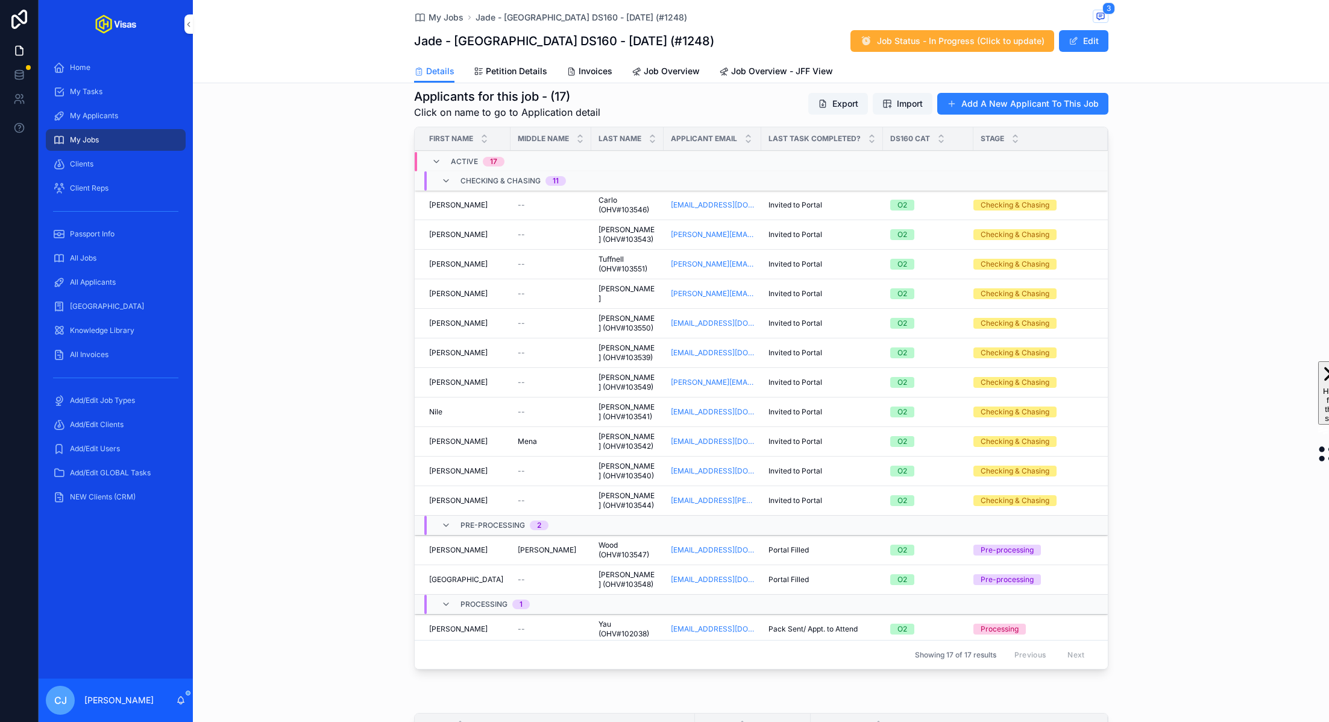
click at [623, 290] on span "[PERSON_NAME]" at bounding box center [628, 293] width 58 height 19
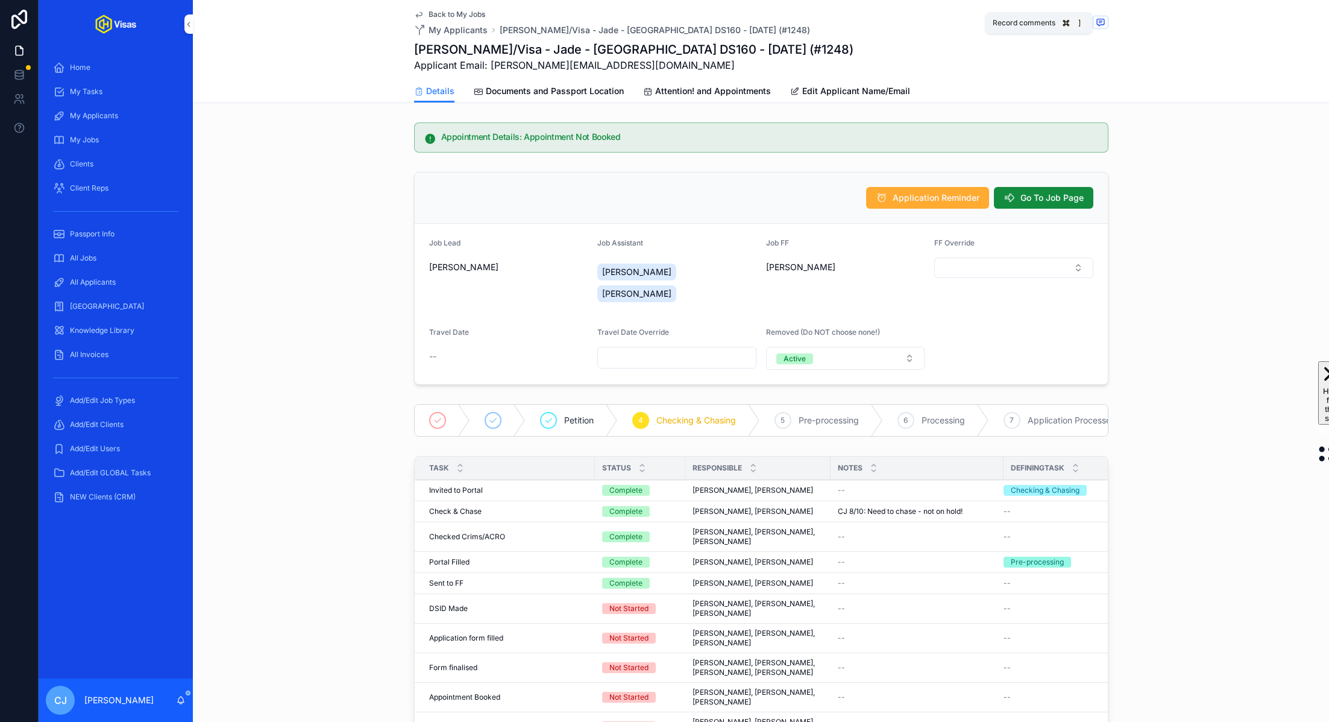
click at [1102, 23] on icon "scrollable content" at bounding box center [1101, 22] width 10 height 10
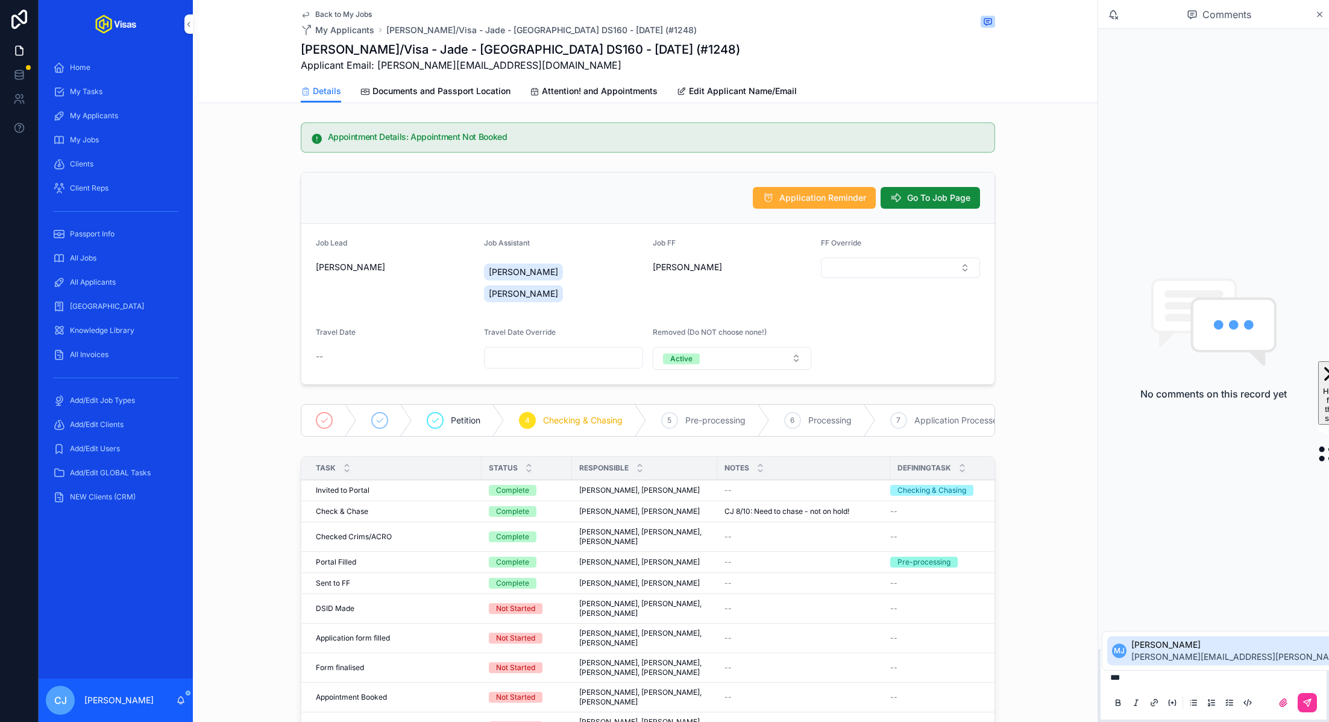
click at [1143, 651] on span "[PERSON_NAME][EMAIL_ADDRESS][PERSON_NAME][DOMAIN_NAME]" at bounding box center [1274, 657] width 284 height 12
click at [1307, 701] on icon "scrollable content" at bounding box center [1307, 702] width 7 height 7
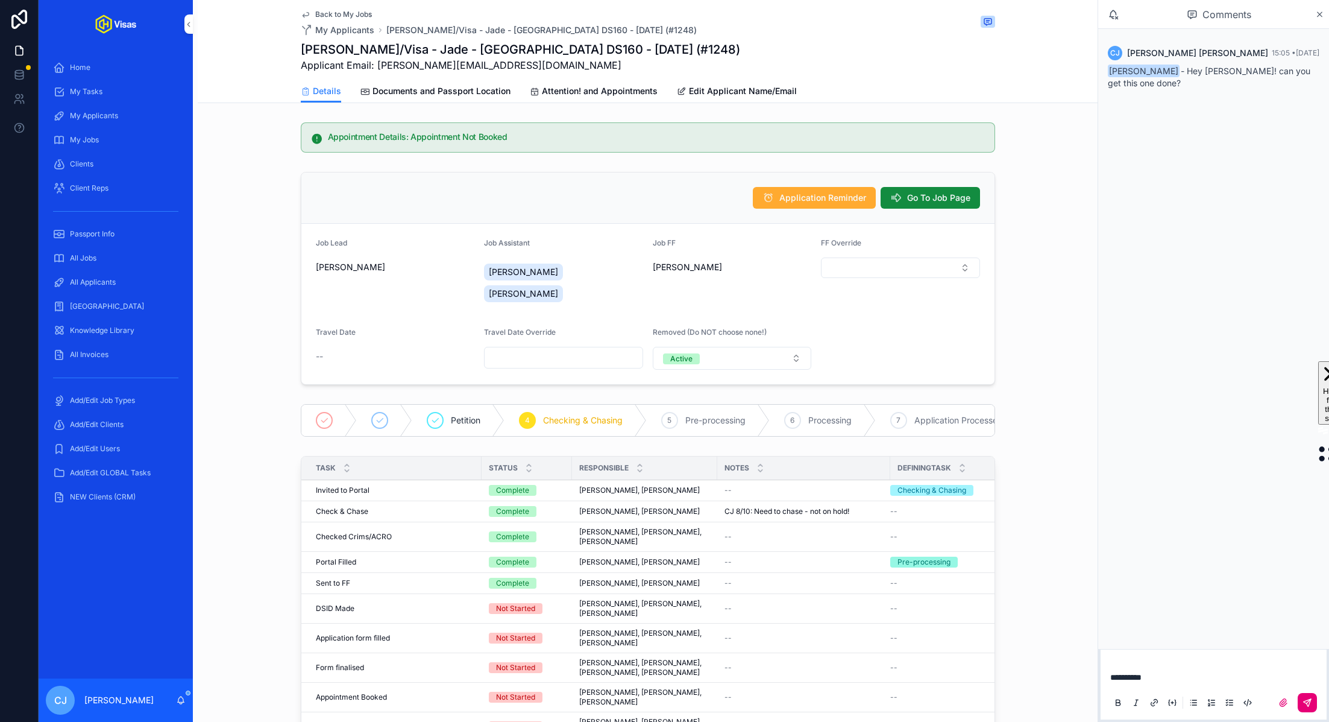
click at [1142, 675] on span "**********" at bounding box center [1126, 677] width 31 height 8
click at [1310, 699] on icon "scrollable content" at bounding box center [1307, 702] width 7 height 7
click at [921, 202] on span "Go To Job Page" at bounding box center [938, 198] width 63 height 12
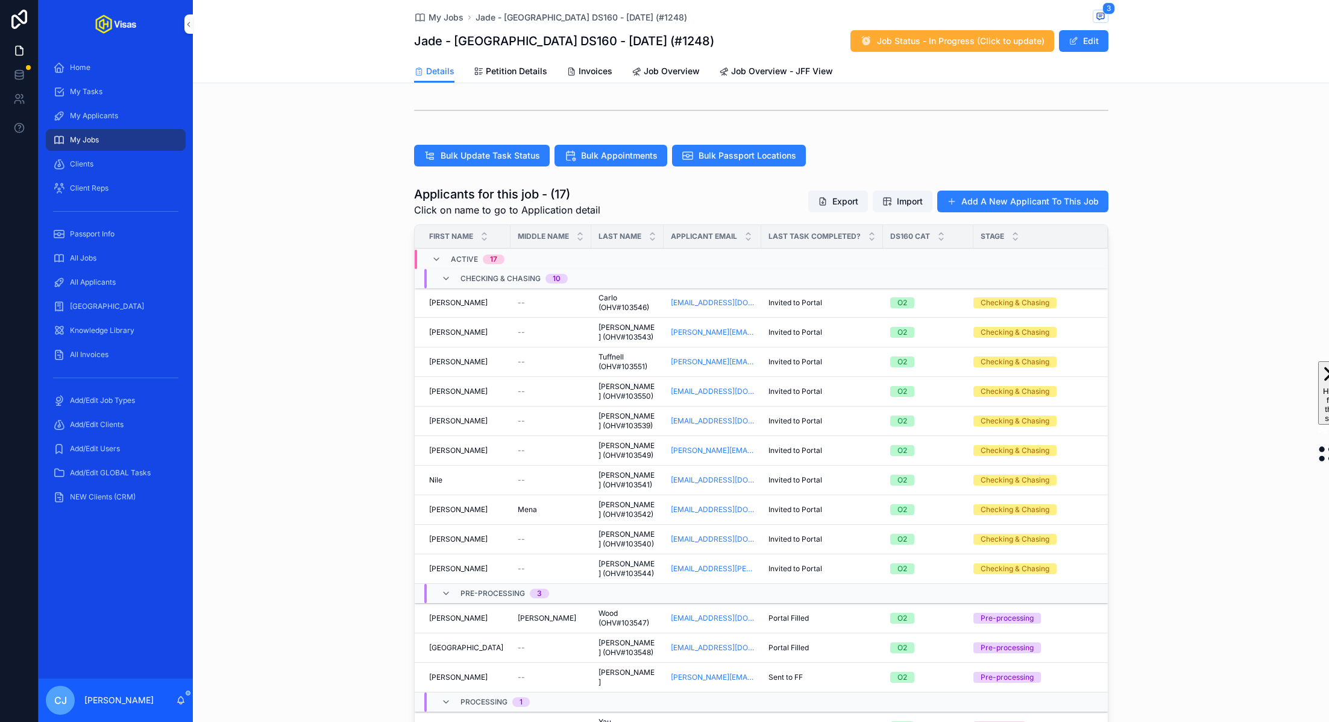
scroll to position [382, 0]
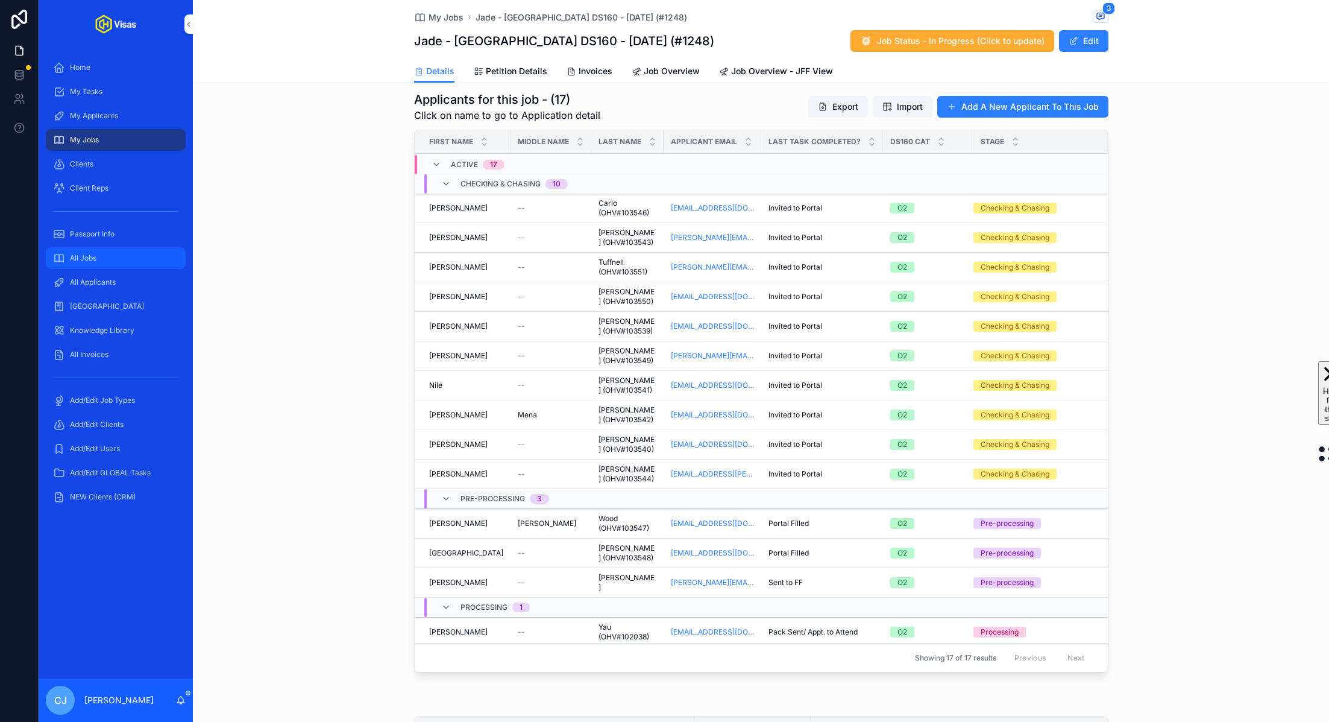
click at [112, 254] on div "All Jobs" at bounding box center [115, 257] width 125 height 19
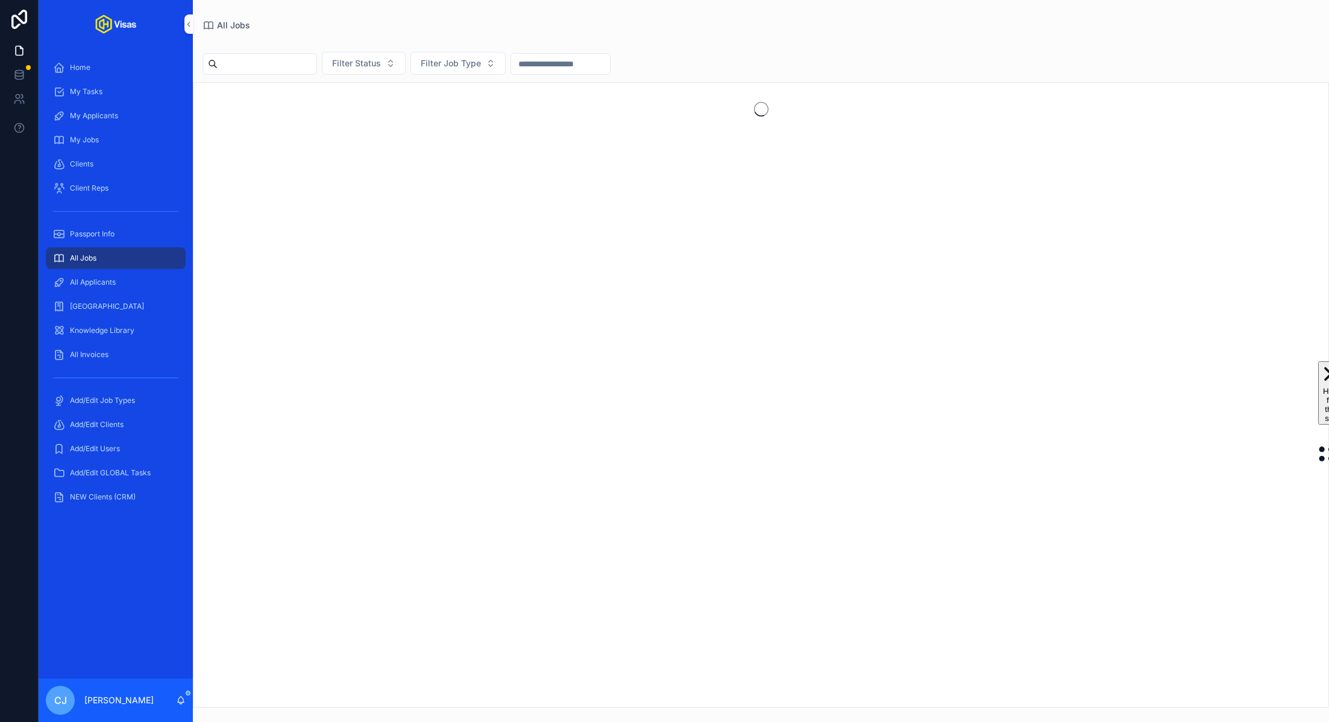
click at [259, 68] on input "scrollable content" at bounding box center [267, 63] width 99 height 17
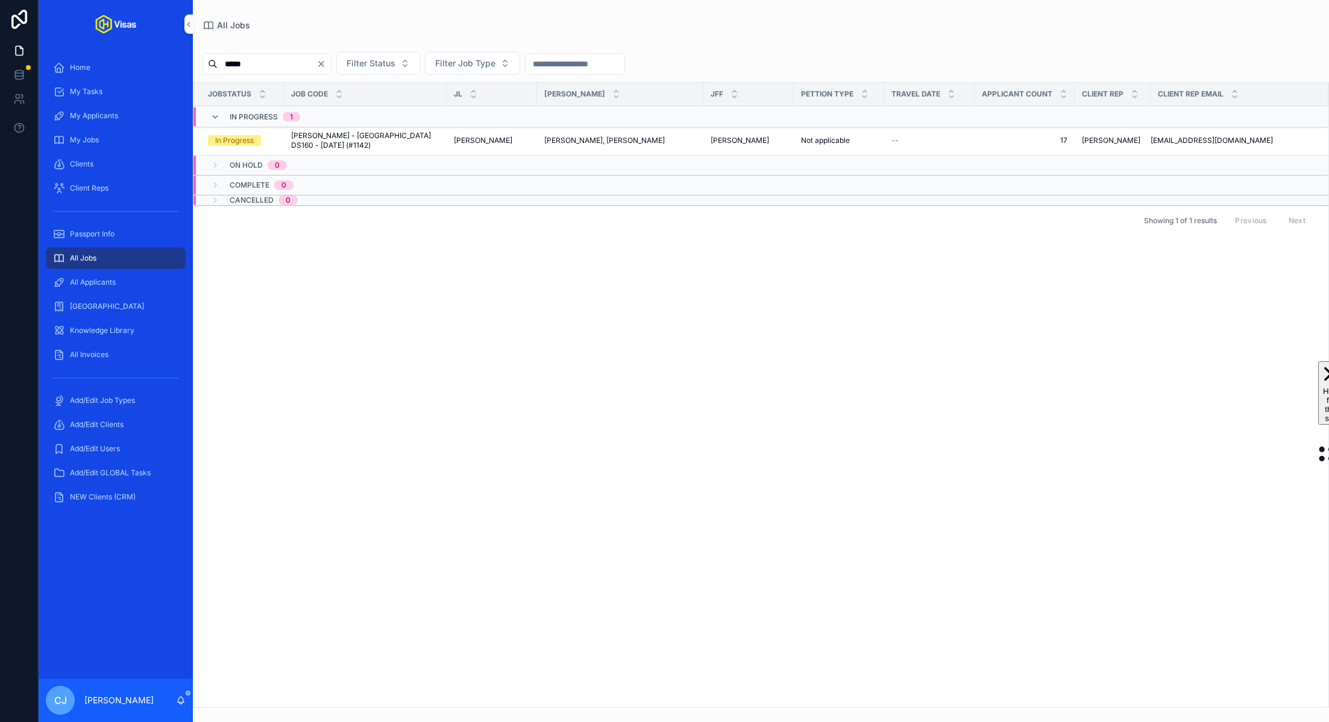
type input "*****"
click at [392, 141] on td "Niall Horan - USA DS160 - Apr/25 (#1142) Niall Horan - USA DS160 - Apr/25 (#114…" at bounding box center [365, 141] width 163 height 30
click at [379, 139] on span "[PERSON_NAME] - [GEOGRAPHIC_DATA] DS160 - [DATE] (#1142)" at bounding box center [365, 140] width 148 height 19
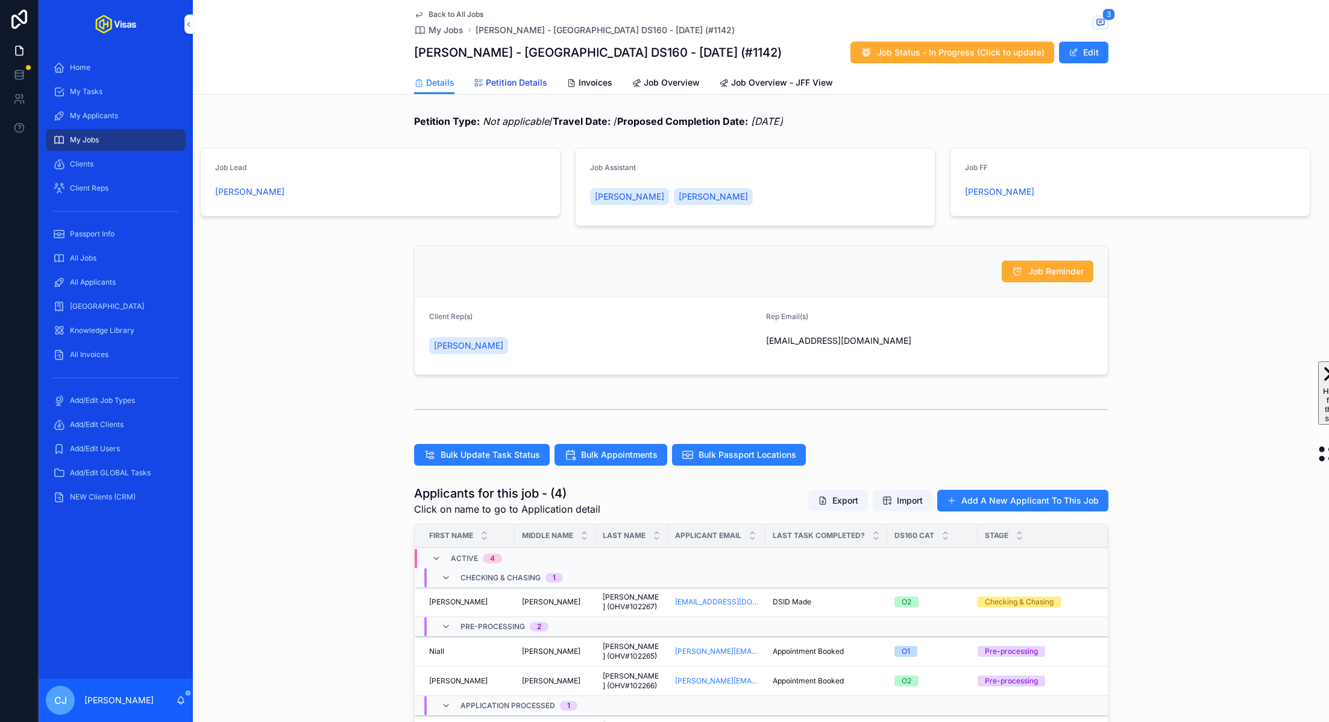
click at [518, 92] on link "Petition Details" at bounding box center [511, 84] width 74 height 24
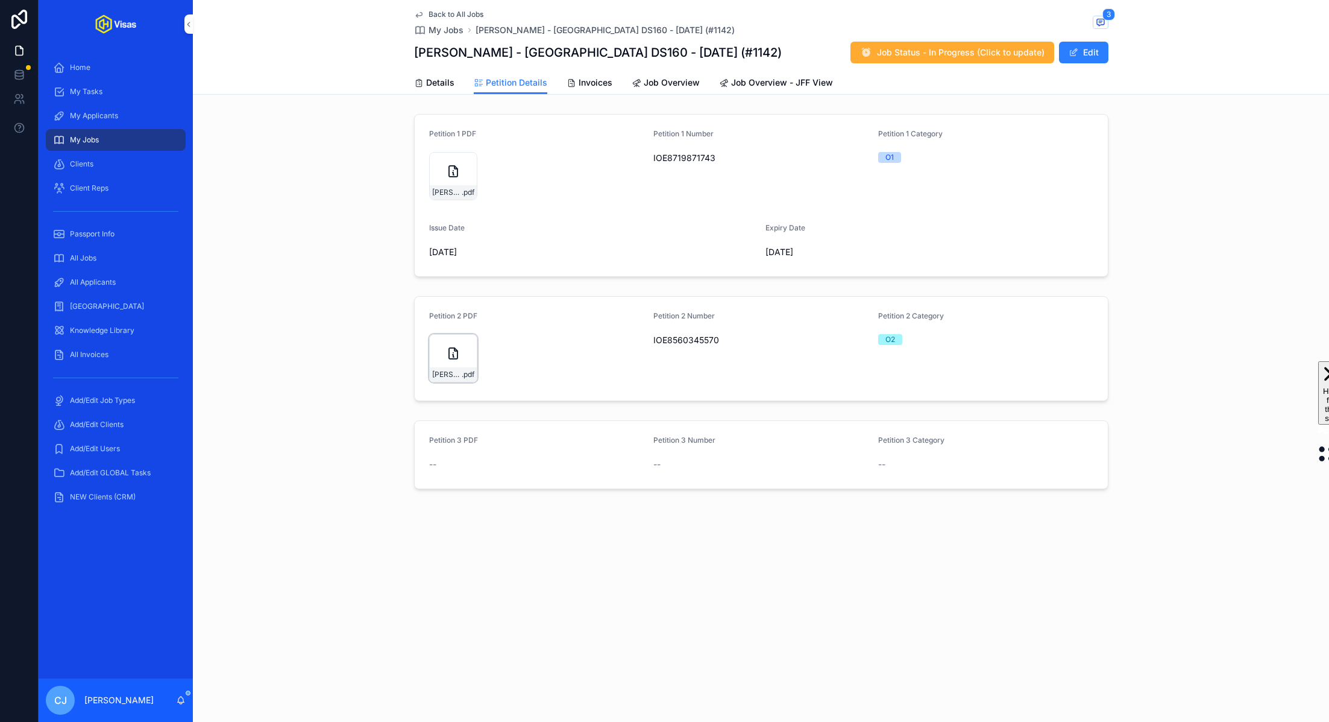
click at [444, 359] on div "HORAN--Niall-20250825-O2-11-benes-exp-09-30-2028 .pdf" at bounding box center [453, 358] width 48 height 48
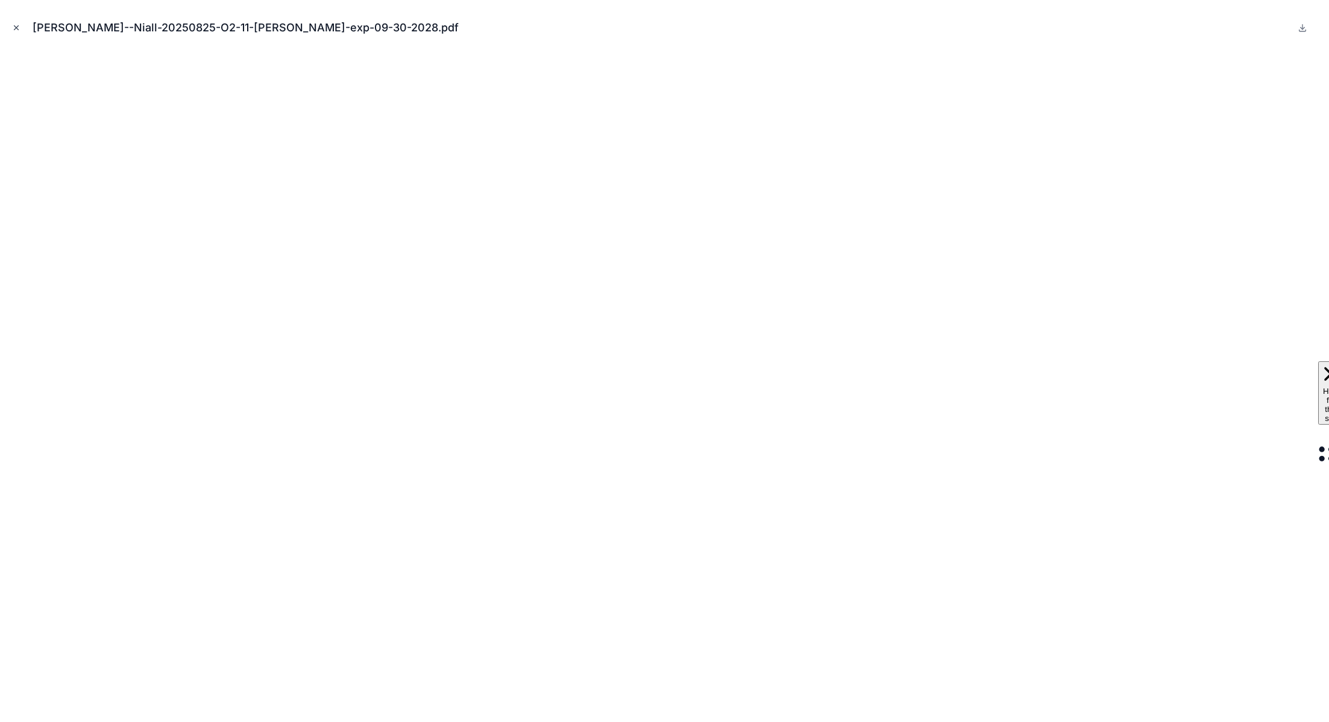
click at [14, 31] on icon "Close modal" at bounding box center [16, 28] width 8 height 8
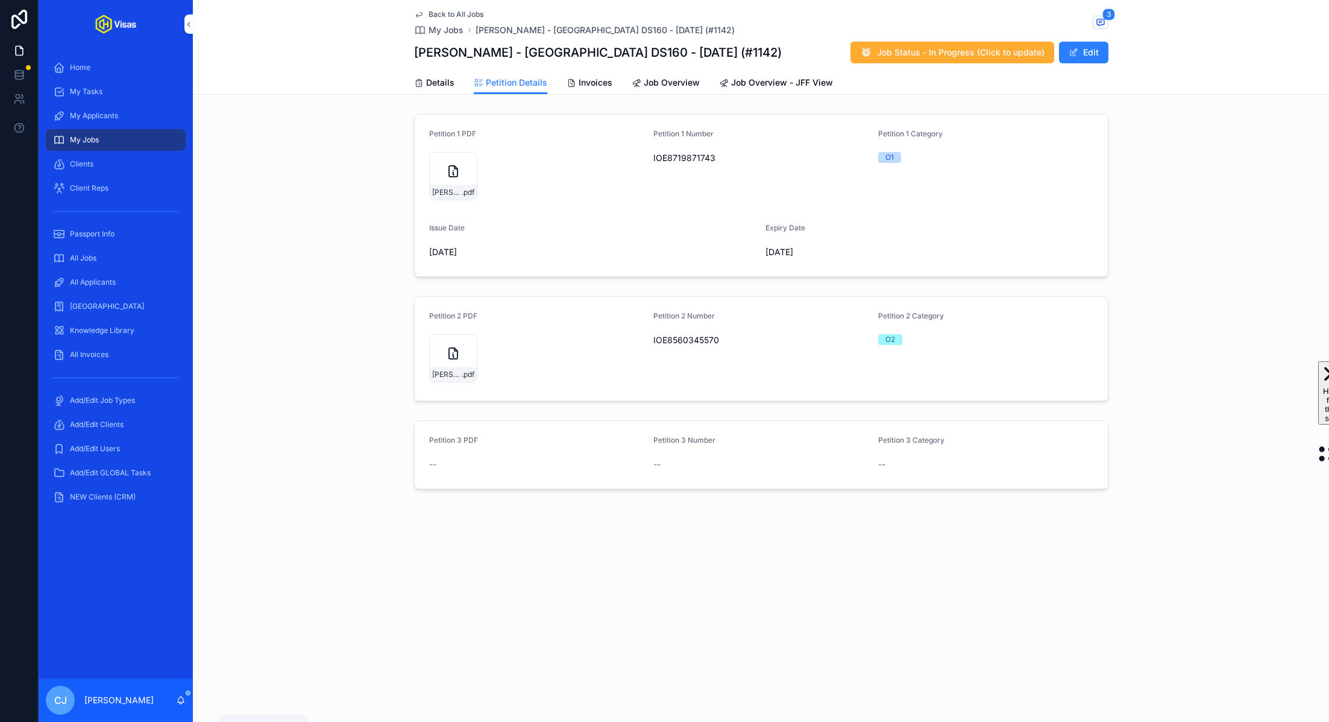
click at [183, 701] on icon "scrollable content" at bounding box center [181, 700] width 10 height 10
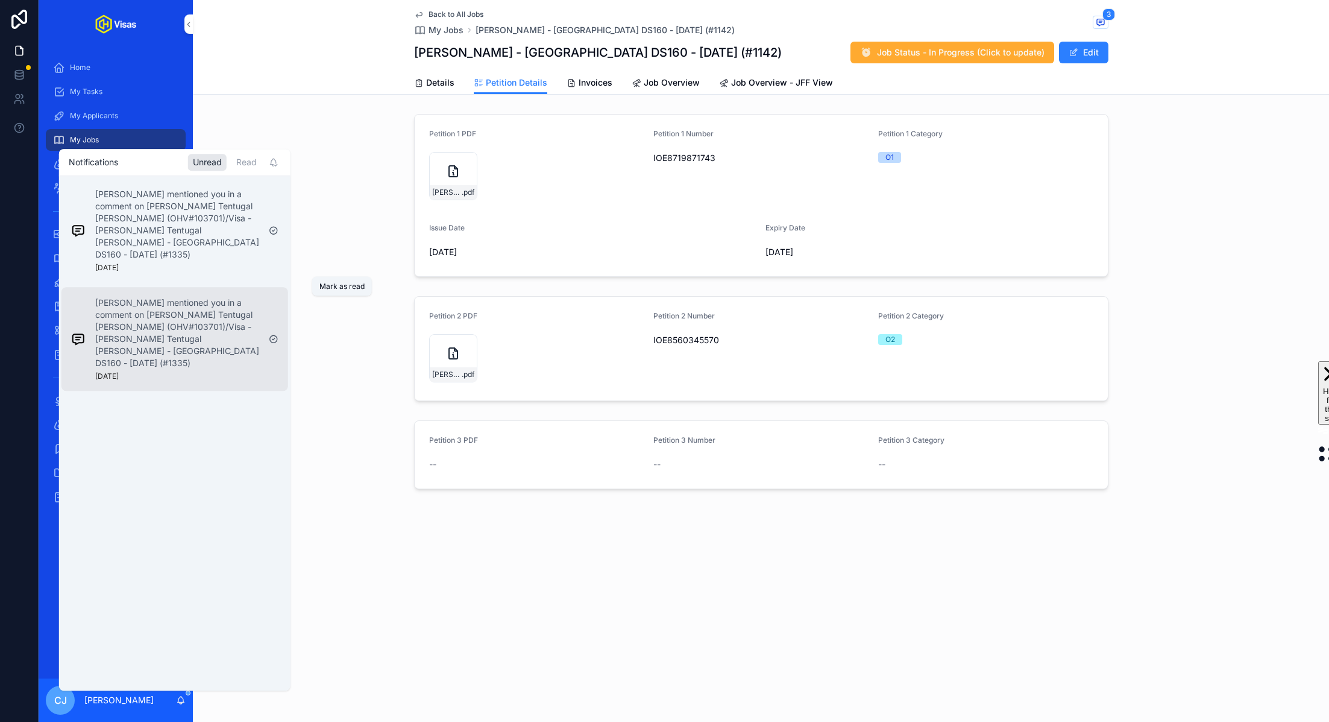
click at [274, 338] on icon "scrollable content" at bounding box center [274, 339] width 2 height 2
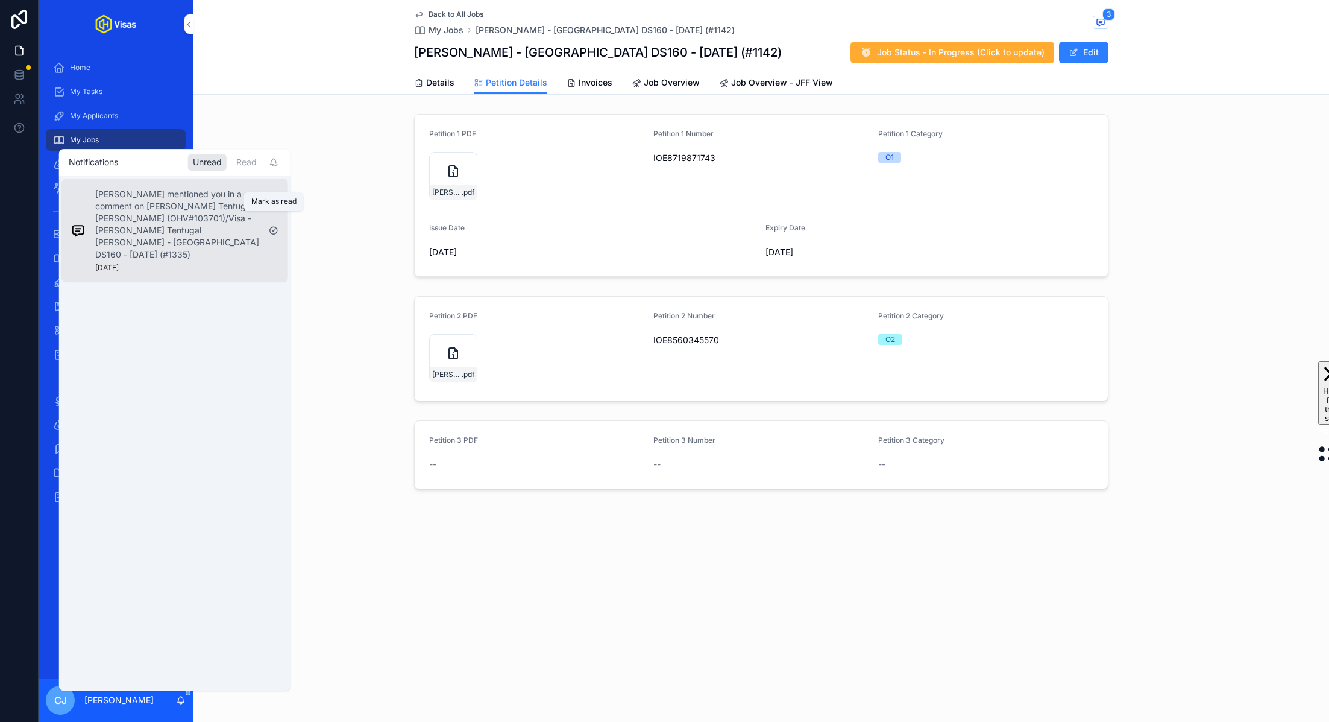
click at [273, 230] on icon "scrollable content" at bounding box center [274, 231] width 2 height 2
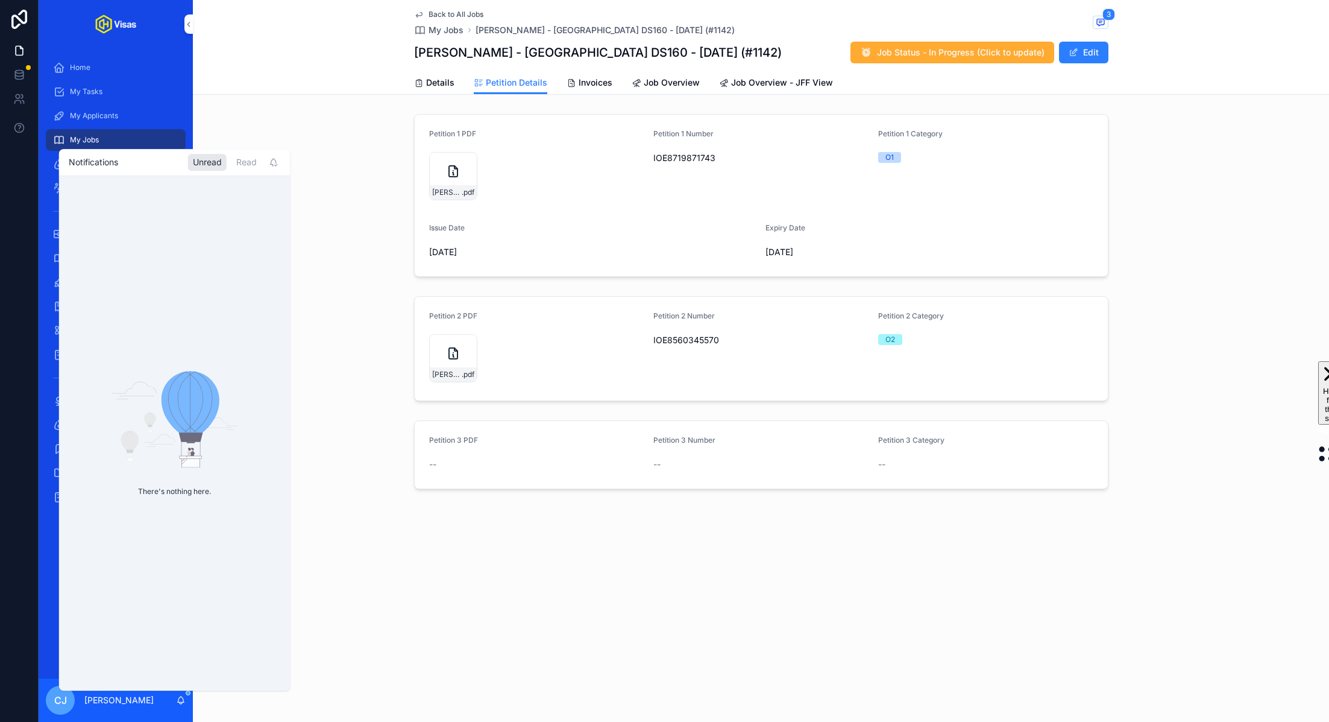
click at [331, 244] on div "Petition 1 PDF HORAN--Niall-20250825-O1-exp-09-30-2028 .pdf Petition 1 Number I…" at bounding box center [761, 195] width 1136 height 172
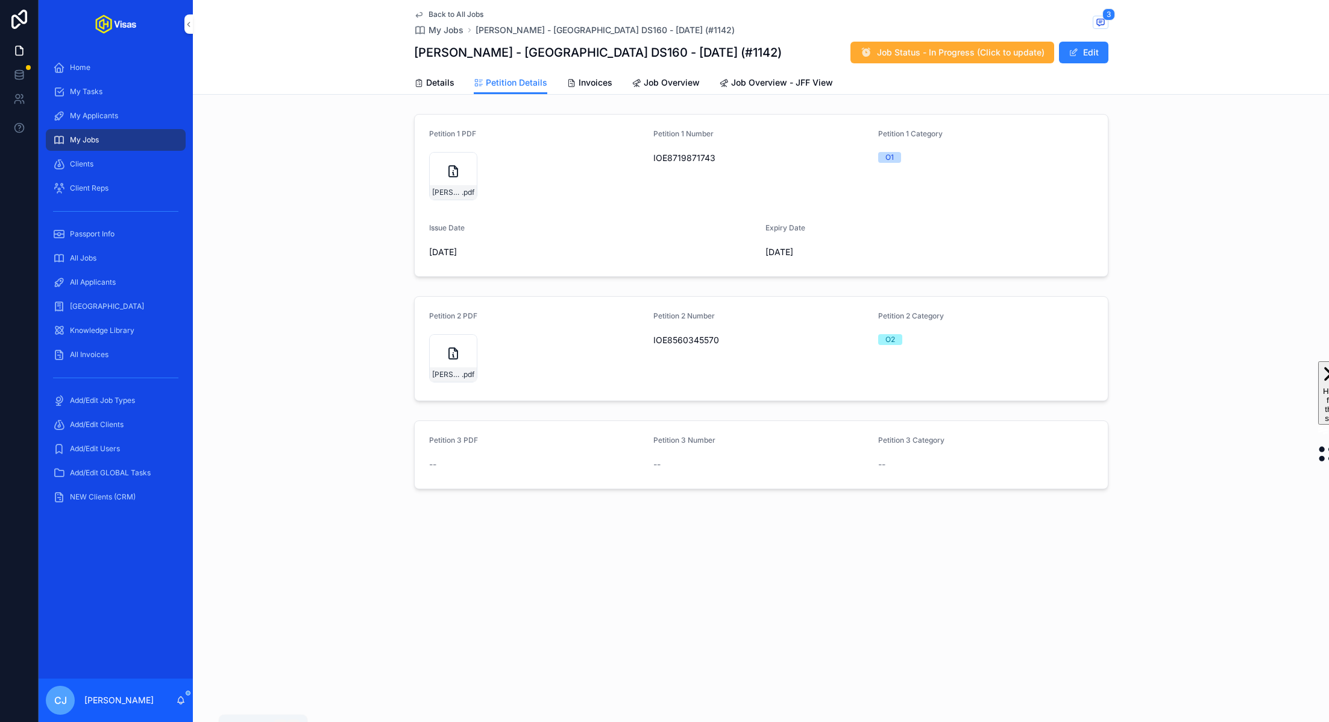
click at [184, 699] on icon "scrollable content" at bounding box center [181, 700] width 10 height 10
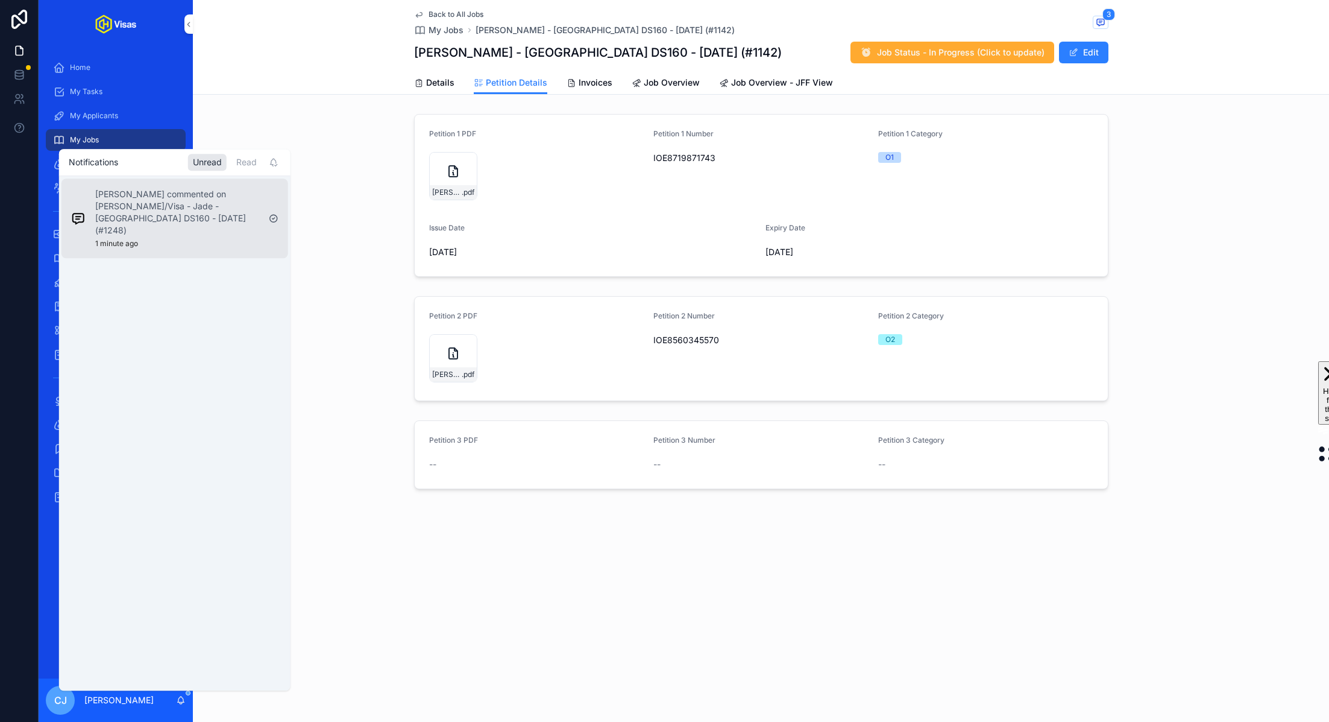
click at [170, 203] on p "Murielle Johnson commented on Jamie McFarland/Visa - Jade - USA DS160 - Jul/25 …" at bounding box center [177, 213] width 164 height 48
